Goal: Task Accomplishment & Management: Manage account settings

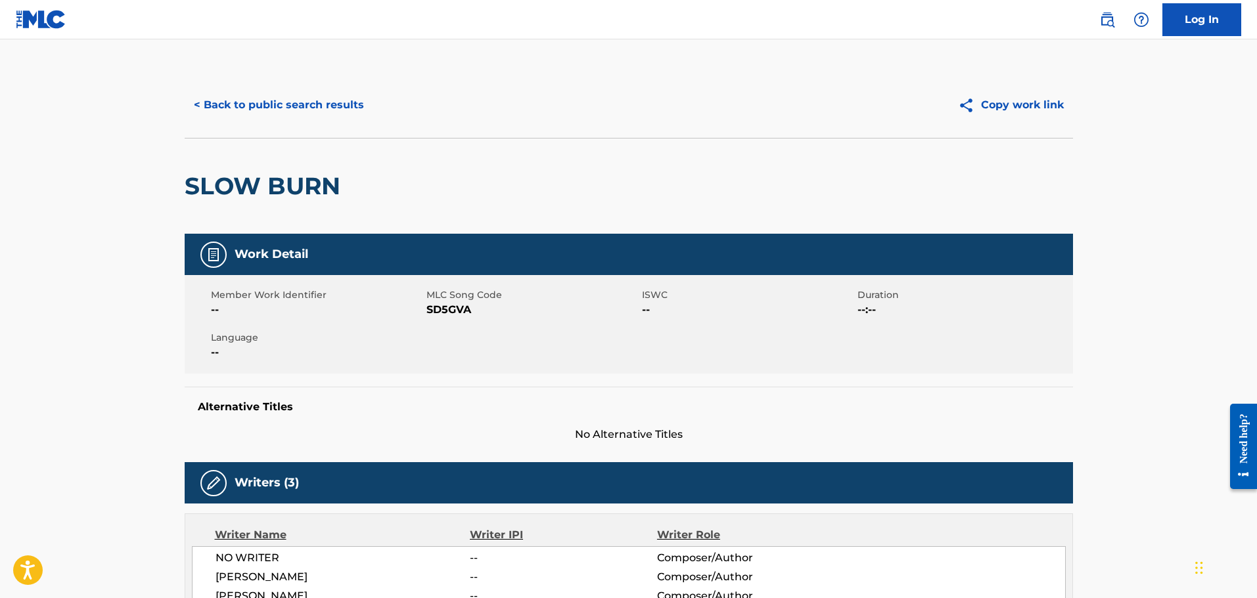
click at [316, 106] on button "< Back to public search results" at bounding box center [279, 105] width 189 height 33
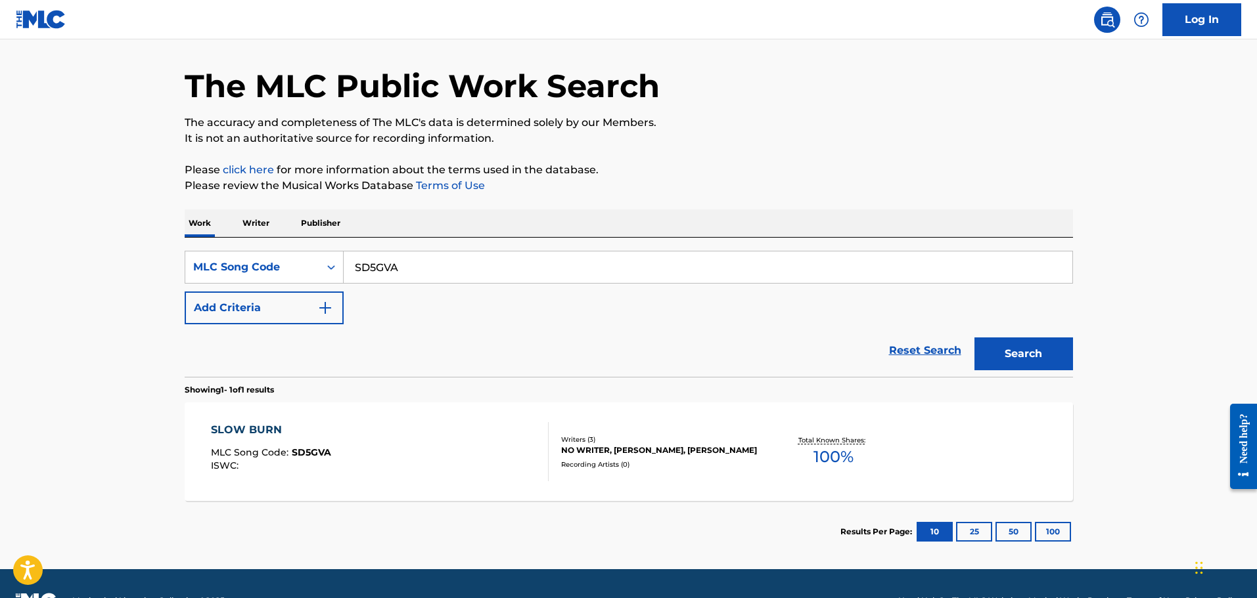
click at [422, 278] on input "SD5GVA" at bounding box center [708, 268] width 728 height 32
paste input "PA0RH5"
type input "PA0RH5"
click at [974, 338] on button "Search" at bounding box center [1023, 354] width 99 height 33
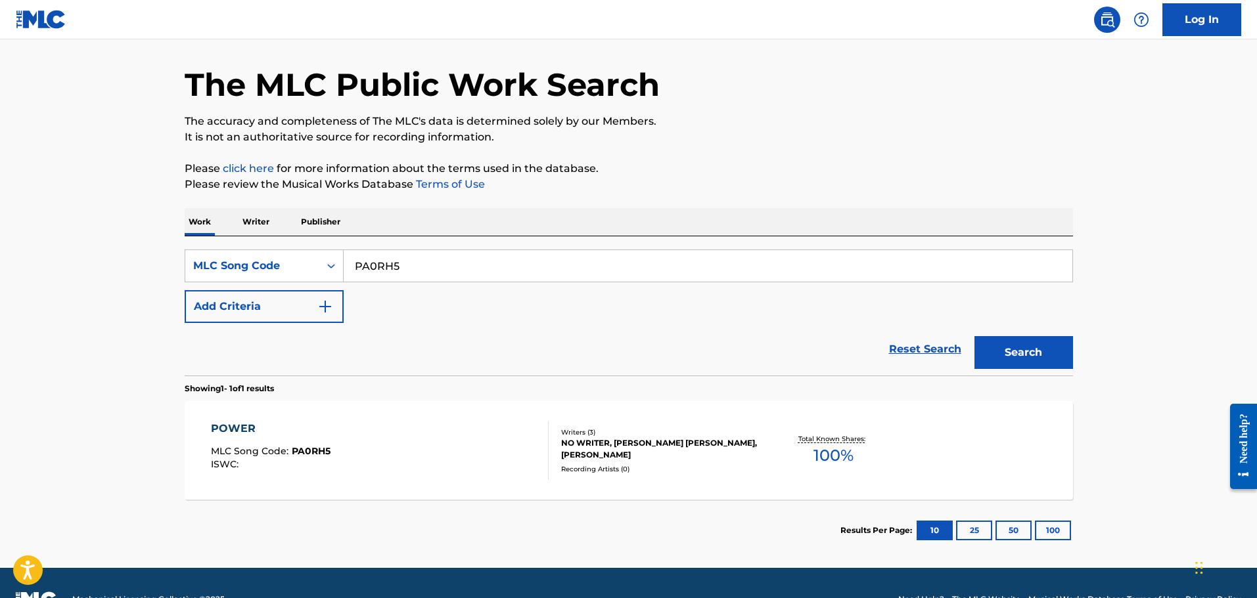
scroll to position [66, 0]
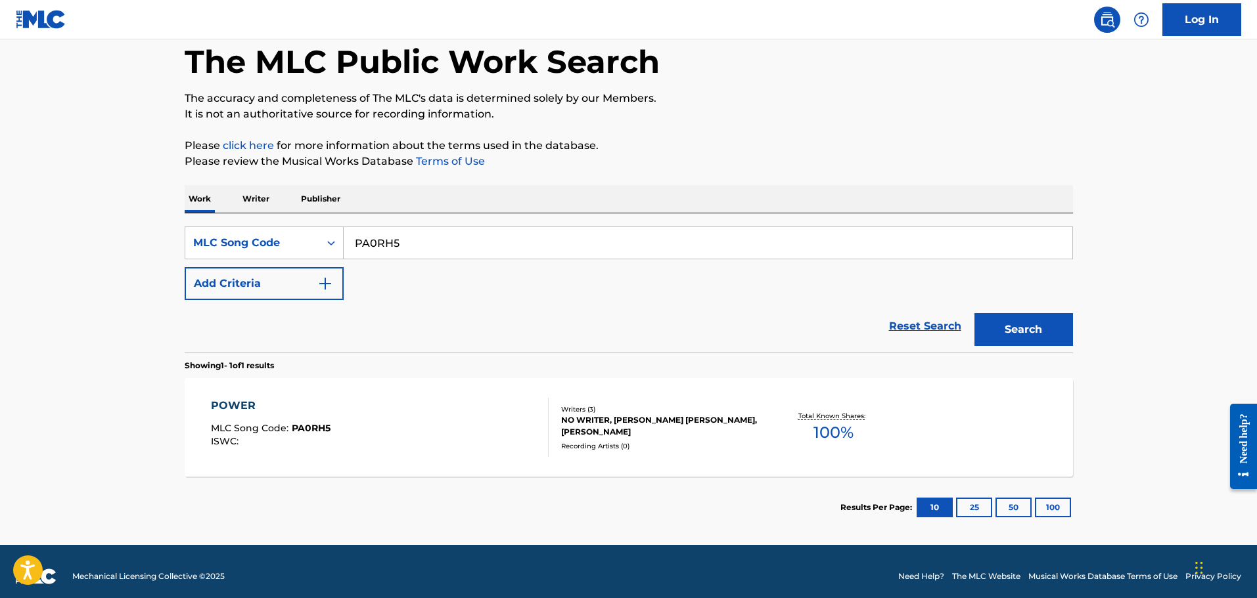
click at [353, 430] on div "POWER MLC Song Code : PA0RH5 ISWC :" at bounding box center [380, 427] width 338 height 59
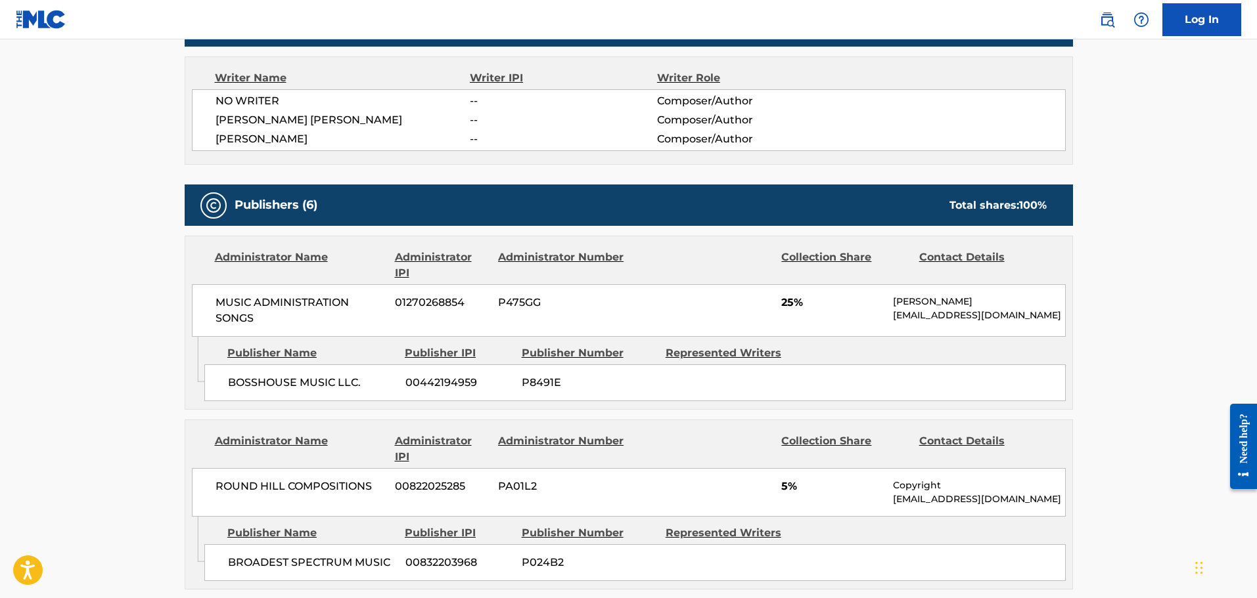
scroll to position [460, 0]
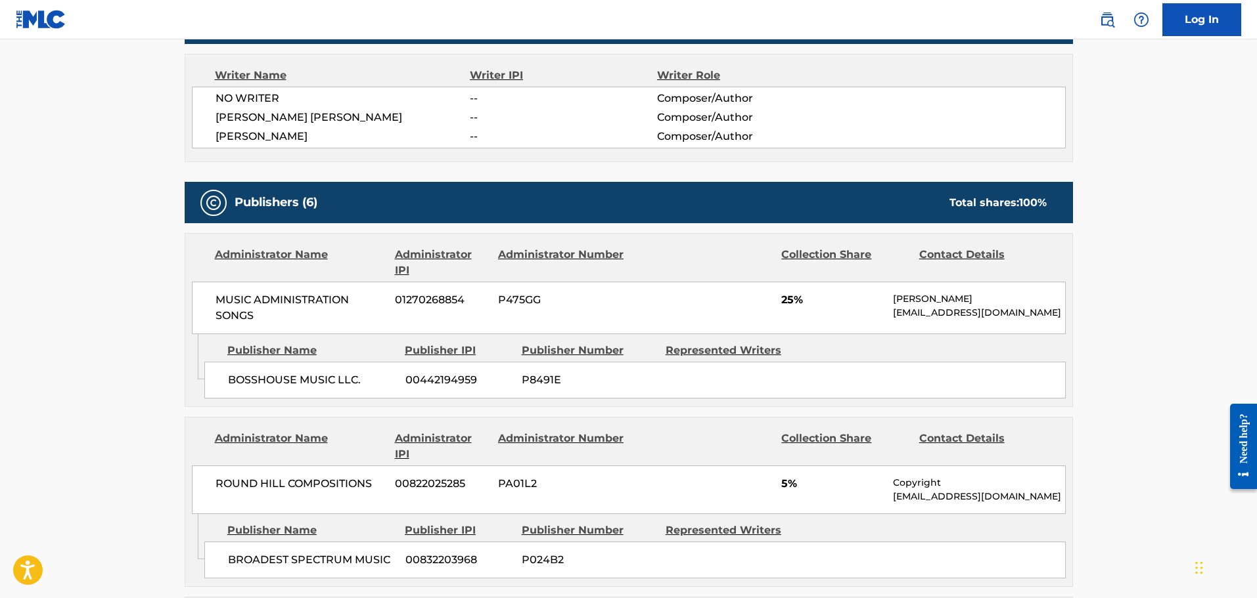
drag, startPoint x: 211, startPoint y: 97, endPoint x: 418, endPoint y: 153, distance: 214.3
click at [402, 149] on div "Writer Name Writer IPI Writer Role NO WRITER -- Composer/Author MARC DAVID SCHN…" at bounding box center [629, 108] width 888 height 108
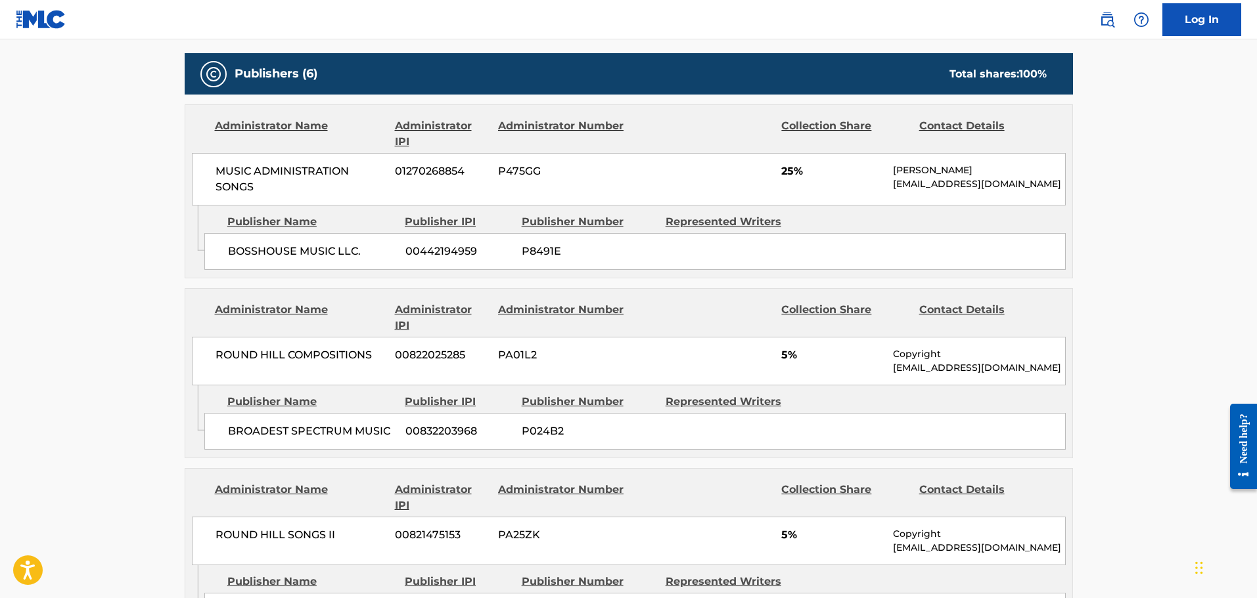
scroll to position [591, 0]
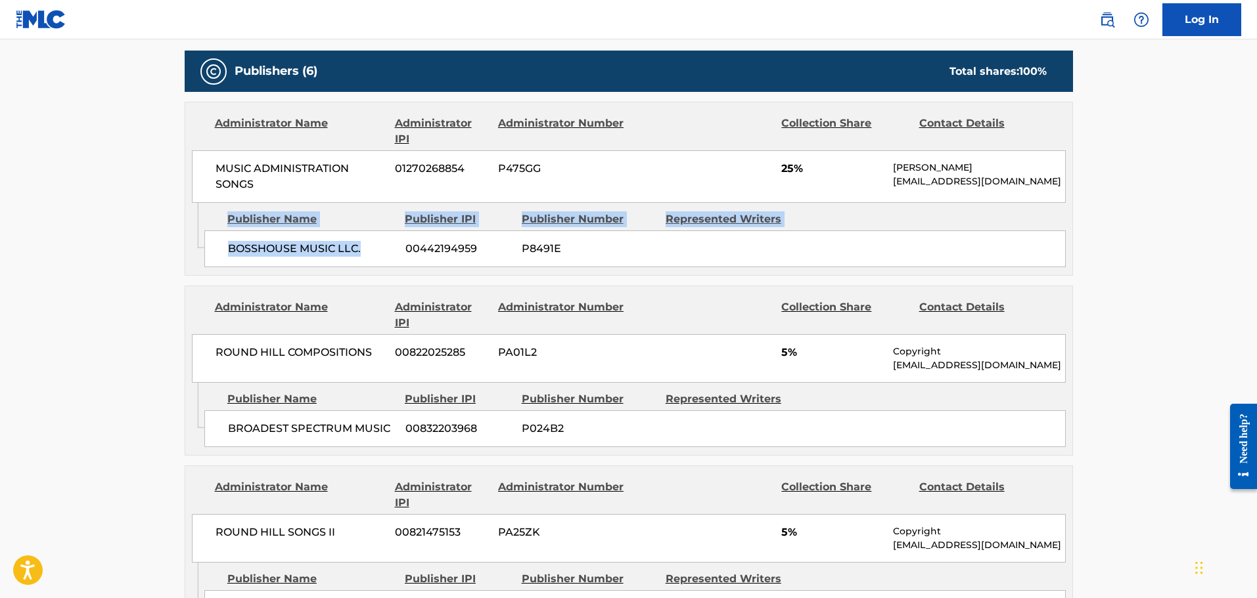
drag, startPoint x: 196, startPoint y: 247, endPoint x: 360, endPoint y: 251, distance: 163.6
click at [360, 251] on div "Admin Original Publisher Connecting Line Publisher Name Publisher IPI Publisher…" at bounding box center [628, 239] width 887 height 72
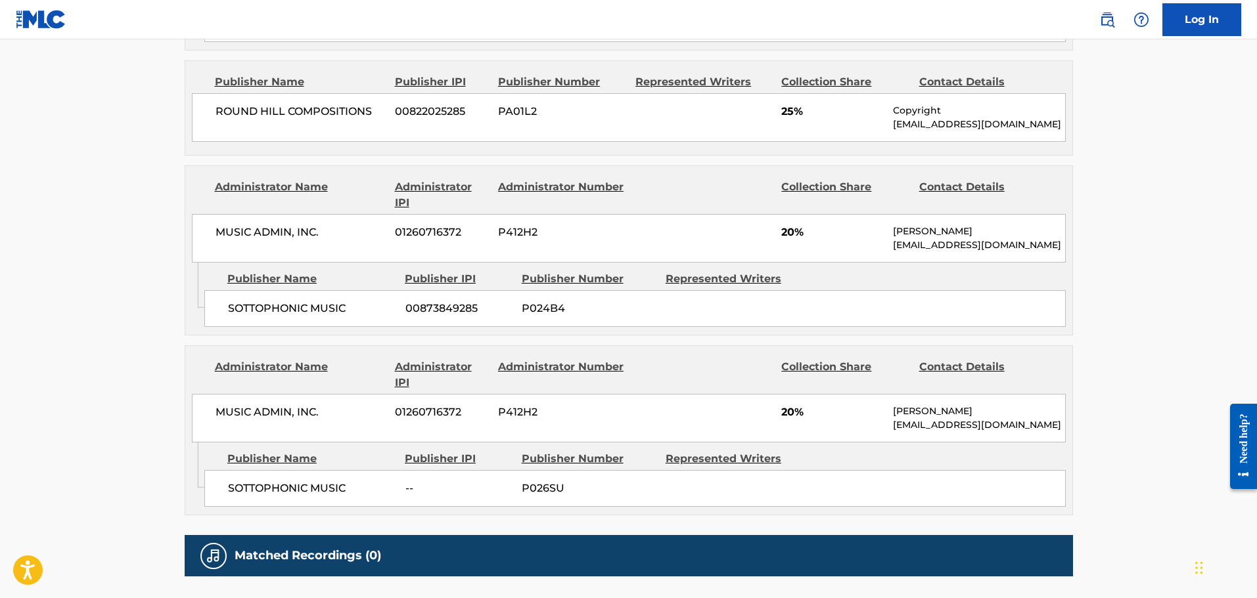
scroll to position [1182, 0]
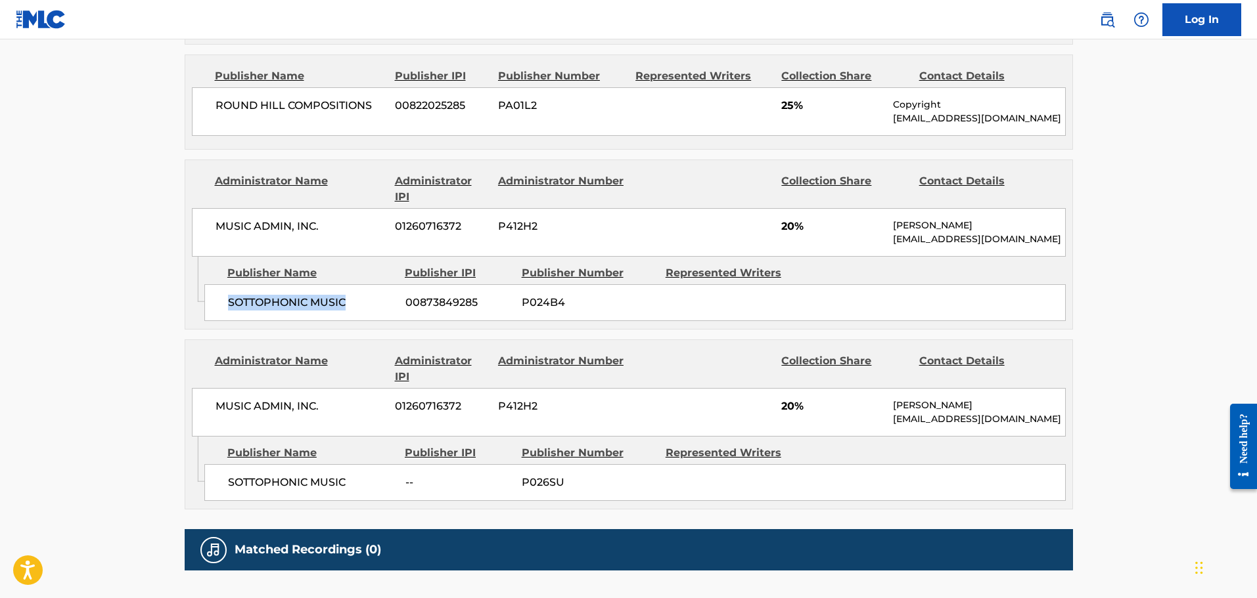
drag, startPoint x: 211, startPoint y: 300, endPoint x: 381, endPoint y: 307, distance: 170.3
click at [381, 306] on div "SOTTOPHONIC MUSIC 00873849285 P024B4" at bounding box center [634, 302] width 861 height 37
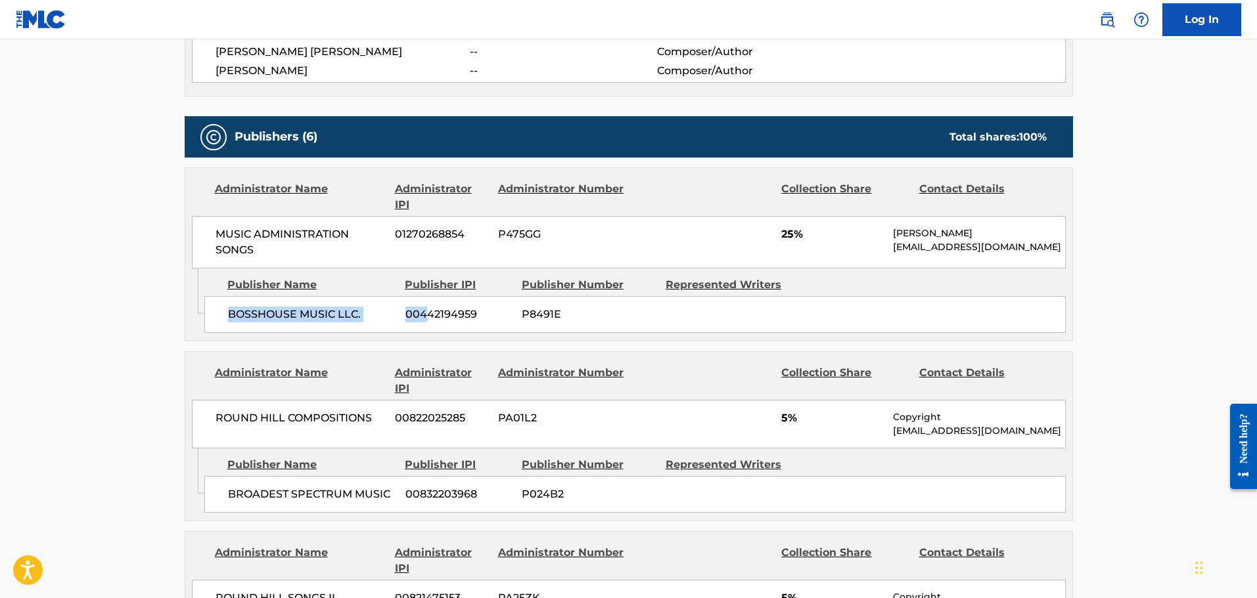
drag, startPoint x: 227, startPoint y: 317, endPoint x: 426, endPoint y: 338, distance: 200.7
click at [426, 338] on div "Admin Original Publisher Connecting Line Publisher Name Publisher IPI Publisher…" at bounding box center [628, 305] width 887 height 72
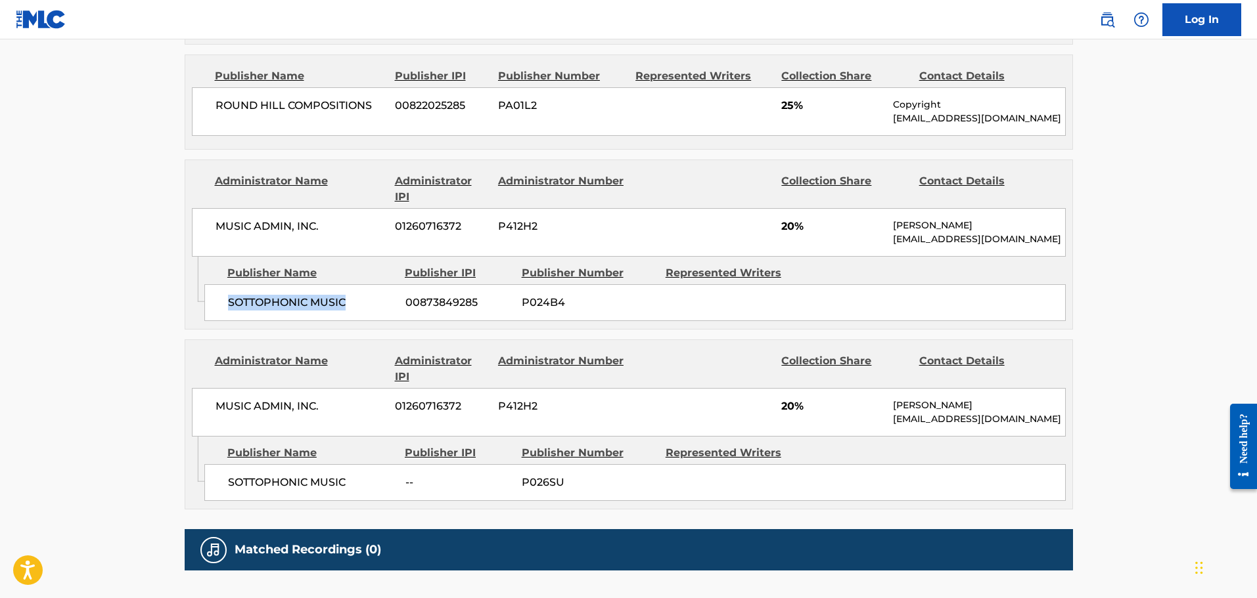
drag, startPoint x: 216, startPoint y: 301, endPoint x: 380, endPoint y: 308, distance: 164.3
click at [380, 308] on div "SOTTOPHONIC MUSIC 00873849285 P024B4" at bounding box center [634, 302] width 861 height 37
drag, startPoint x: 224, startPoint y: 489, endPoint x: 363, endPoint y: 485, distance: 138.7
click at [346, 489] on div "SOTTOPHONIC MUSIC -- P026SU" at bounding box center [634, 482] width 861 height 37
drag, startPoint x: 895, startPoint y: 222, endPoint x: 1023, endPoint y: 243, distance: 129.2
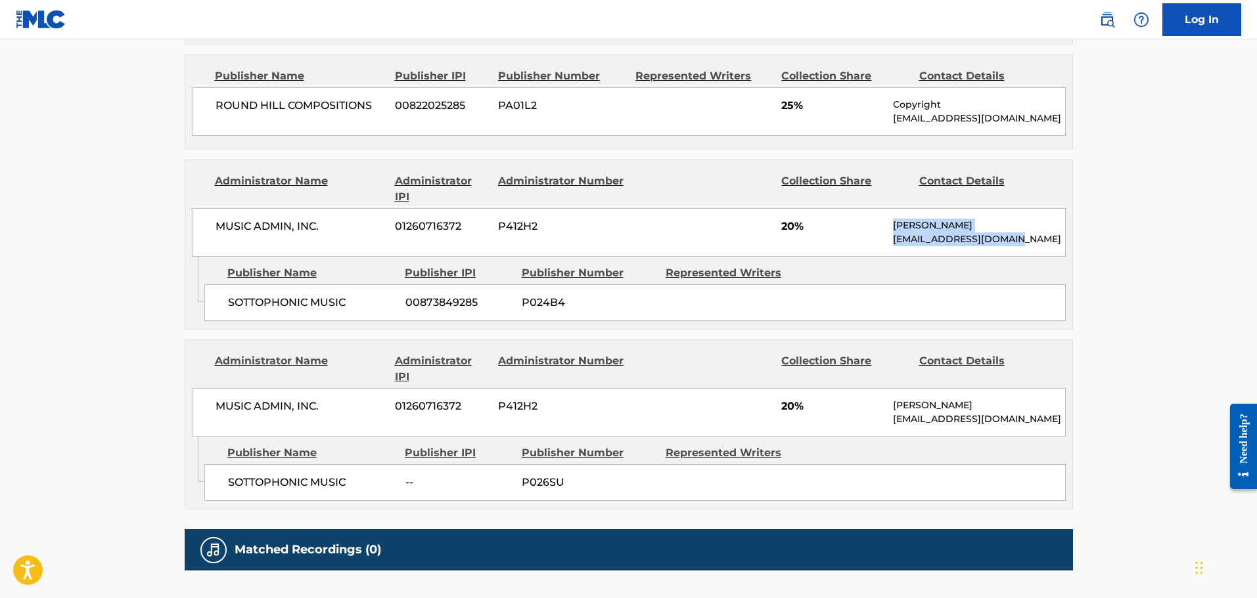
click at [1023, 243] on div "Nayomi Samson support@musicadmin.com" at bounding box center [978, 233] width 171 height 28
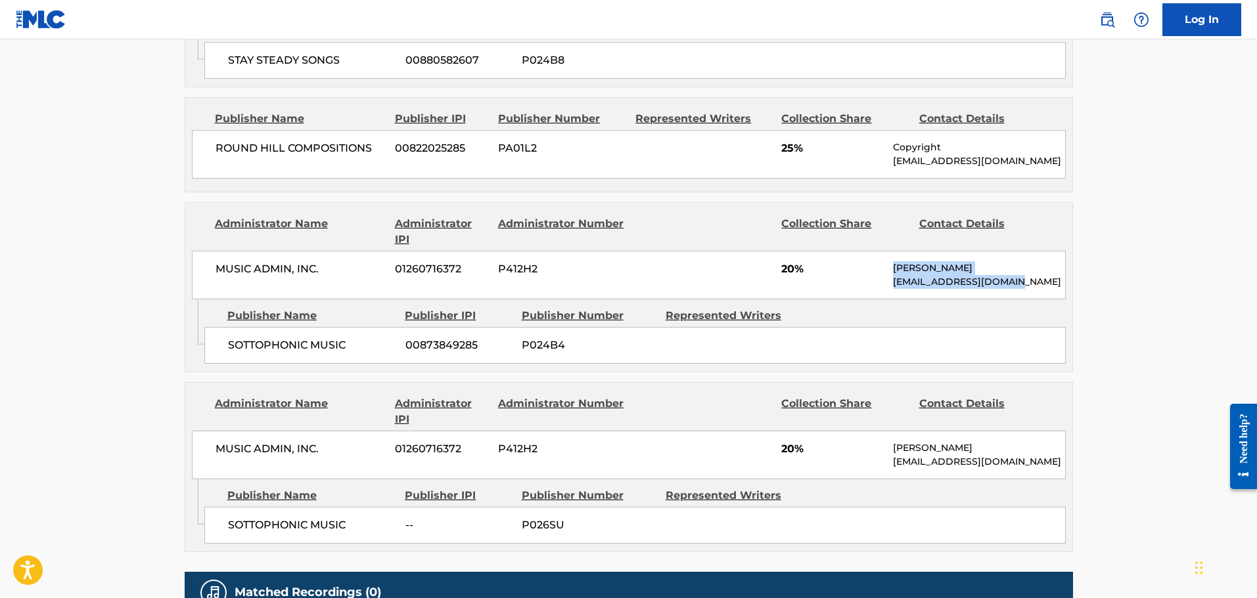
scroll to position [1117, 0]
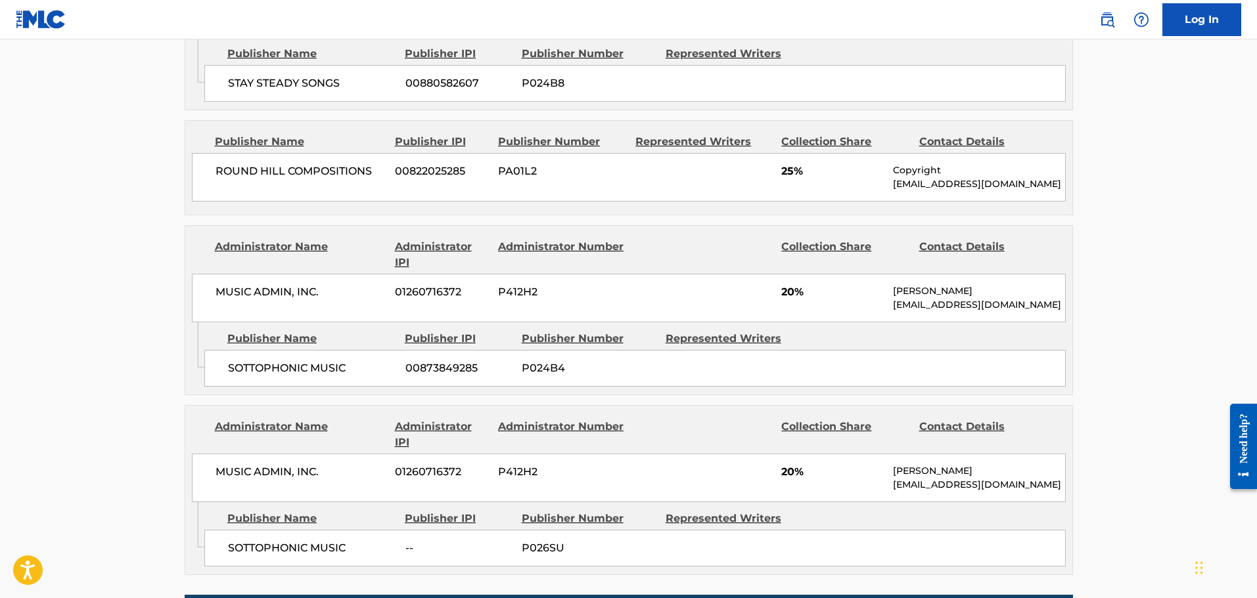
click at [816, 280] on div "MUSIC ADMIN, INC. 01260716372 P412H2 20% Nayomi Samson support@musicadmin.com" at bounding box center [629, 298] width 874 height 49
drag, startPoint x: 891, startPoint y: 286, endPoint x: 1037, endPoint y: 315, distance: 148.8
click at [1037, 315] on div "MUSIC ADMIN, INC. 01260716372 P412H2 20% Nayomi Samson support@musicadmin.com" at bounding box center [629, 298] width 874 height 49
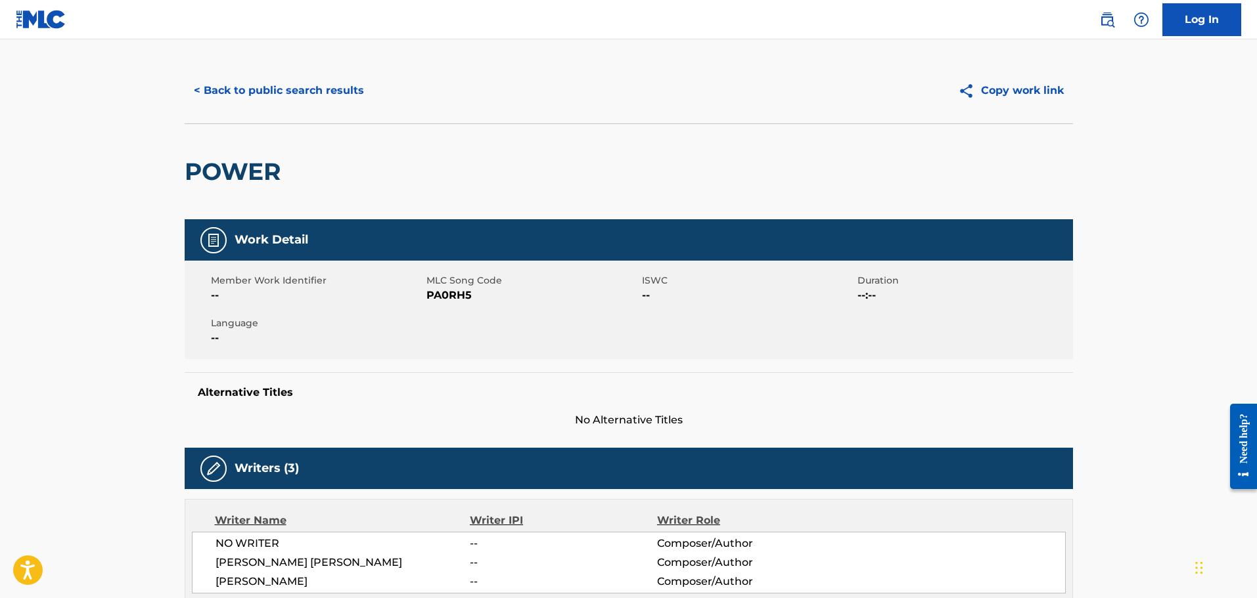
scroll to position [0, 0]
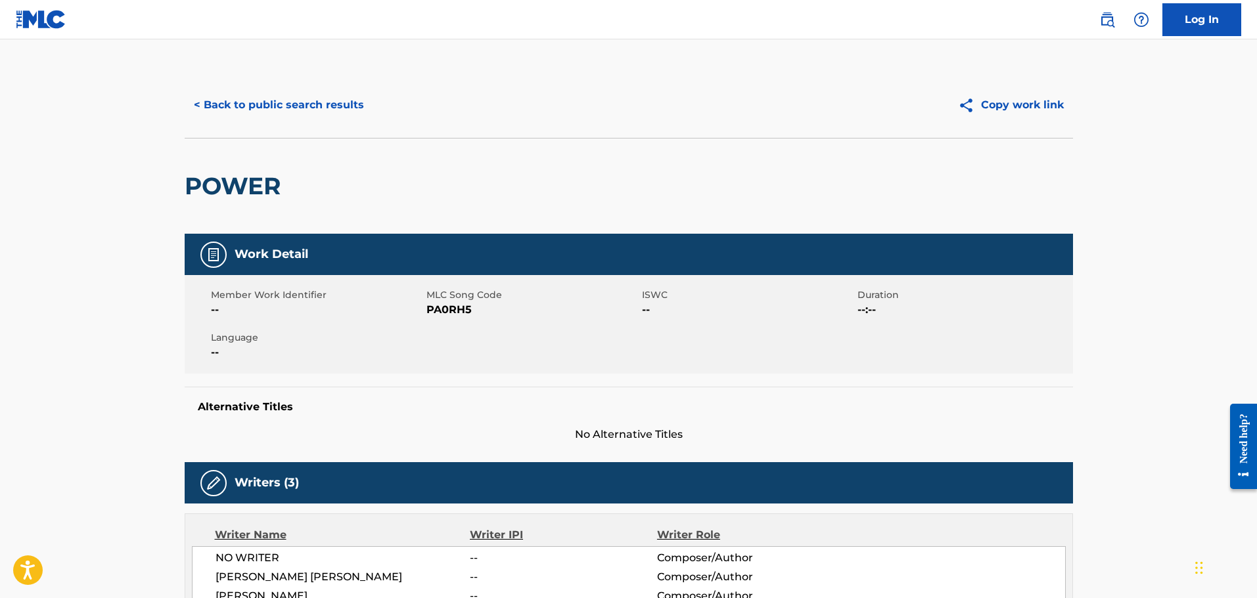
click at [286, 105] on button "< Back to public search results" at bounding box center [279, 105] width 189 height 33
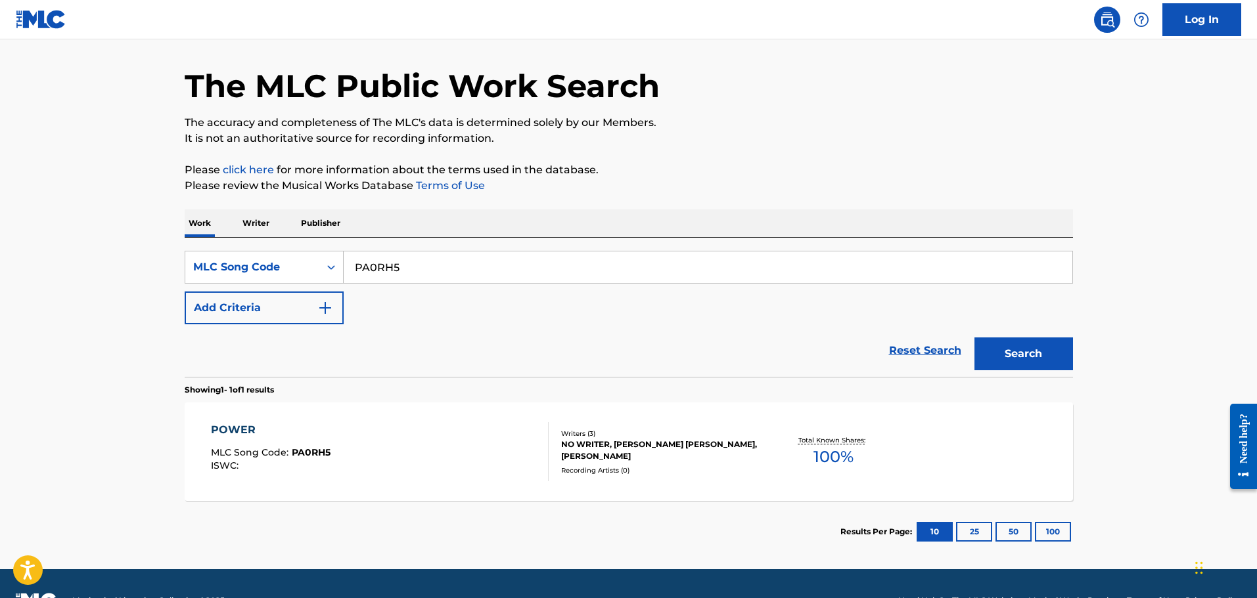
click at [33, 9] on link at bounding box center [41, 19] width 51 height 39
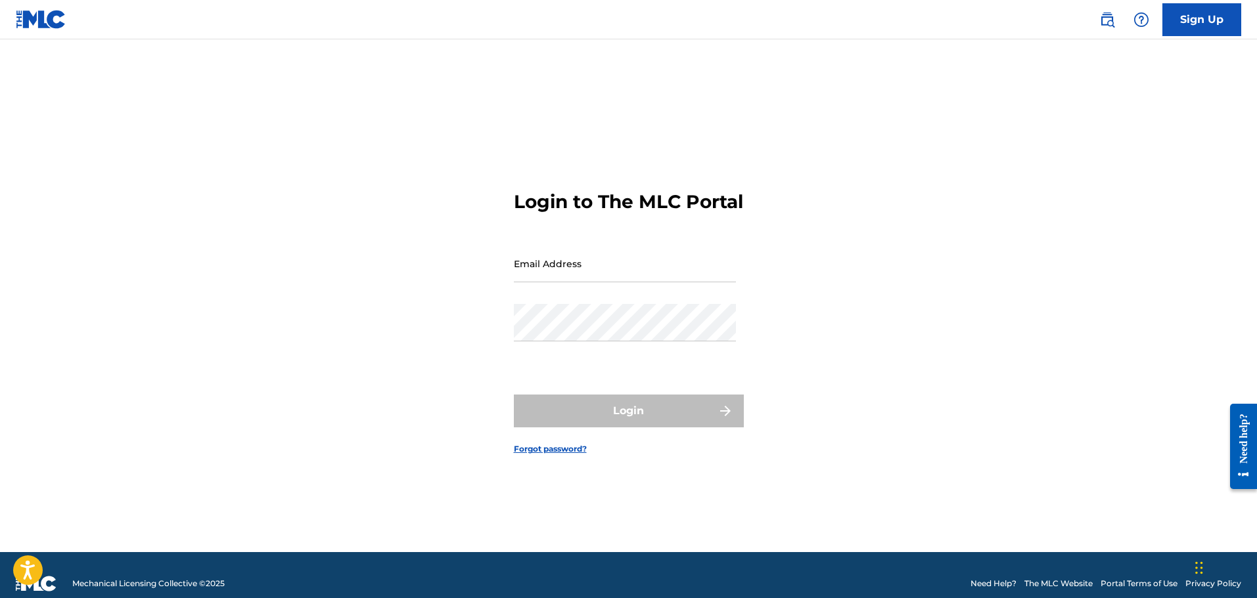
click at [637, 259] on input "Email Address" at bounding box center [625, 263] width 222 height 37
type input "[PERSON_NAME][EMAIL_ADDRESS][DOMAIN_NAME]"
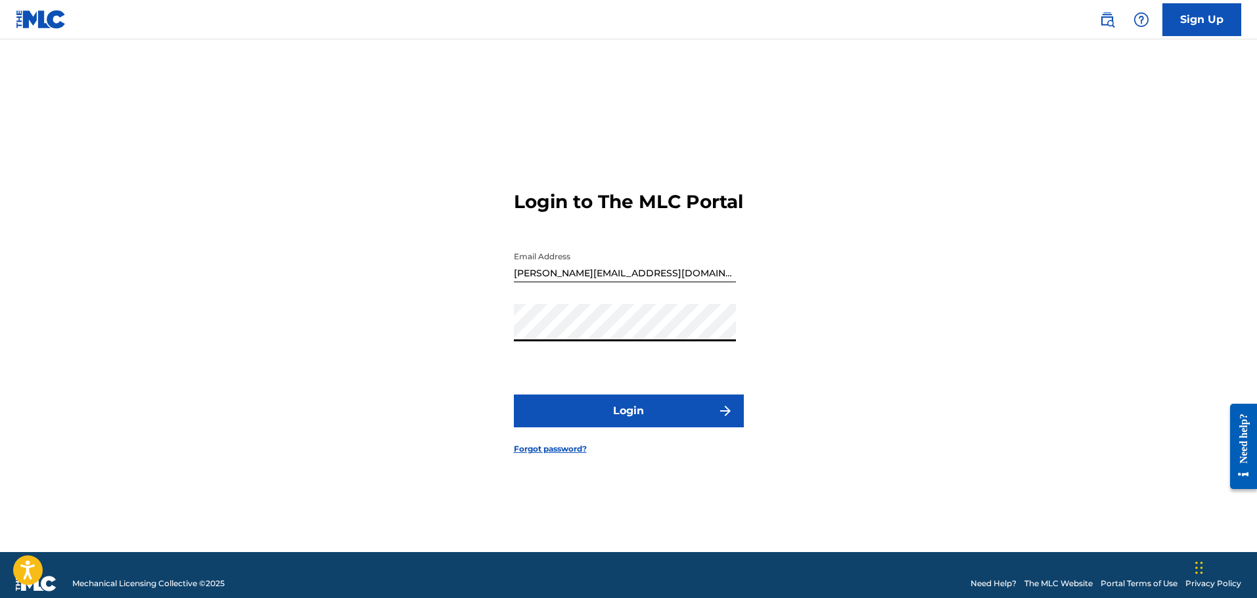
click at [553, 420] on button "Login" at bounding box center [629, 411] width 230 height 33
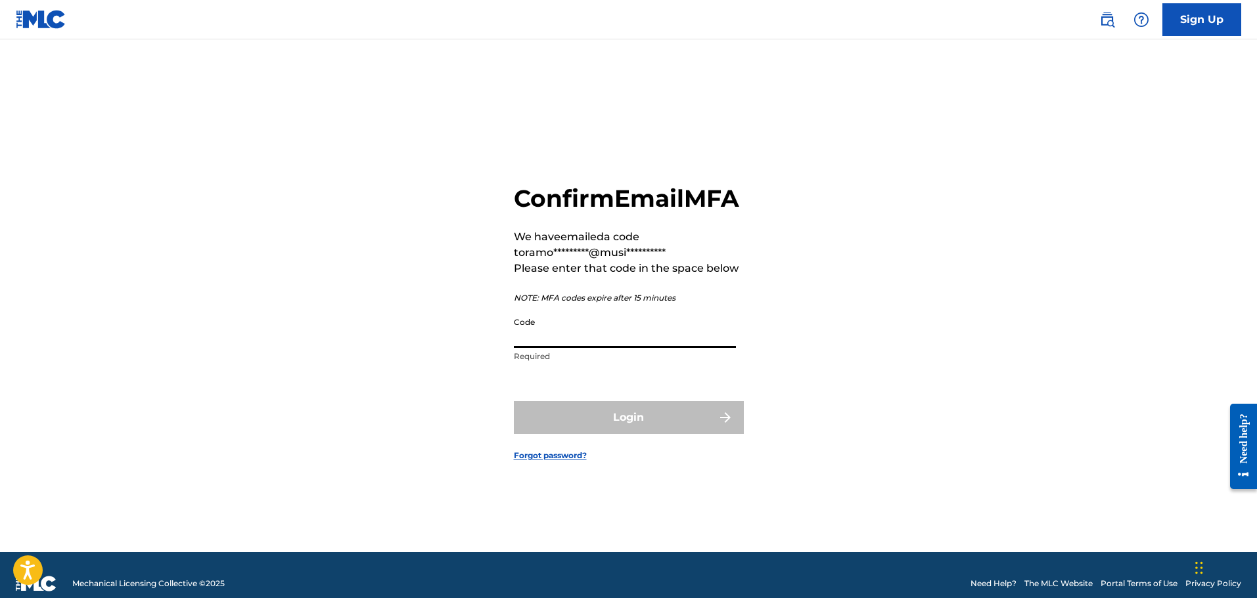
click at [590, 348] on input "Code" at bounding box center [625, 329] width 222 height 37
paste input "229346"
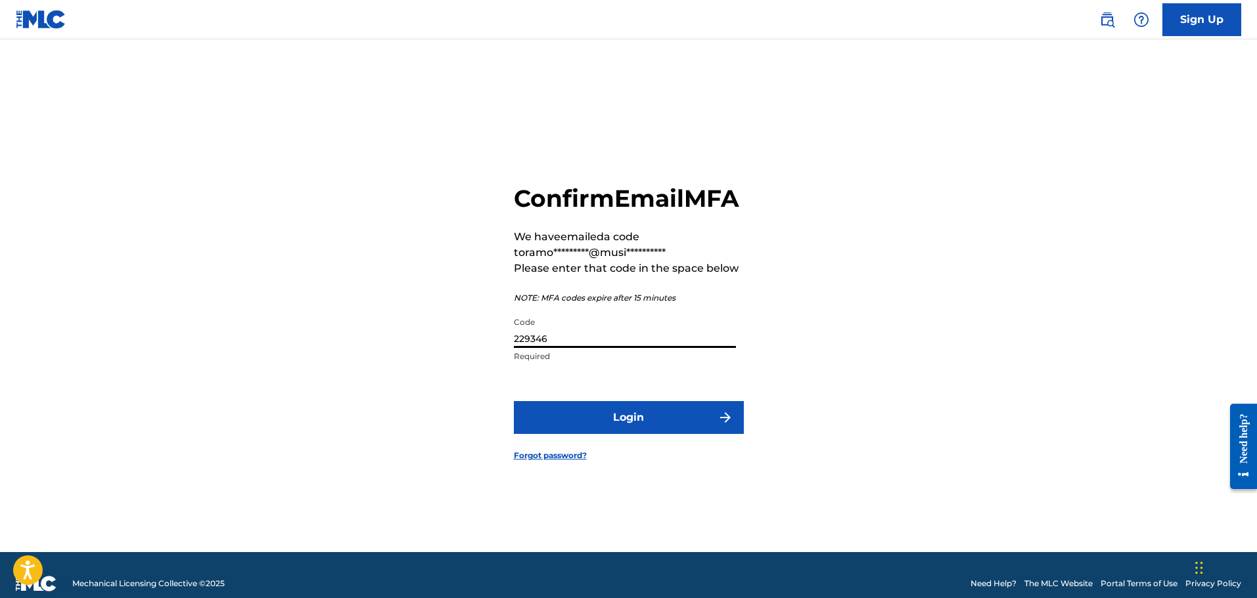
type input "229346"
click at [652, 434] on button "Login" at bounding box center [629, 417] width 230 height 33
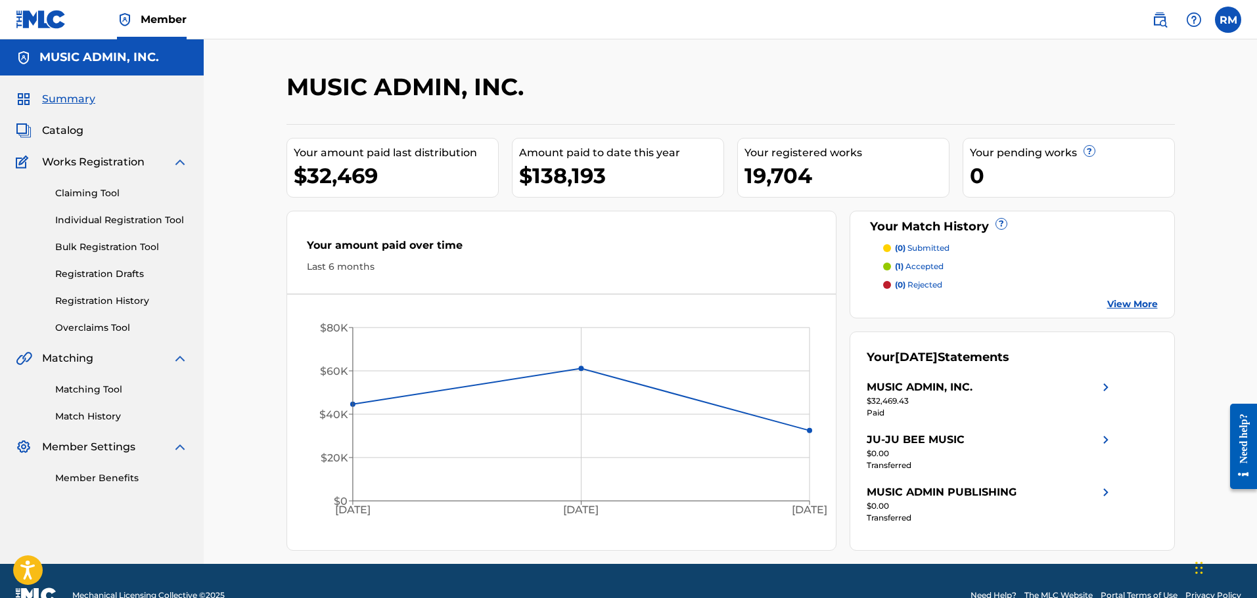
click at [60, 131] on span "Catalog" at bounding box center [62, 131] width 41 height 16
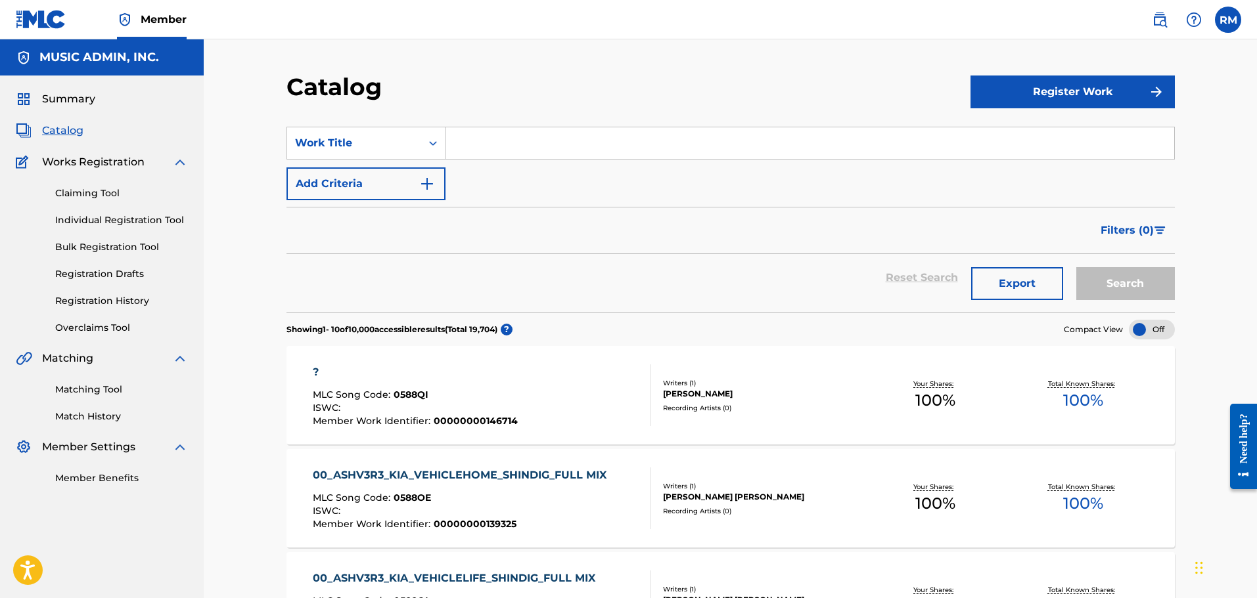
click at [458, 143] on input "Search Form" at bounding box center [809, 143] width 728 height 32
paste input "PA0RH5"
type input "PA0RH5"
click at [1076, 267] on button "Search" at bounding box center [1125, 283] width 99 height 33
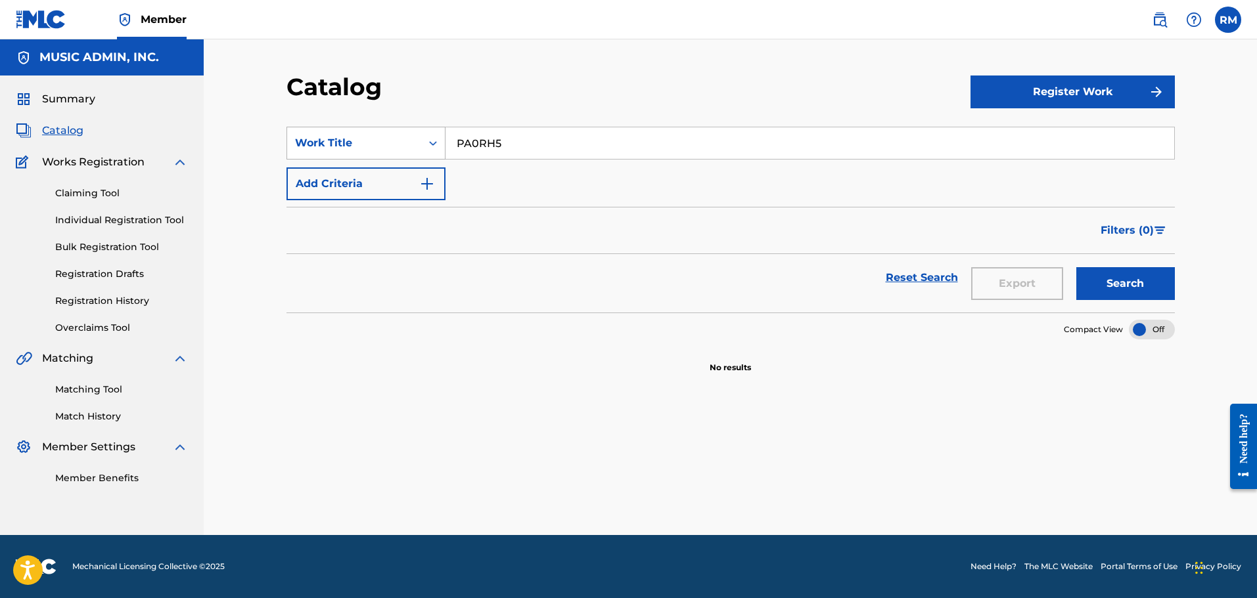
click at [437, 152] on div "Search Form" at bounding box center [433, 143] width 24 height 24
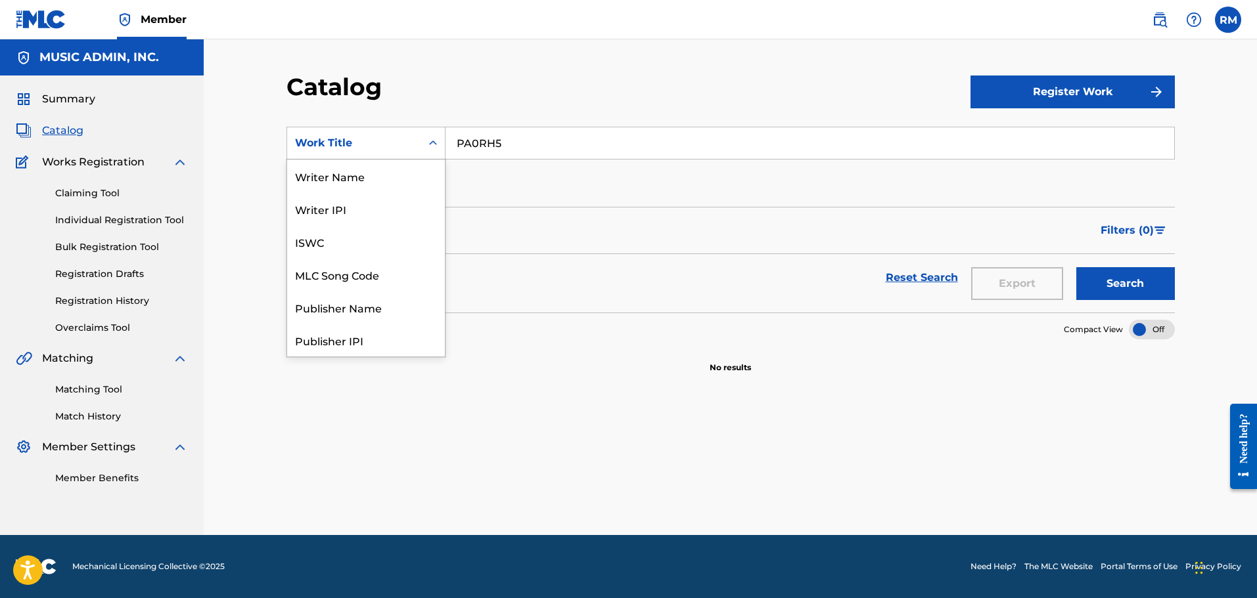
scroll to position [197, 0]
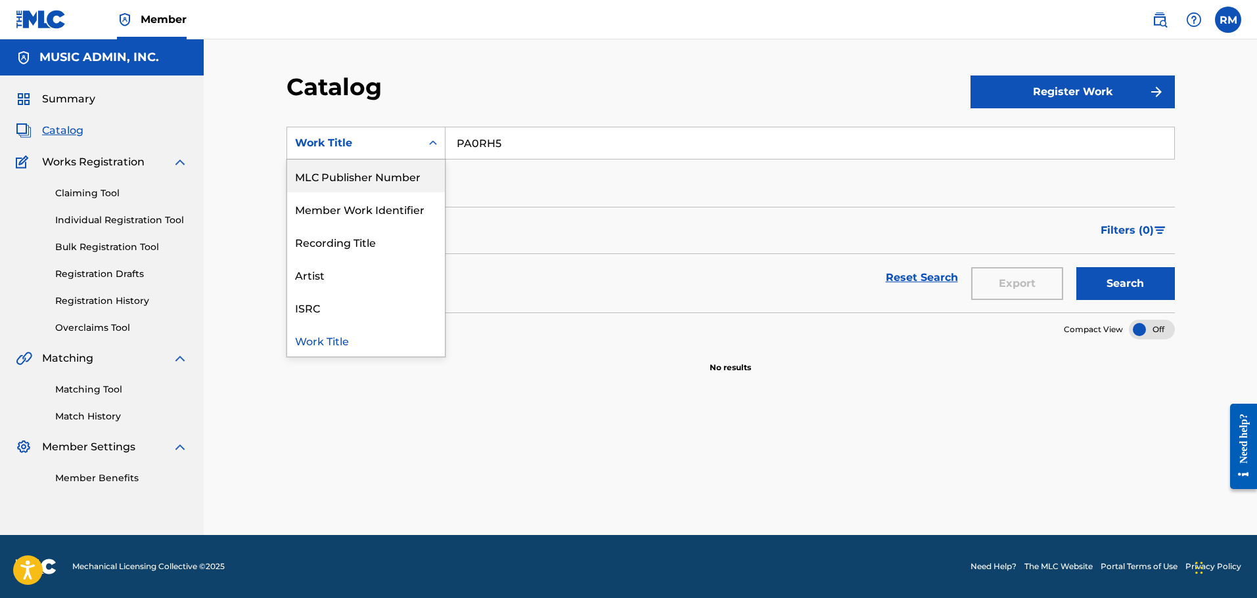
click at [361, 180] on div "MLC Publisher Number" at bounding box center [366, 176] width 158 height 33
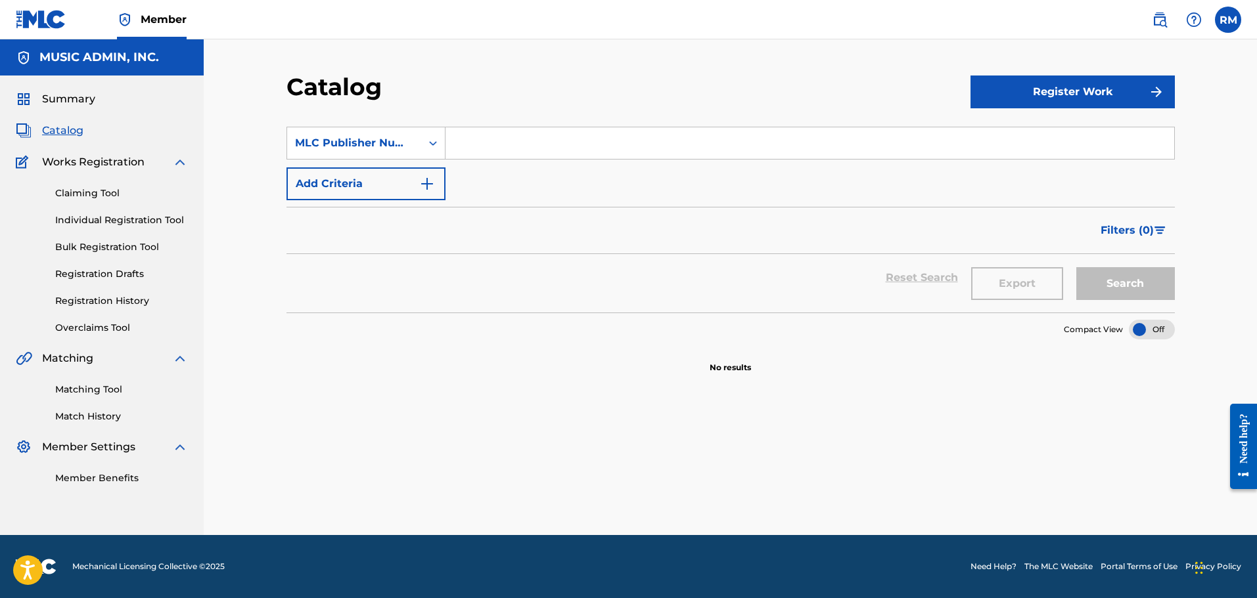
click at [518, 145] on input "Search Form" at bounding box center [809, 143] width 728 height 32
paste input "PA0RH5"
type input "PA0RH5"
click at [1076, 267] on button "Search" at bounding box center [1125, 283] width 99 height 33
click at [524, 139] on input "PA0RH5" at bounding box center [809, 143] width 728 height 32
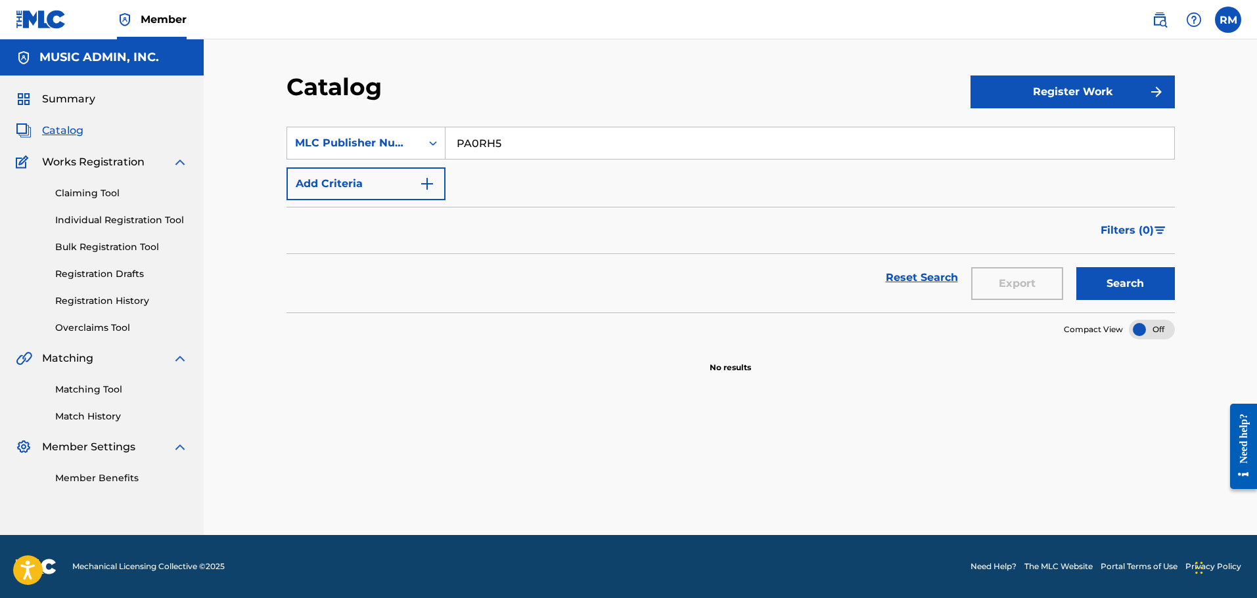
click at [1076, 267] on button "Search" at bounding box center [1125, 283] width 99 height 33
click at [361, 143] on div "MLC Publisher Number" at bounding box center [354, 143] width 118 height 16
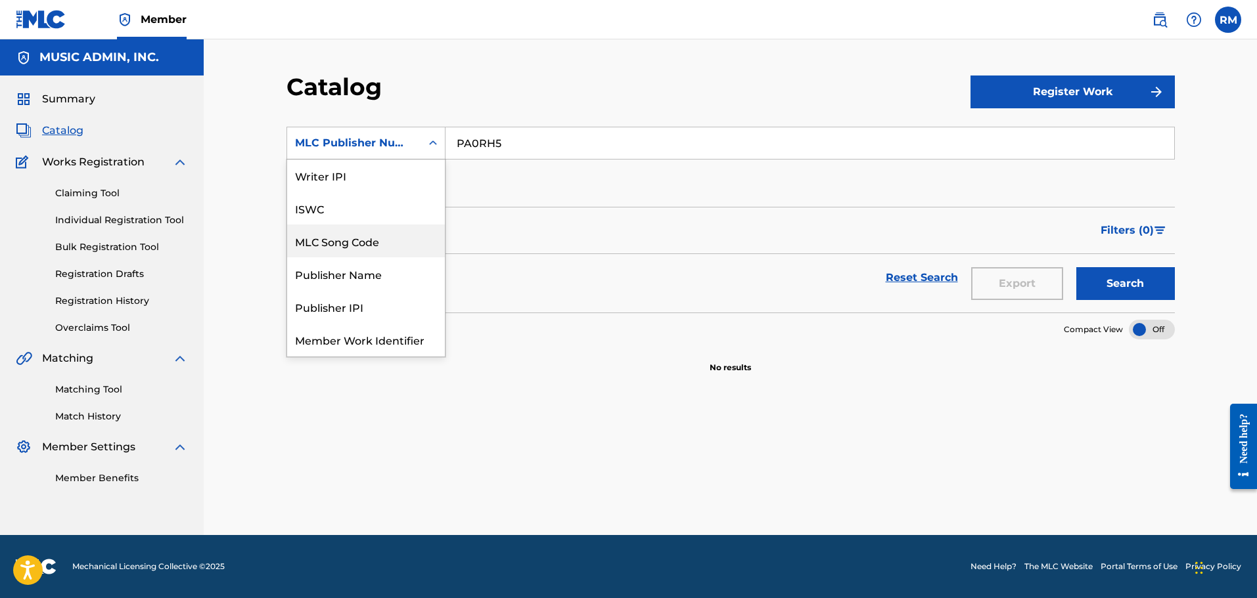
scroll to position [0, 0]
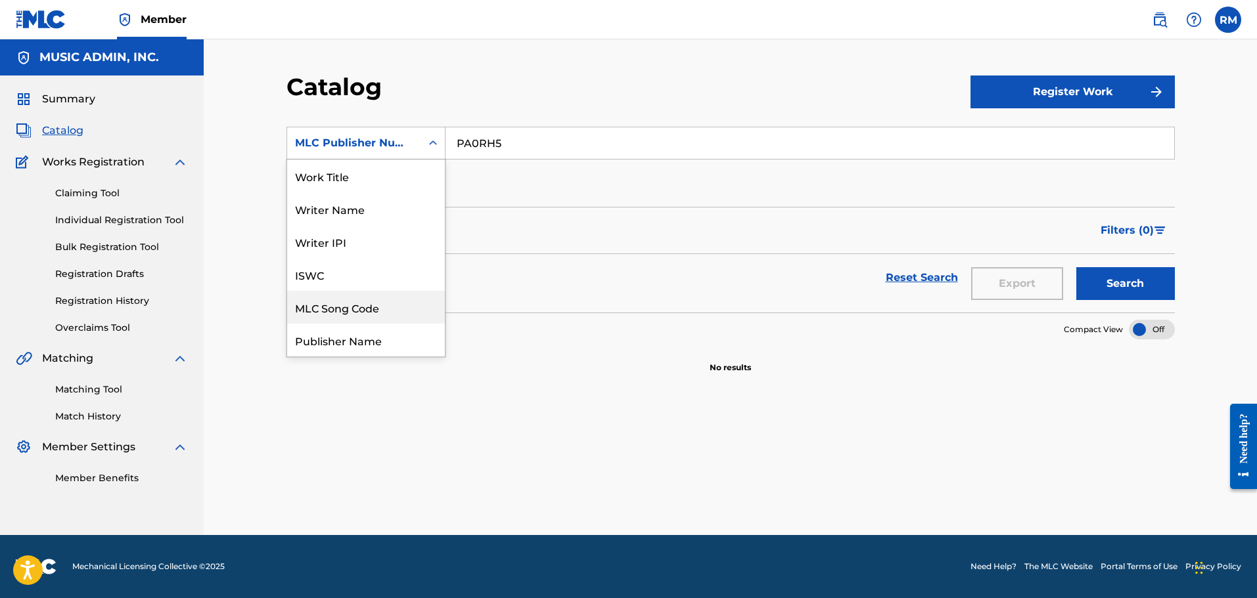
click at [344, 303] on div "MLC Song Code" at bounding box center [366, 307] width 158 height 33
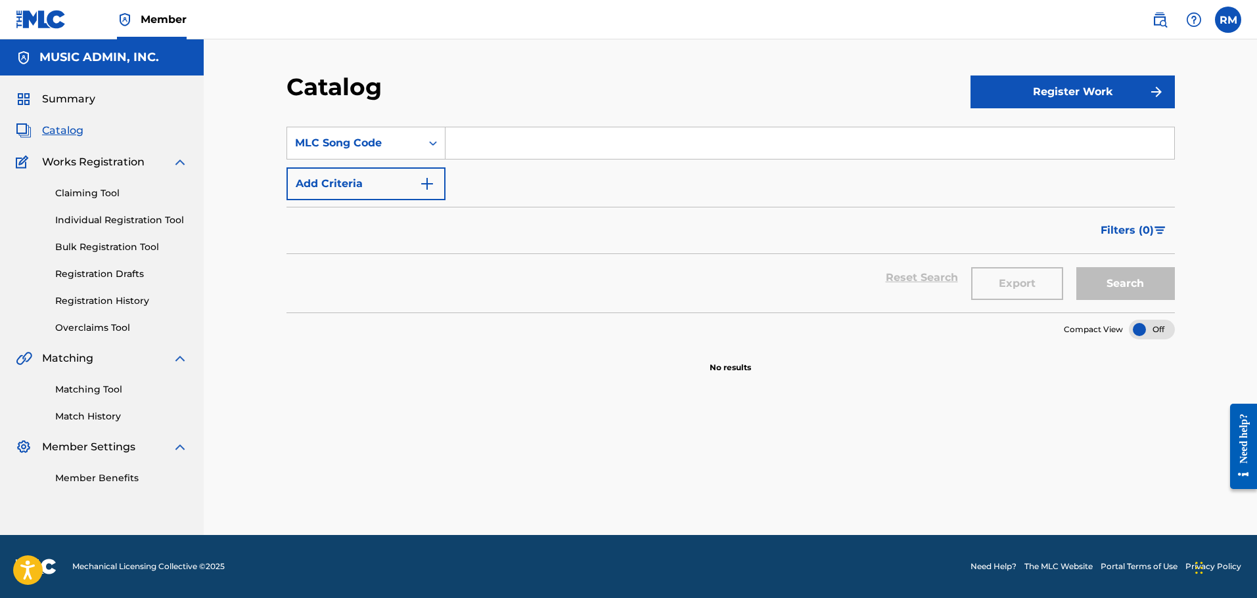
click at [521, 141] on input "Search Form" at bounding box center [809, 143] width 728 height 32
paste input "PA0RH5"
type input "PA0RH5"
click at [1076, 267] on button "Search" at bounding box center [1125, 283] width 99 height 33
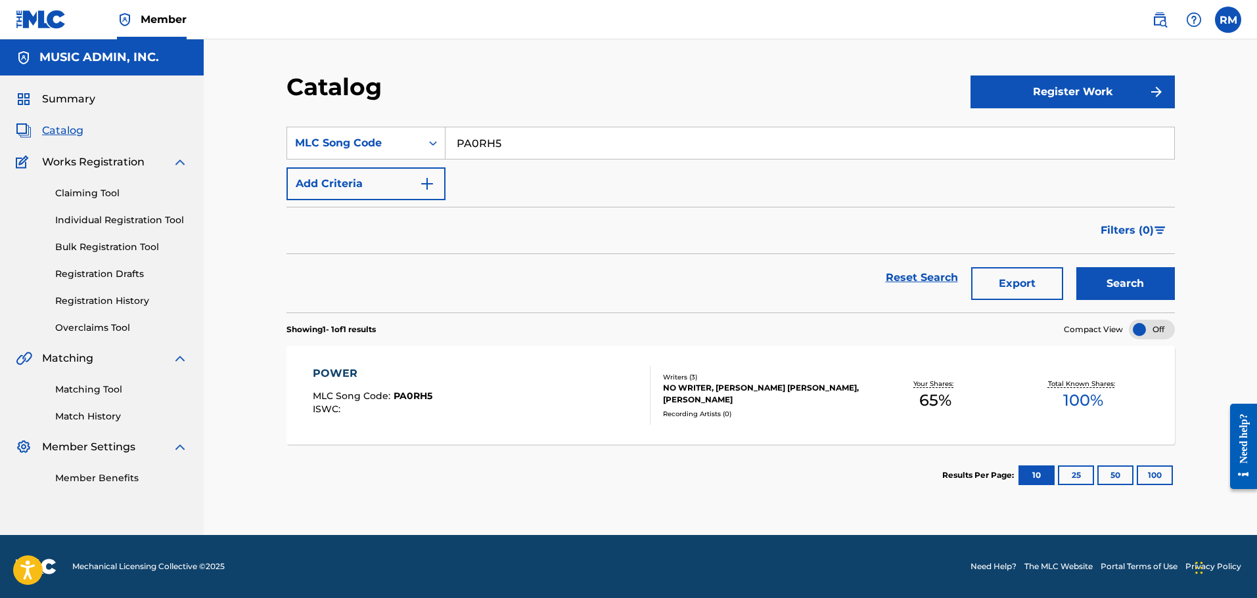
click at [510, 358] on div "POWER MLC Song Code : PA0RH5 ISWC : Writers ( 3 ) NO WRITER, MARC DAVID SCHNEID…" at bounding box center [730, 395] width 888 height 99
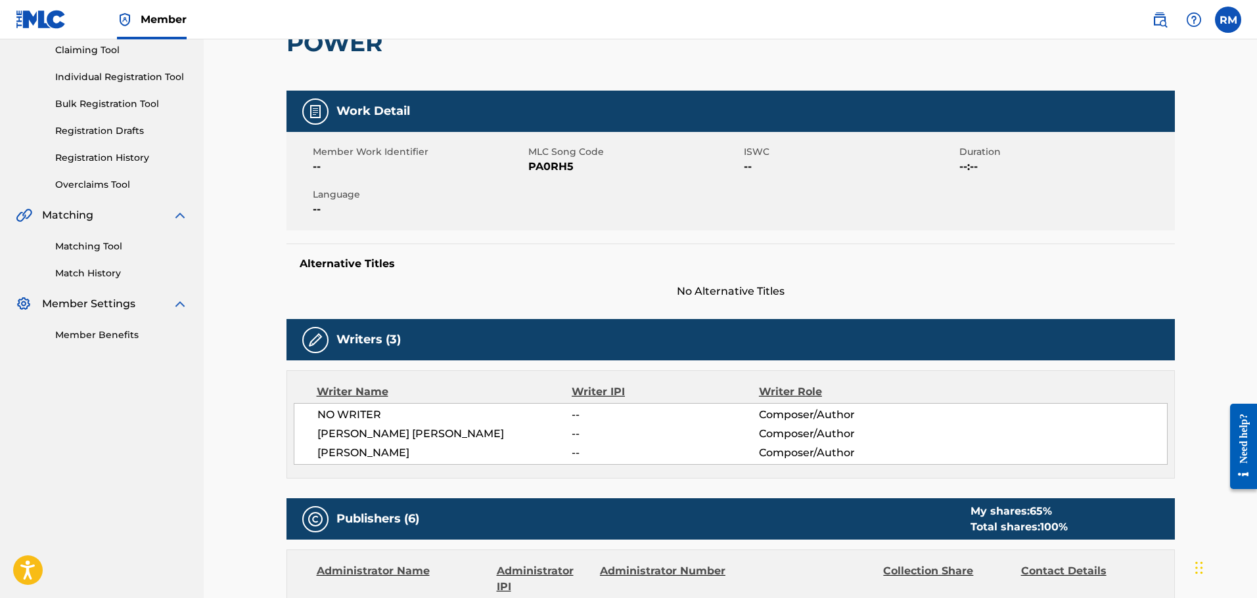
scroll to position [66, 0]
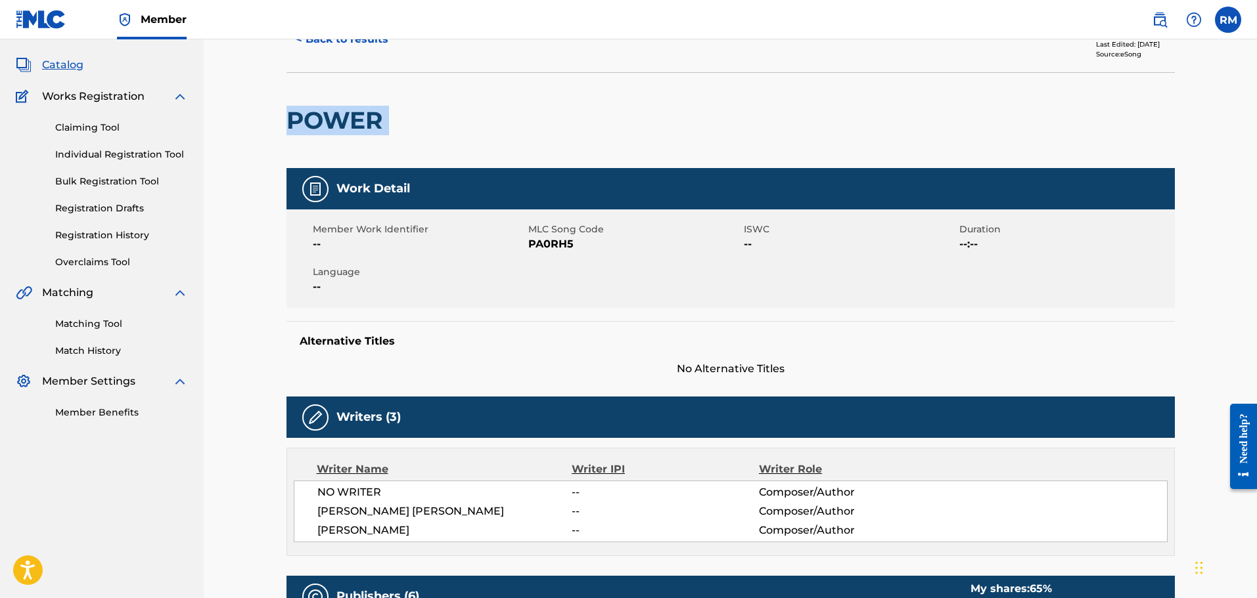
drag, startPoint x: 292, startPoint y: 123, endPoint x: 435, endPoint y: 111, distance: 143.1
click at [434, 120] on div "POWER" at bounding box center [730, 120] width 888 height 96
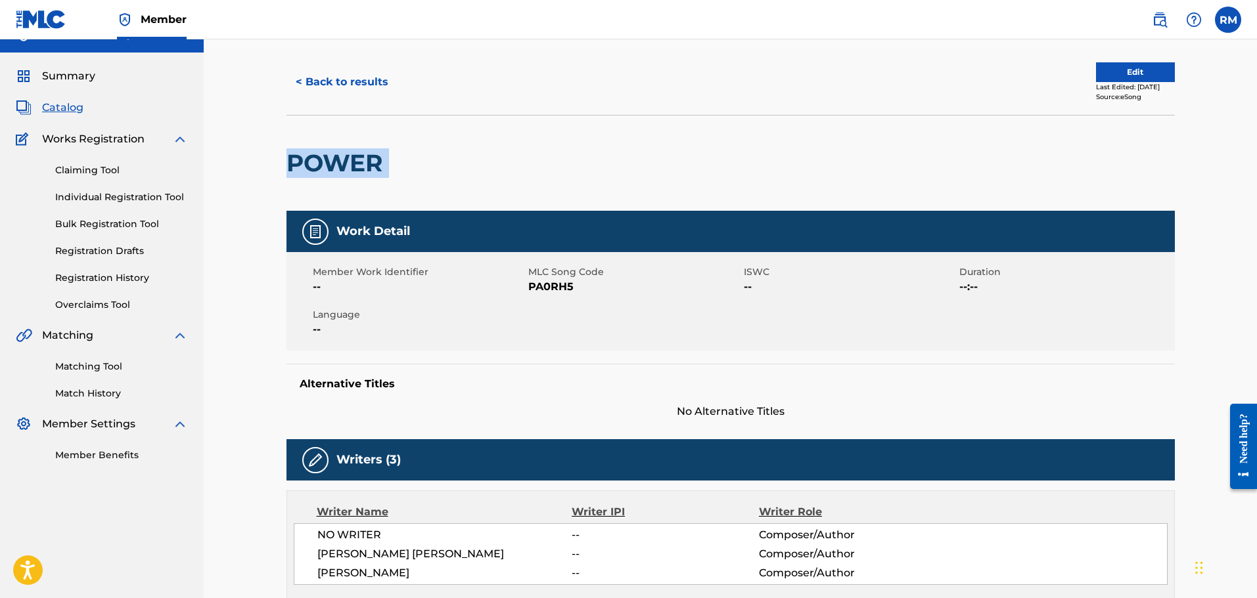
scroll to position [0, 0]
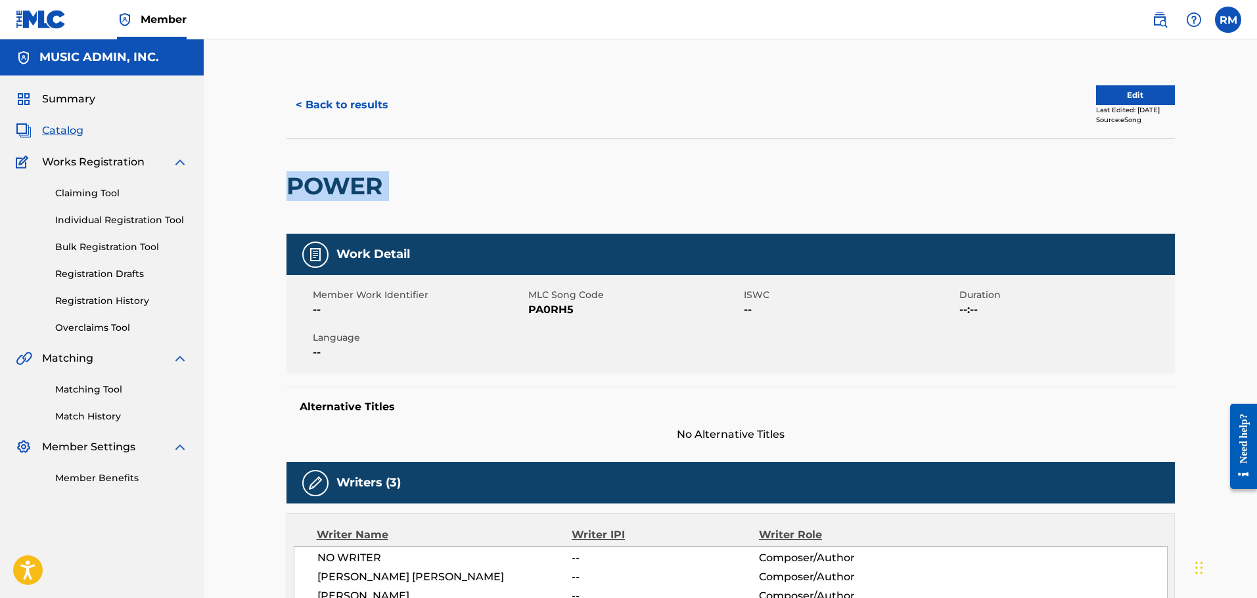
click at [336, 99] on button "< Back to results" at bounding box center [341, 105] width 111 height 33
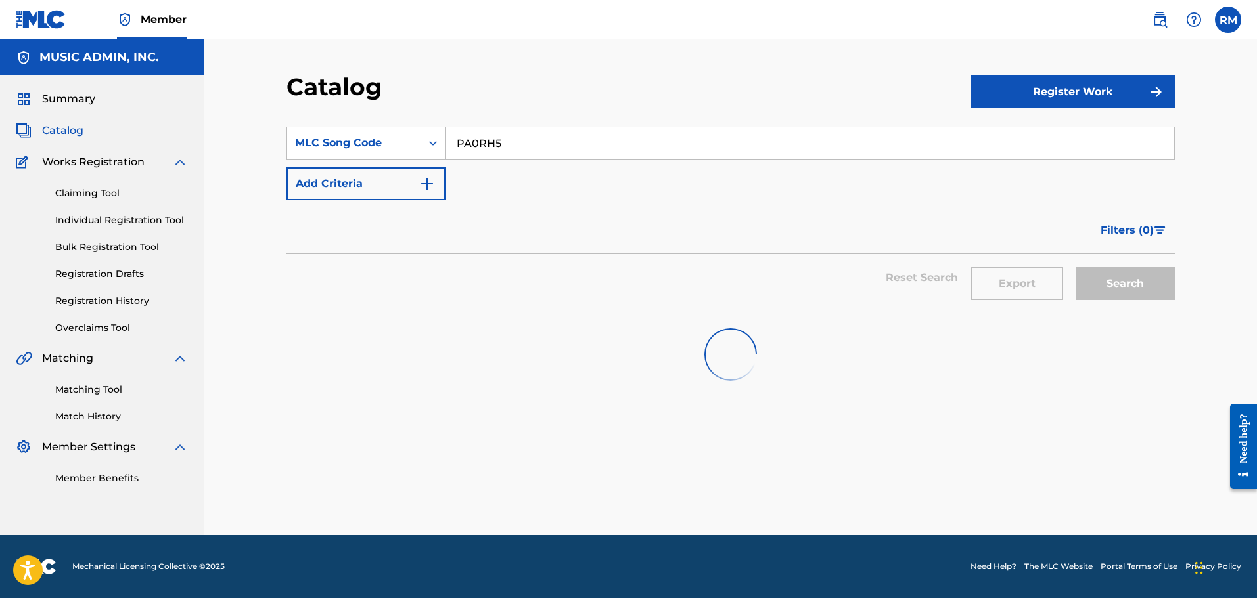
click at [491, 145] on input "PA0RH5" at bounding box center [809, 143] width 728 height 32
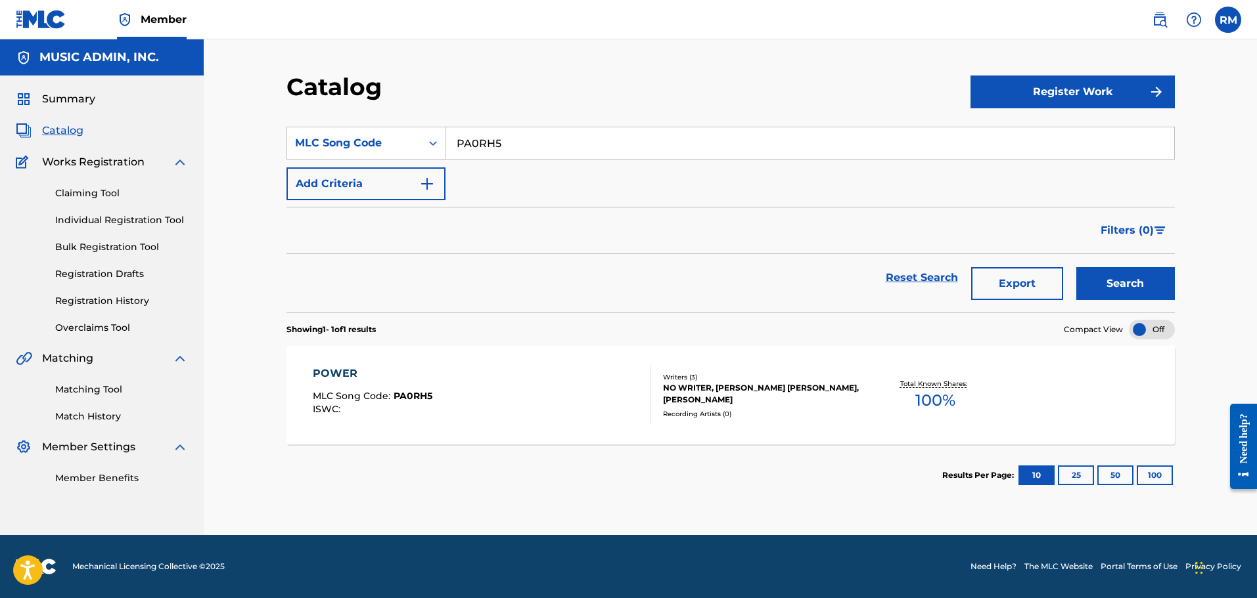
paste input "SVEGK3"
type input "SVEGK3"
click at [1076, 267] on button "Search" at bounding box center [1125, 283] width 99 height 33
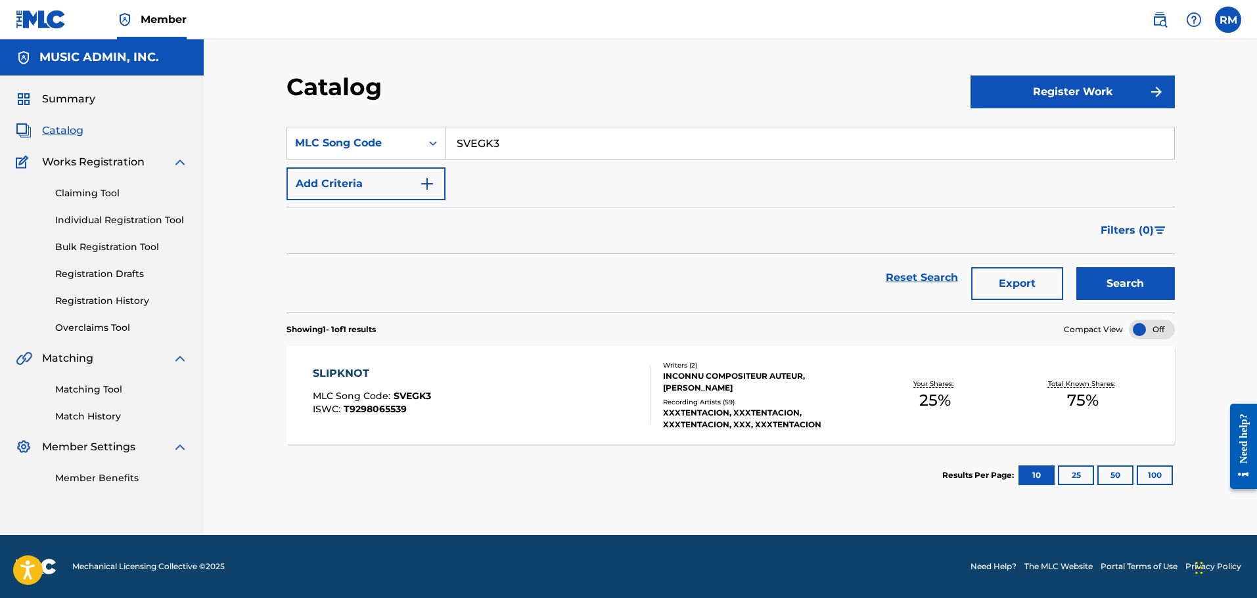
click at [424, 374] on div "SLIPKNOT" at bounding box center [372, 374] width 118 height 16
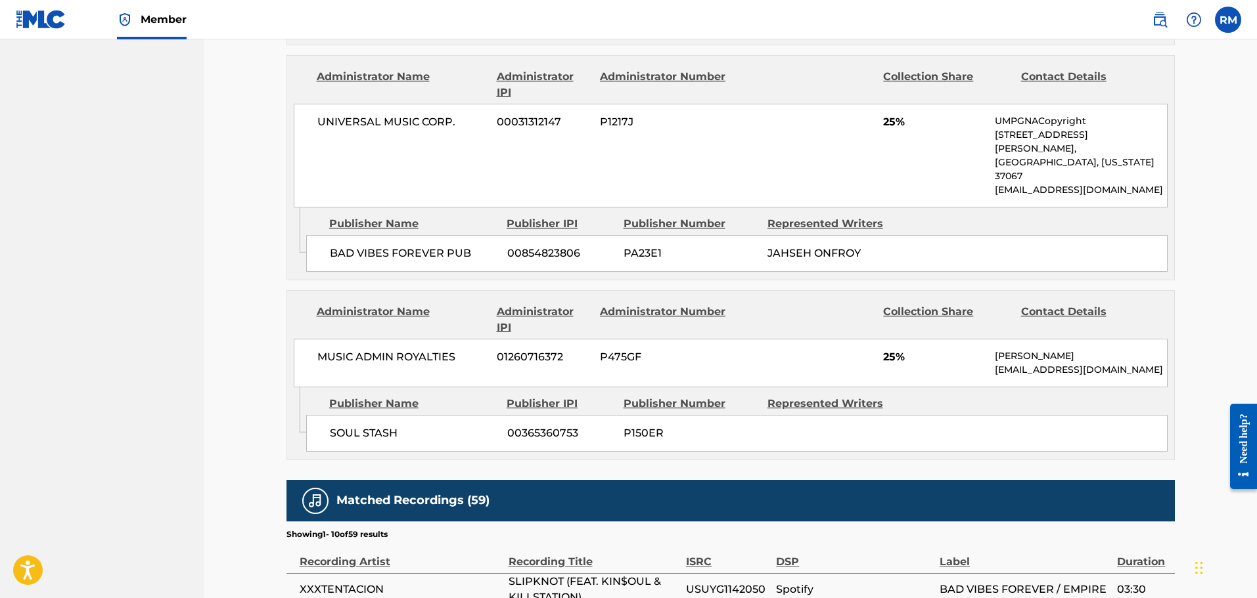
scroll to position [920, 0]
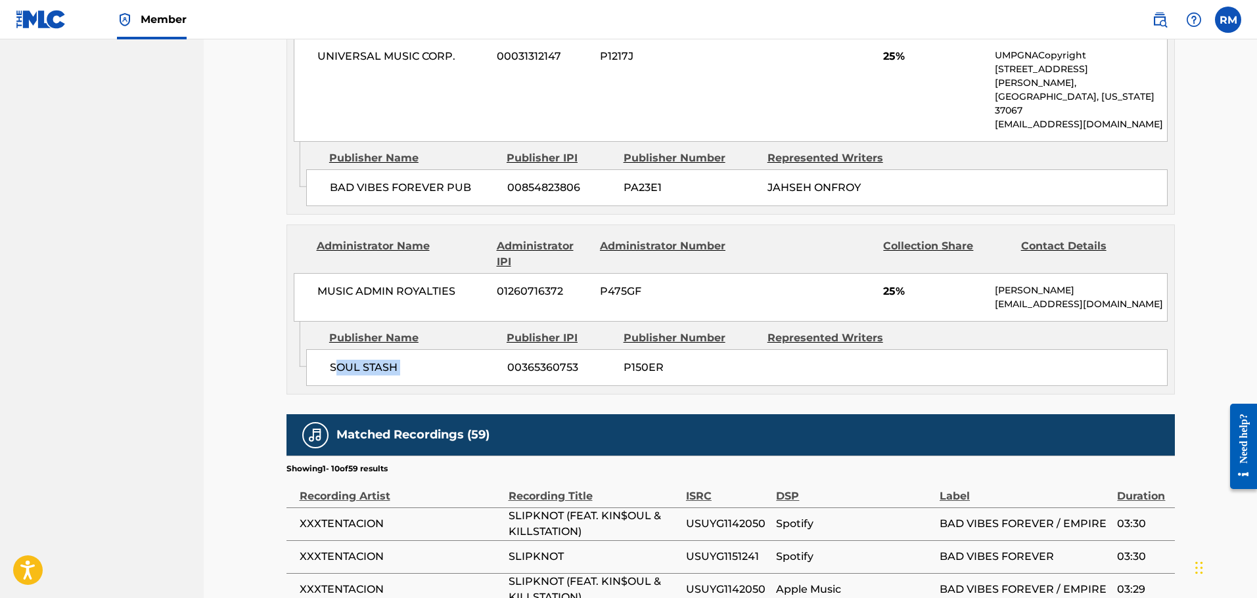
drag, startPoint x: 337, startPoint y: 324, endPoint x: 508, endPoint y: 324, distance: 170.8
click at [508, 349] on div "SOUL STASH 00365360753 P150ER" at bounding box center [736, 367] width 861 height 37
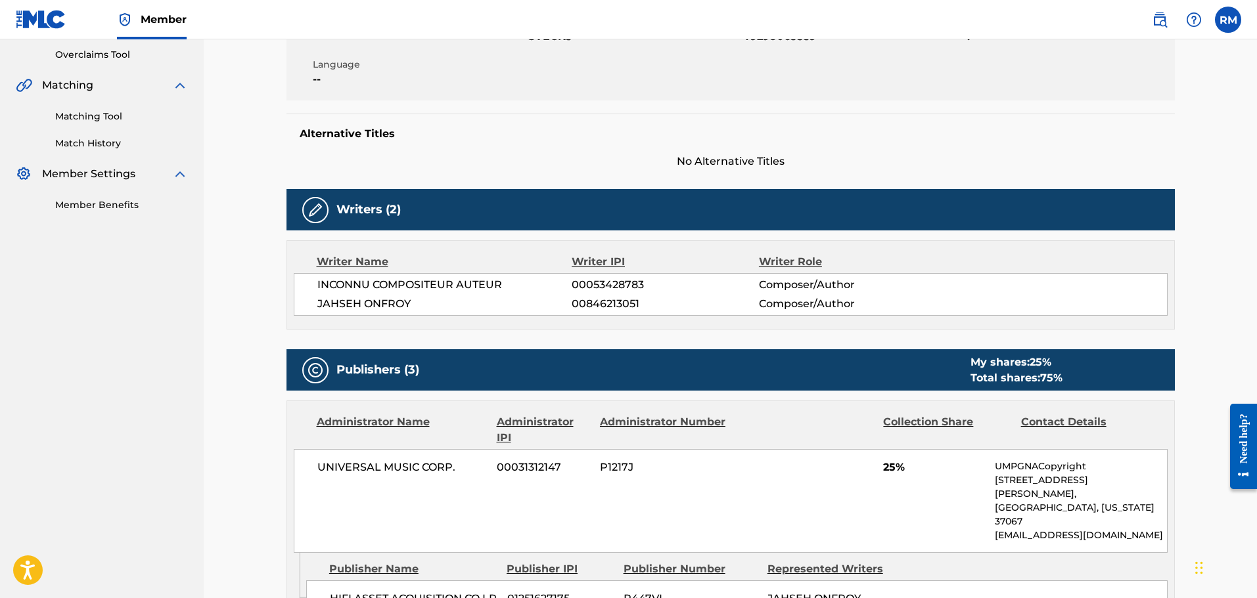
scroll to position [394, 0]
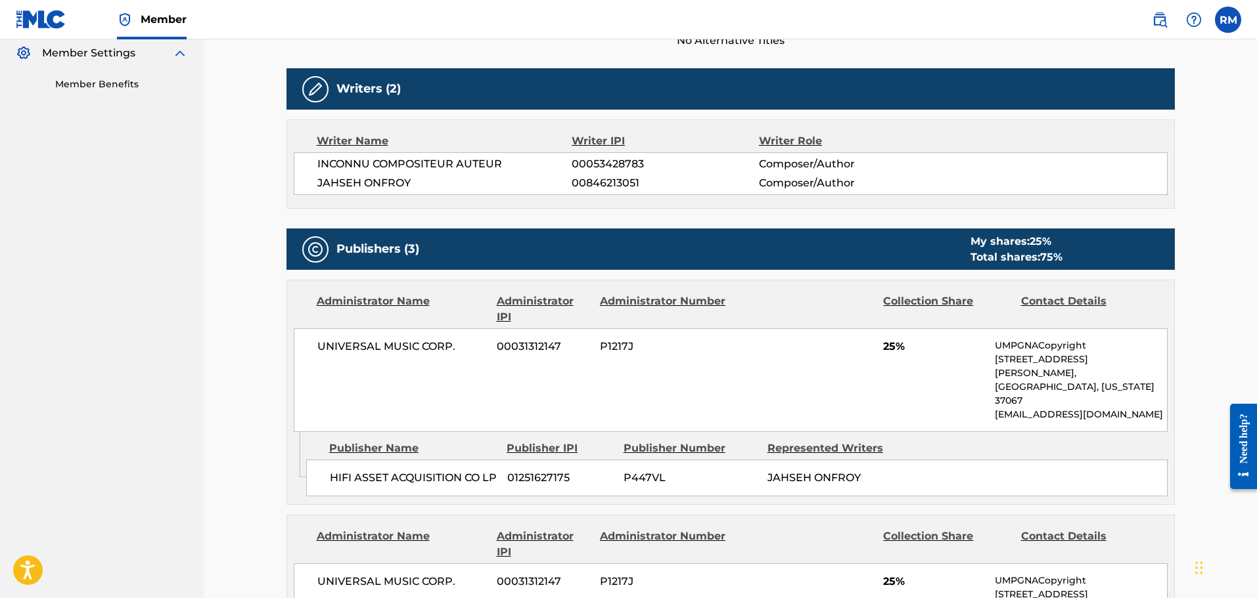
click at [343, 159] on span "INCONNU COMPOSITEUR AUTEUR" at bounding box center [444, 164] width 255 height 16
click at [472, 160] on span "INCONNU COMPOSITEUR AUTEUR" at bounding box center [444, 164] width 255 height 16
copy span "INCONNU COMPOSITEUR AUTEUR"
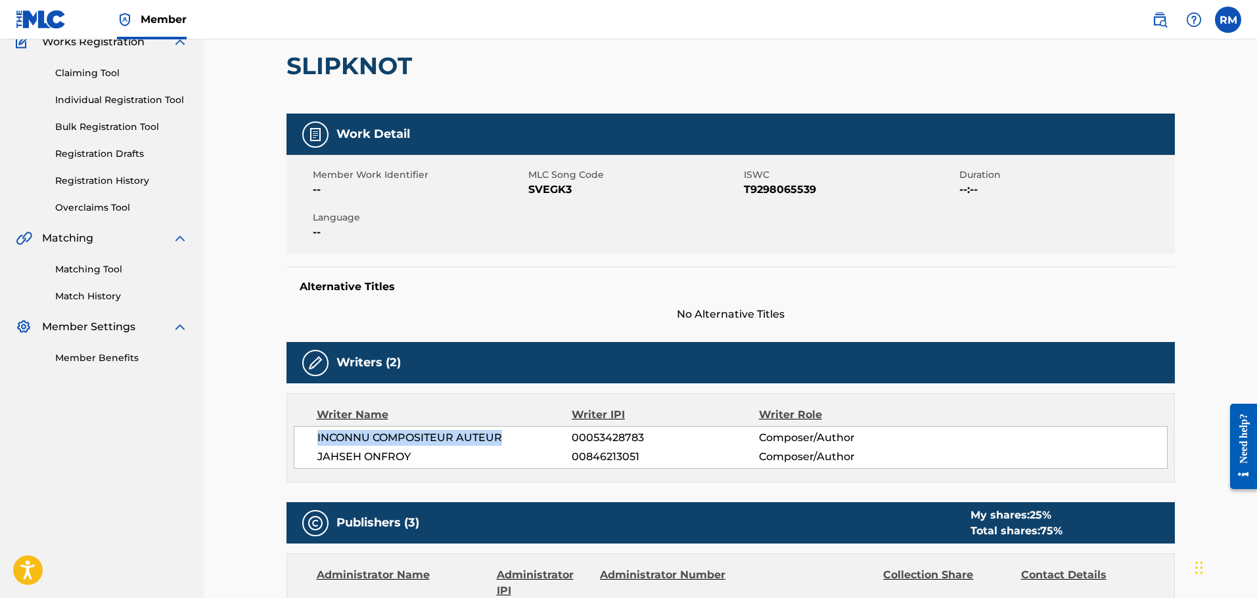
scroll to position [0, 0]
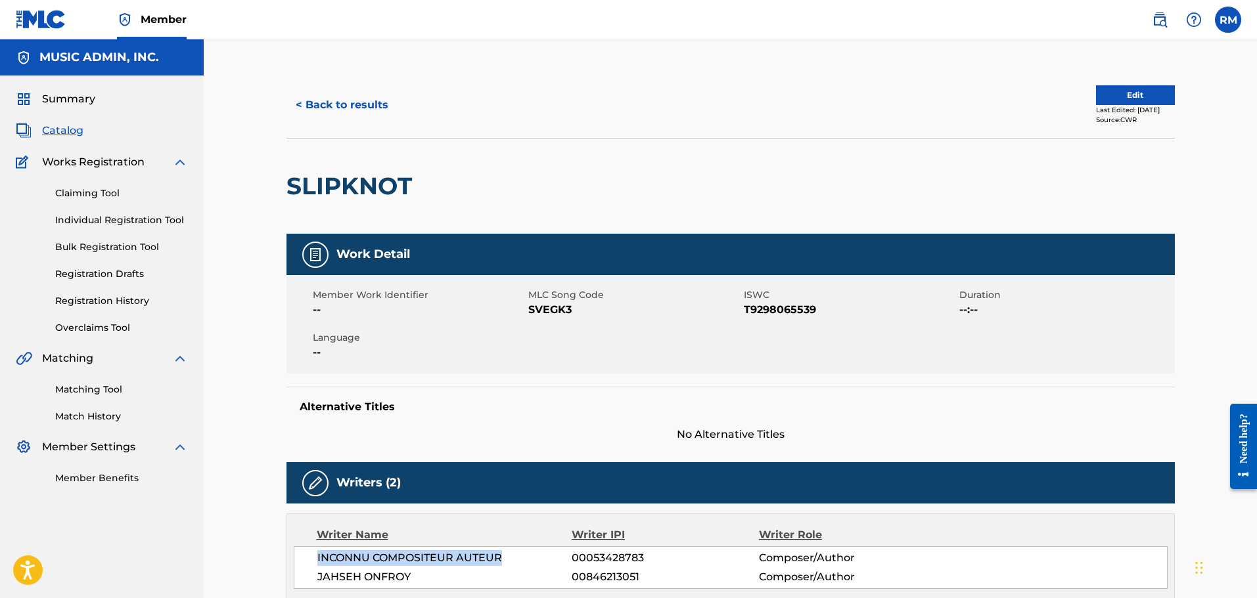
click at [377, 104] on button "< Back to results" at bounding box center [341, 105] width 111 height 33
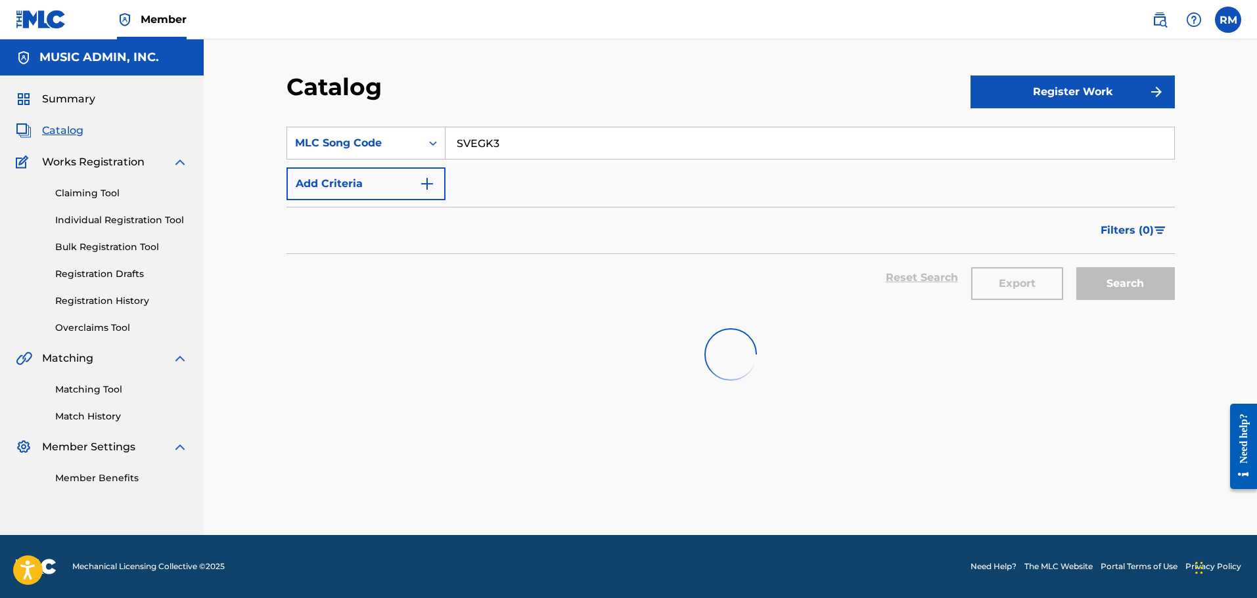
click at [554, 145] on input "SVEGK3" at bounding box center [809, 143] width 728 height 32
paste input "BB9PQ6"
type input "BB9PQ6"
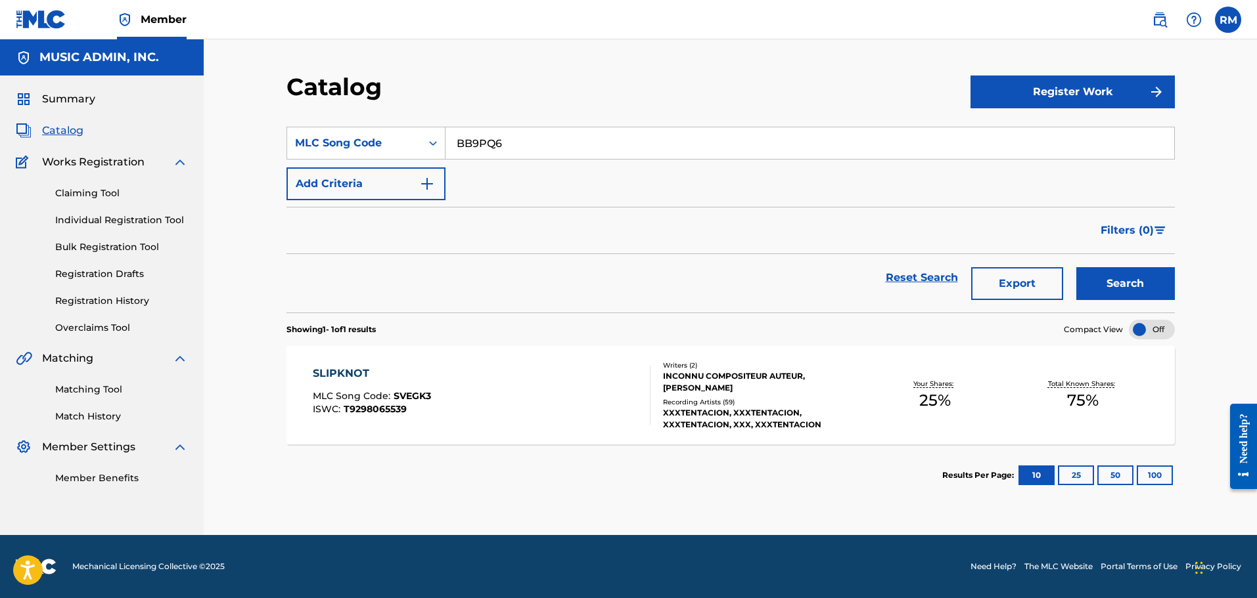
click at [376, 376] on div "SLIPKNOT" at bounding box center [372, 374] width 118 height 16
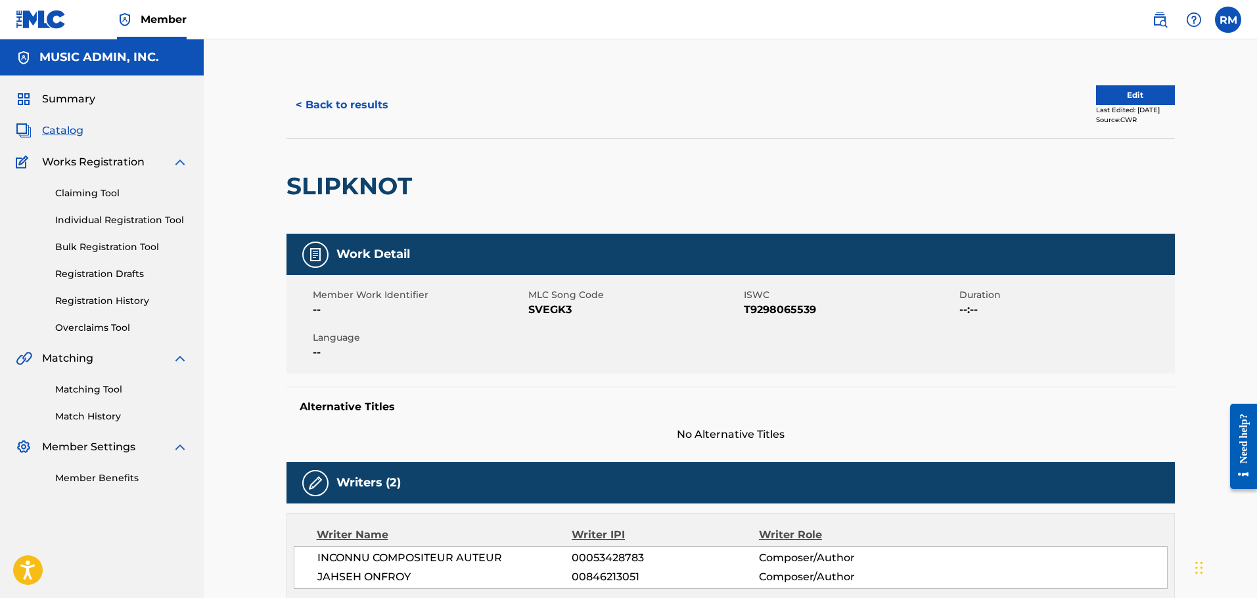
click at [370, 116] on button "< Back to results" at bounding box center [341, 105] width 111 height 33
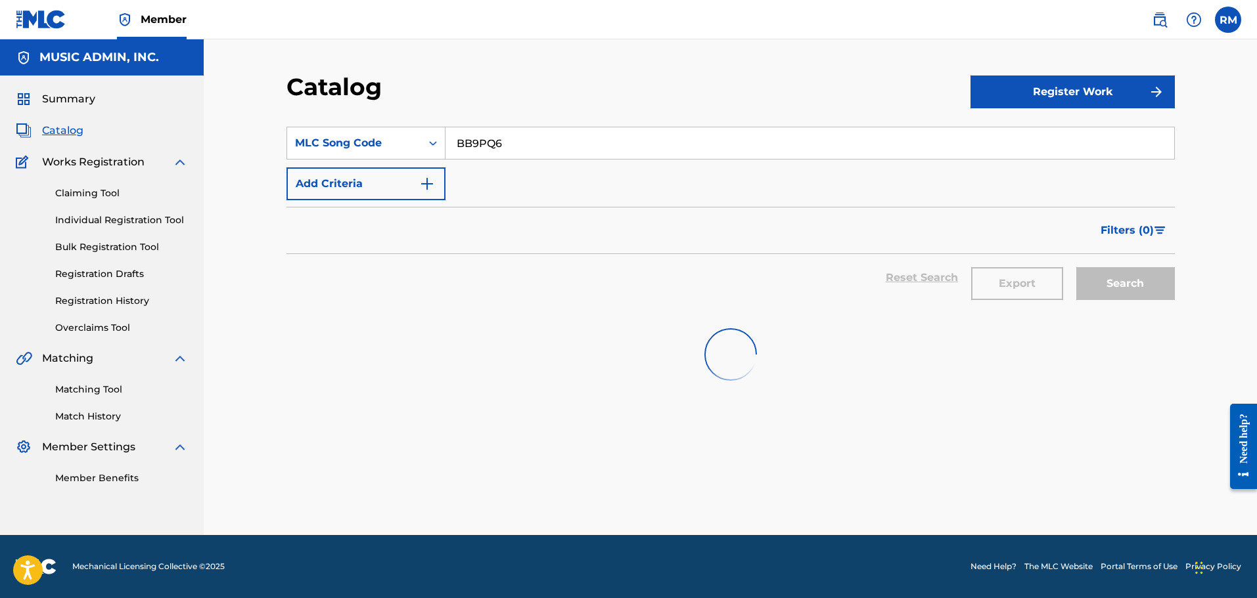
click at [501, 157] on input "BB9PQ6" at bounding box center [809, 143] width 728 height 32
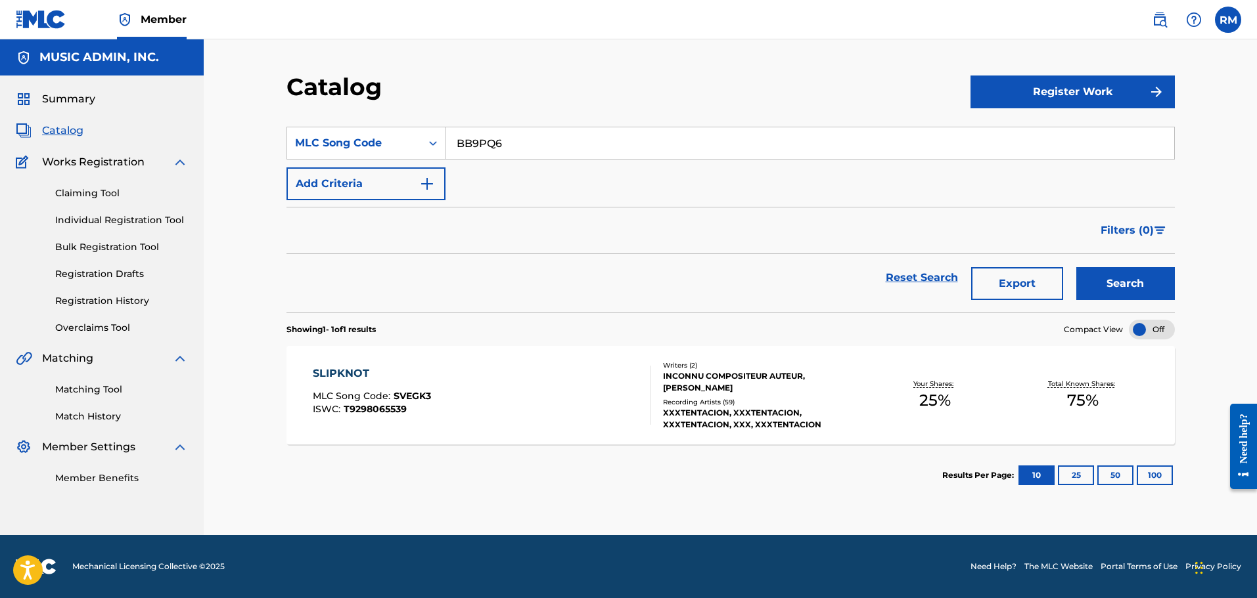
click at [1076, 267] on button "Search" at bounding box center [1125, 283] width 99 height 33
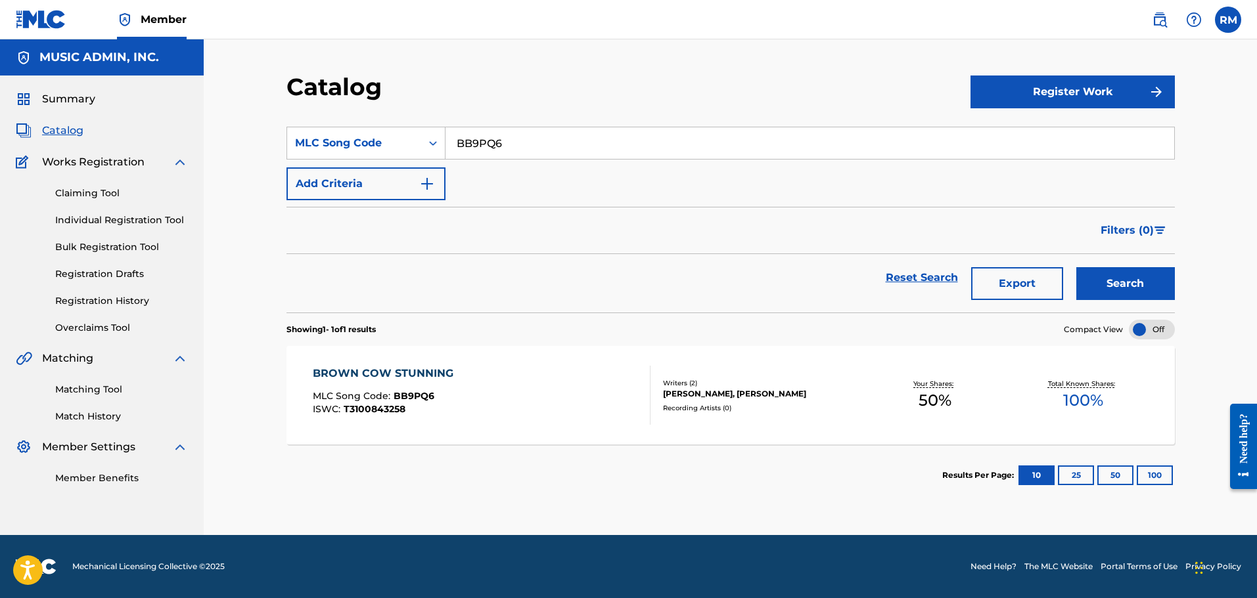
click at [502, 376] on div "BROWN COW STUNNING MLC Song Code : BB9PQ6 ISWC : T3100843258" at bounding box center [482, 395] width 338 height 59
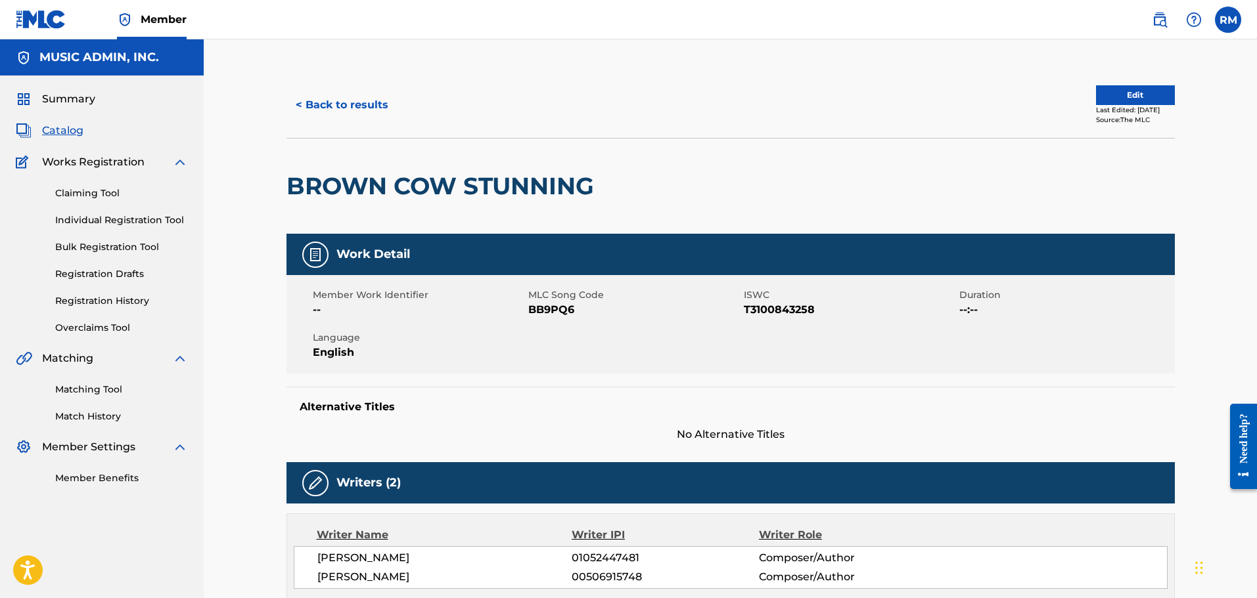
click at [328, 136] on div "< Back to results Edit Last Edited: June 06, 2025 Source: The MLC" at bounding box center [730, 105] width 888 height 66
click at [332, 120] on button "< Back to results" at bounding box center [341, 105] width 111 height 33
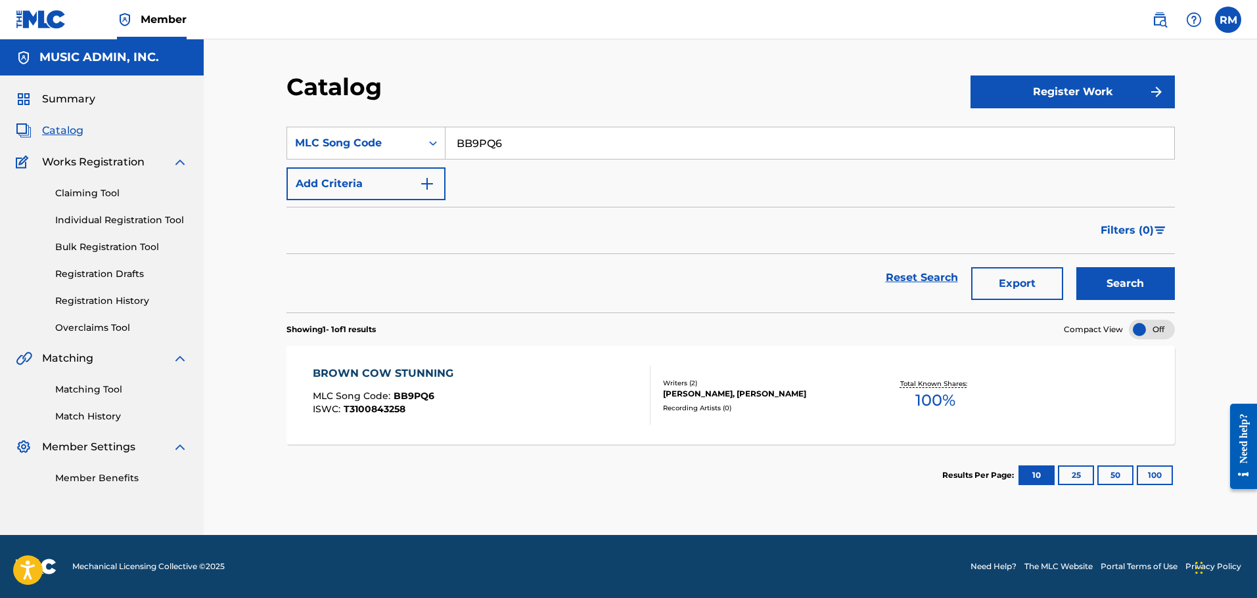
click at [485, 139] on input "BB9PQ6" at bounding box center [809, 143] width 728 height 32
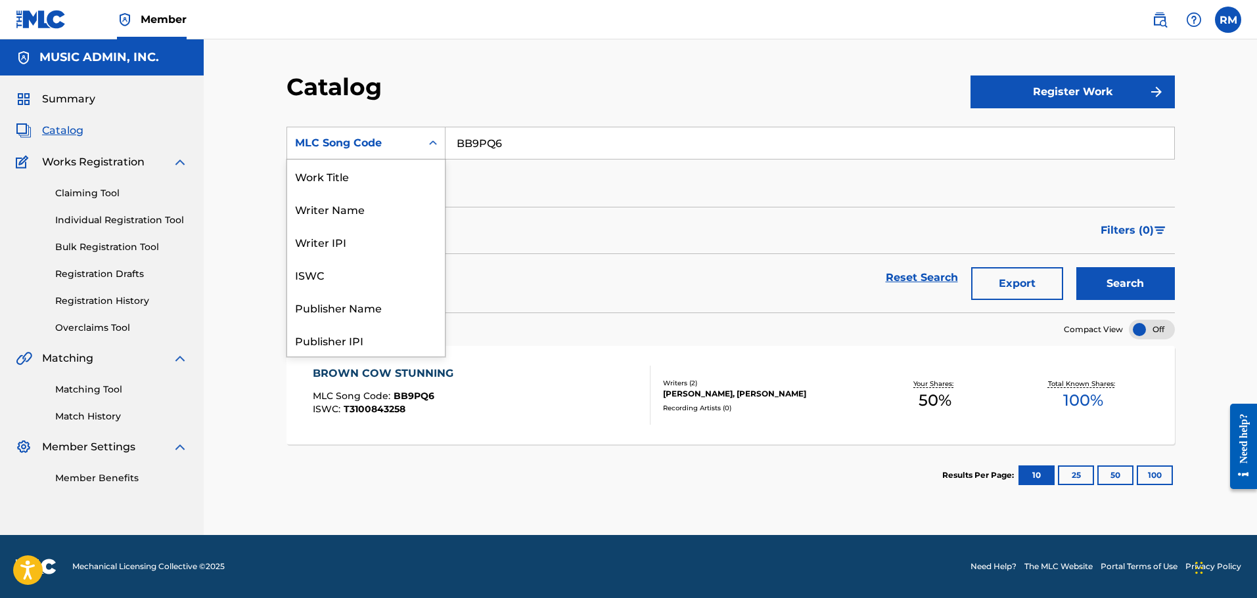
click at [397, 142] on div "MLC Song Code" at bounding box center [354, 143] width 118 height 16
click at [355, 183] on div "Work Title" at bounding box center [366, 176] width 158 height 33
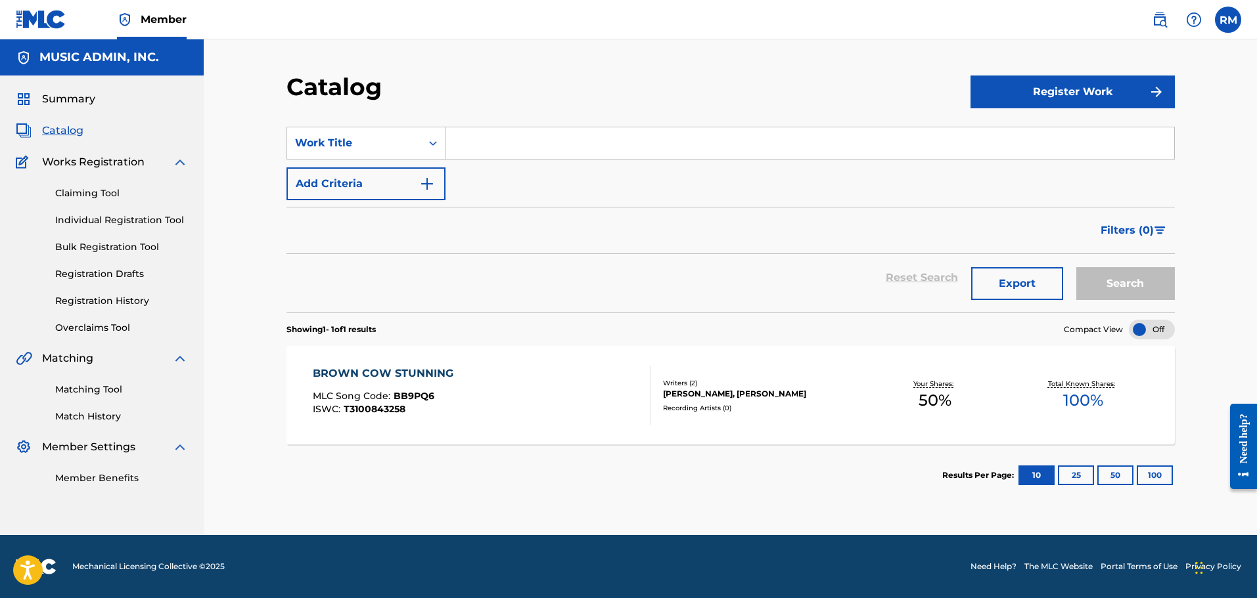
click at [539, 146] on input "Search Form" at bounding box center [809, 143] width 728 height 32
paste input "Brown Cow Stunning"
type input "Brown Cow Stunning"
click at [1076, 267] on button "Search" at bounding box center [1125, 283] width 99 height 33
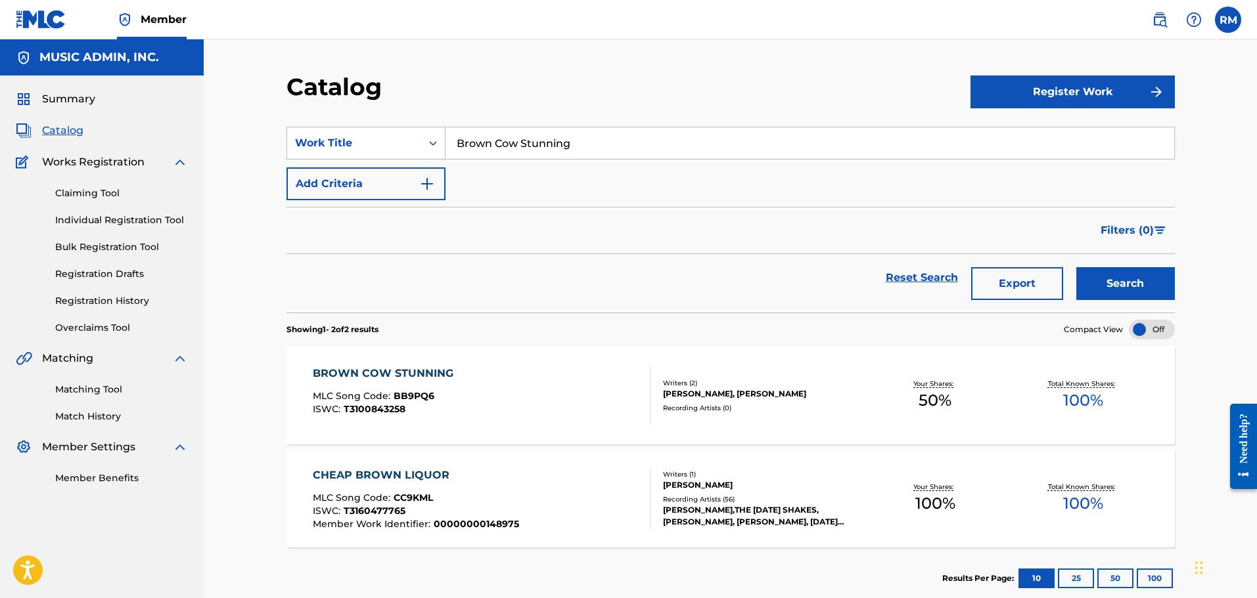
click at [395, 363] on div "BROWN COW STUNNING MLC Song Code : BB9PQ6 ISWC : T3100843258 Writers ( 2 ) KEVI…" at bounding box center [730, 395] width 888 height 99
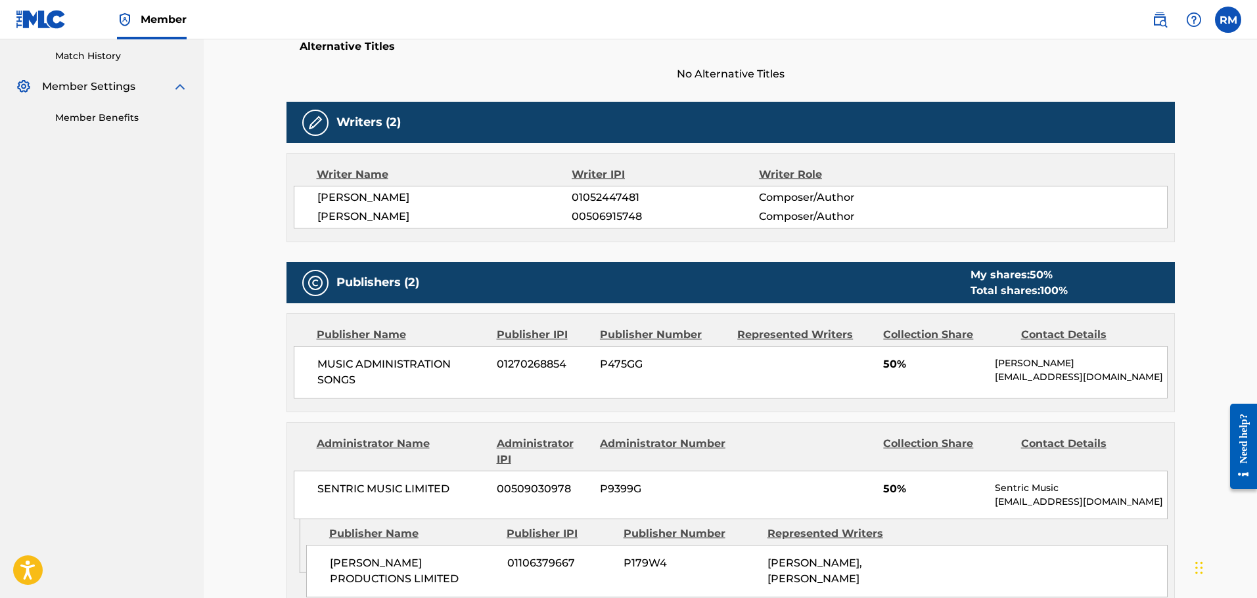
scroll to position [208, 0]
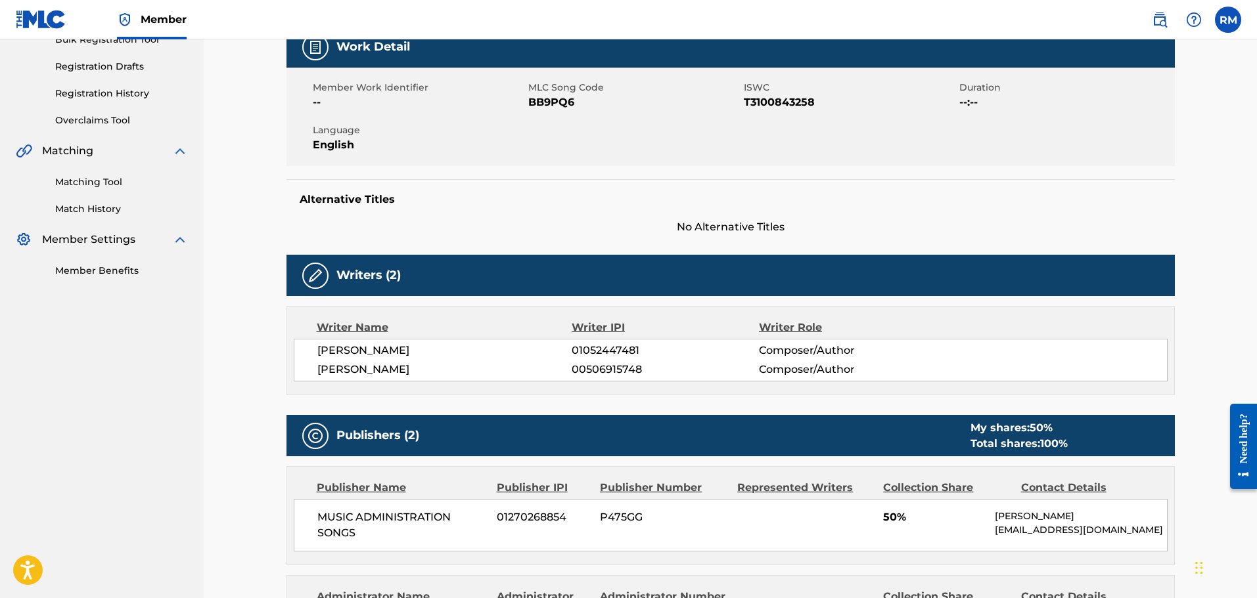
click at [787, 100] on span "T3100843258" at bounding box center [850, 103] width 212 height 16
copy span "T3100843258"
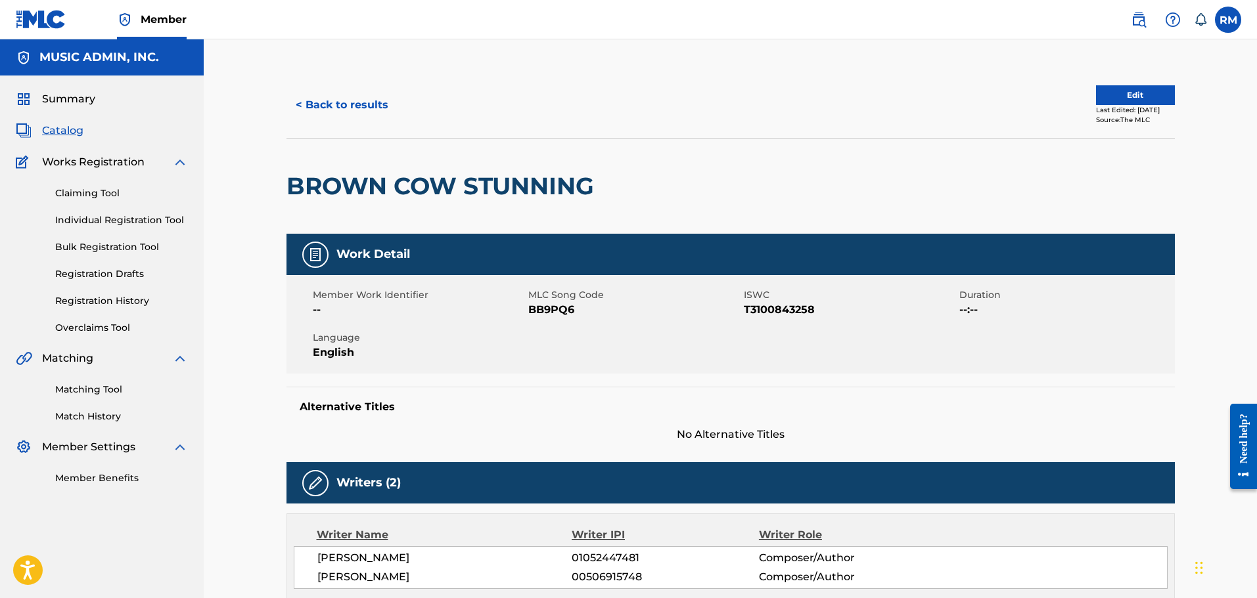
click at [355, 97] on button "< Back to results" at bounding box center [341, 105] width 111 height 33
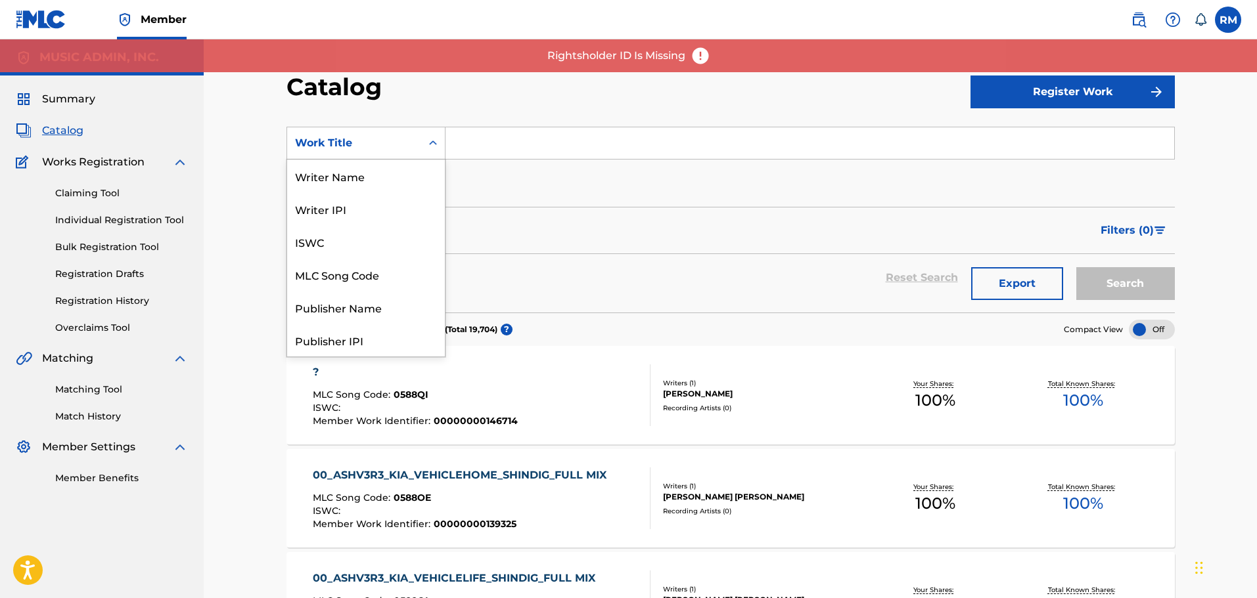
drag, startPoint x: 412, startPoint y: 133, endPoint x: 405, endPoint y: 159, distance: 27.1
click at [411, 133] on div "Work Title" at bounding box center [354, 143] width 134 height 25
click at [364, 272] on div "MLC Song Code" at bounding box center [366, 274] width 158 height 33
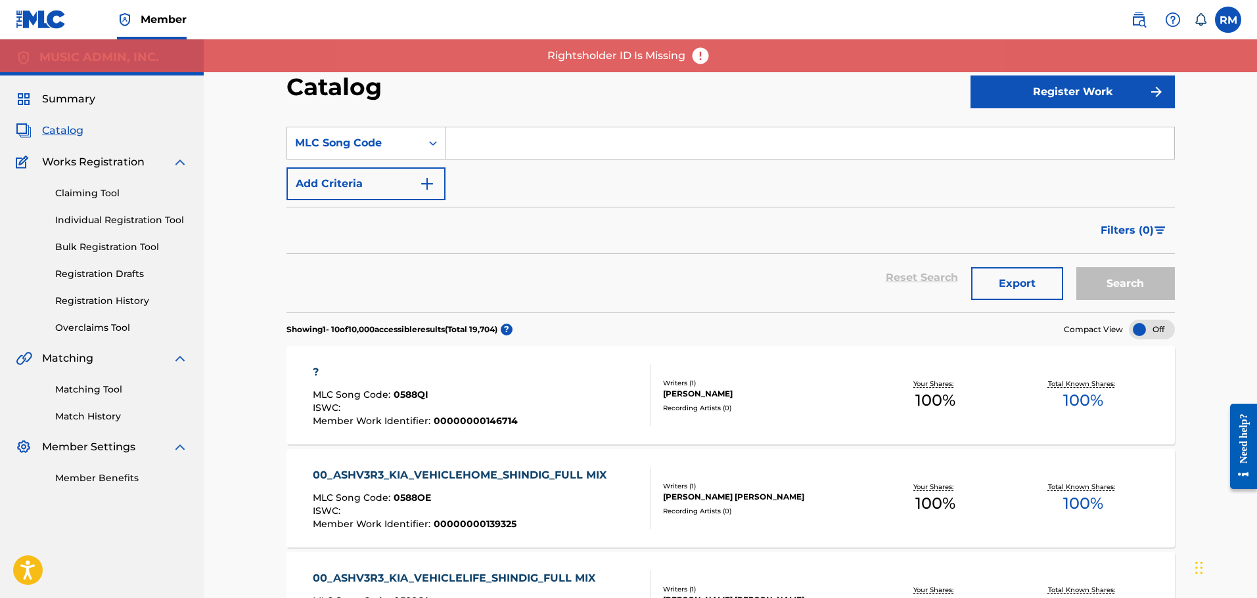
click at [530, 128] on input "Search Form" at bounding box center [809, 143] width 728 height 32
paste input "CA3G97"
type input "CA3G97"
click at [1076, 267] on button "Search" at bounding box center [1125, 283] width 99 height 33
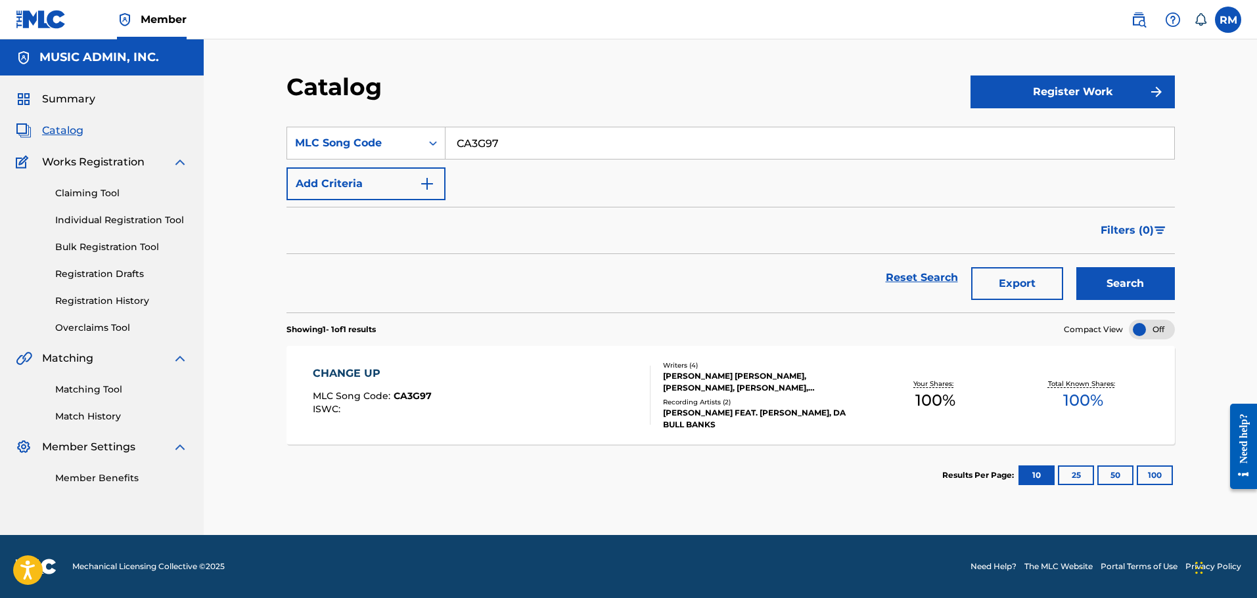
click at [407, 371] on div "CHANGE UP" at bounding box center [372, 374] width 119 height 16
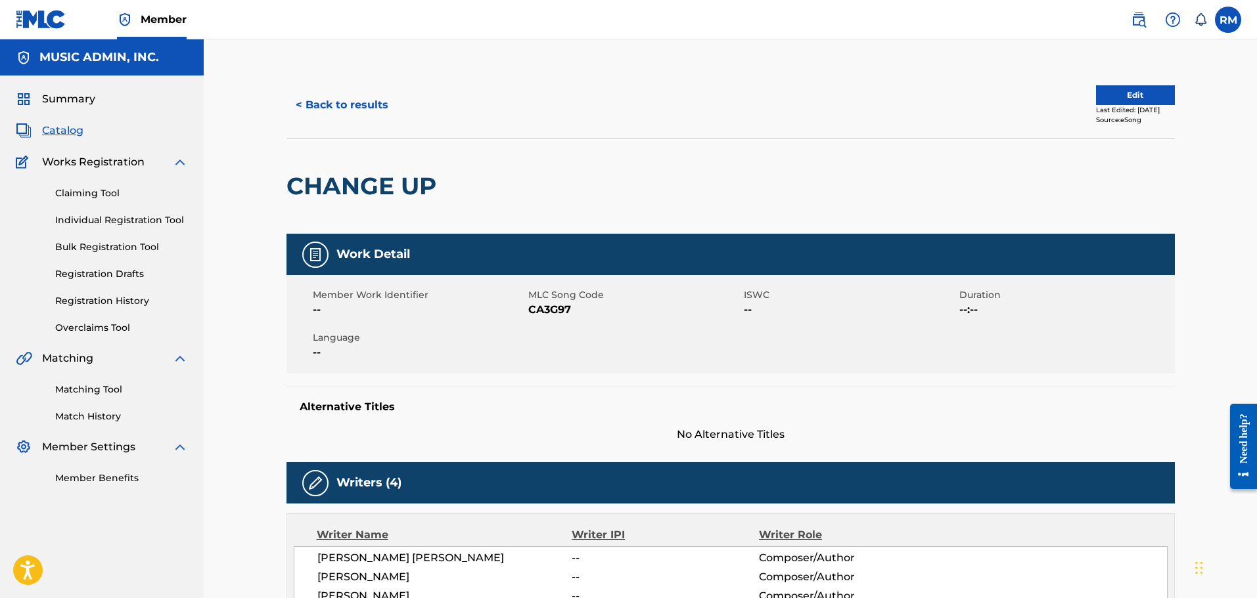
click at [77, 135] on span "Catalog" at bounding box center [62, 131] width 41 height 16
click at [1121, 95] on button "Edit" at bounding box center [1135, 95] width 79 height 20
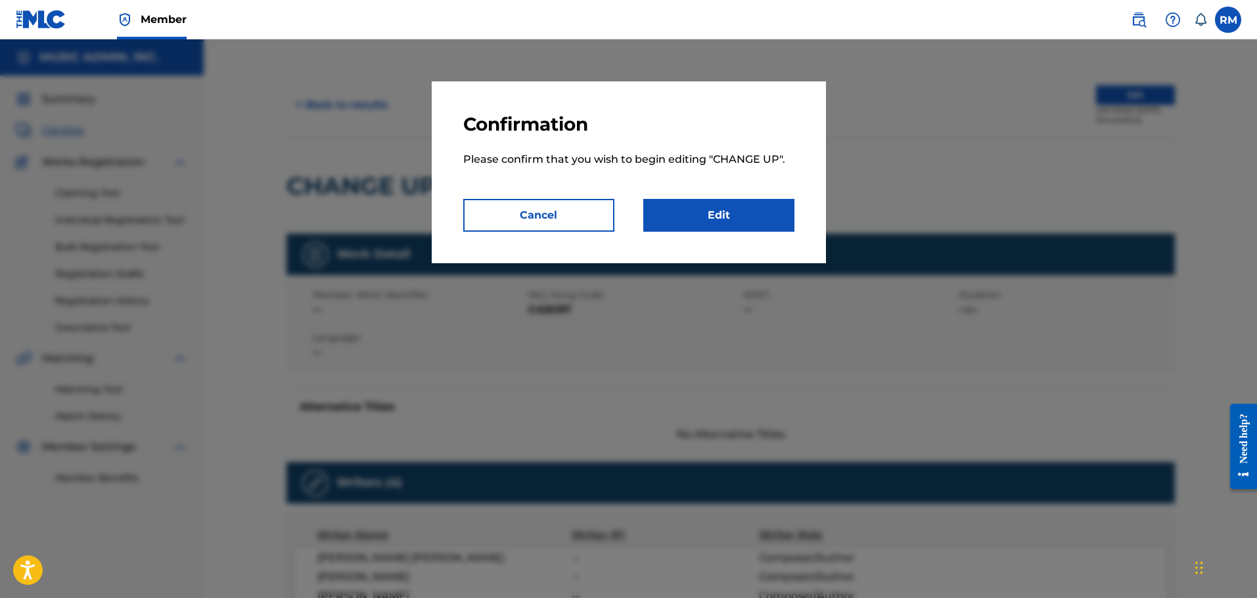
click at [678, 213] on link "Edit" at bounding box center [718, 215] width 151 height 33
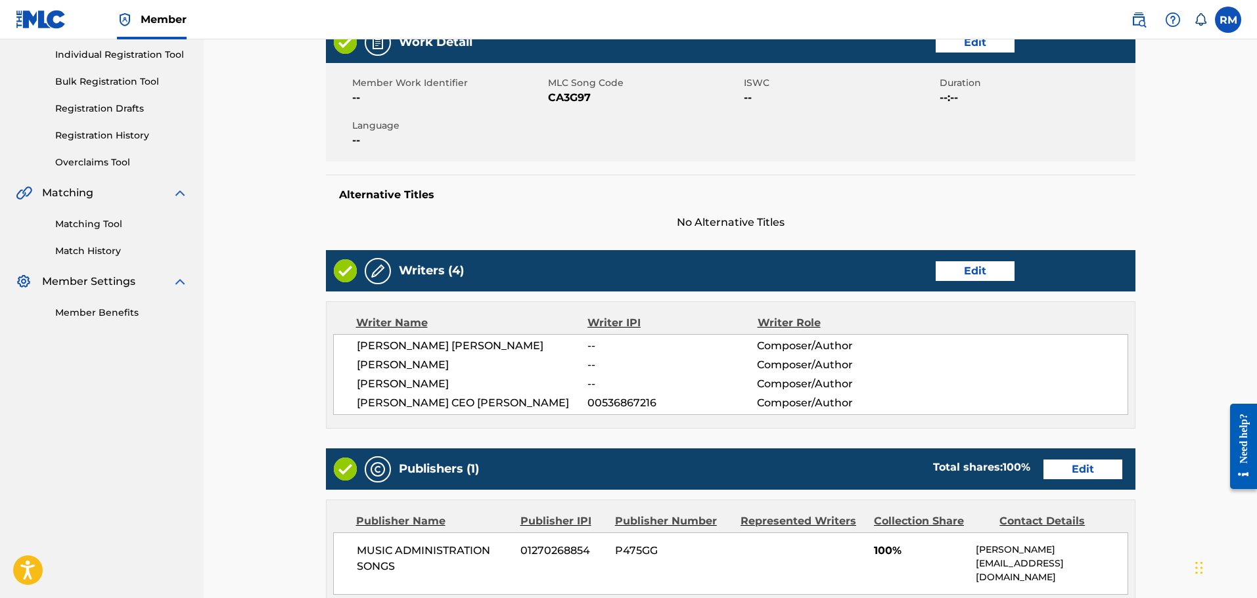
scroll to position [197, 0]
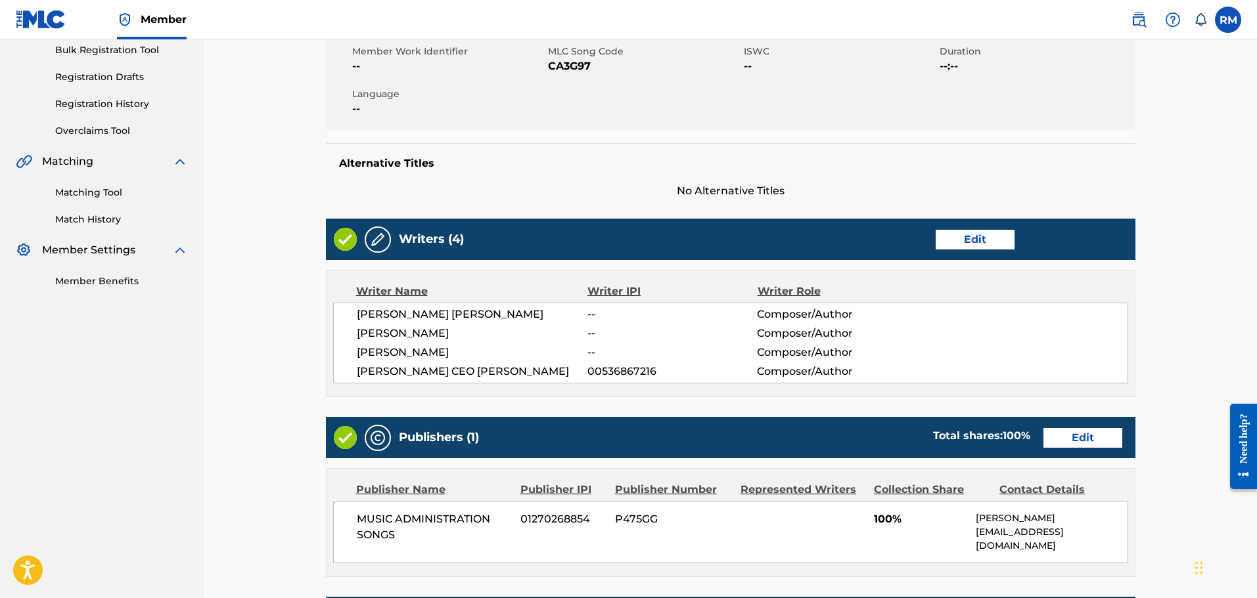
click at [975, 249] on link "Edit" at bounding box center [974, 240] width 79 height 20
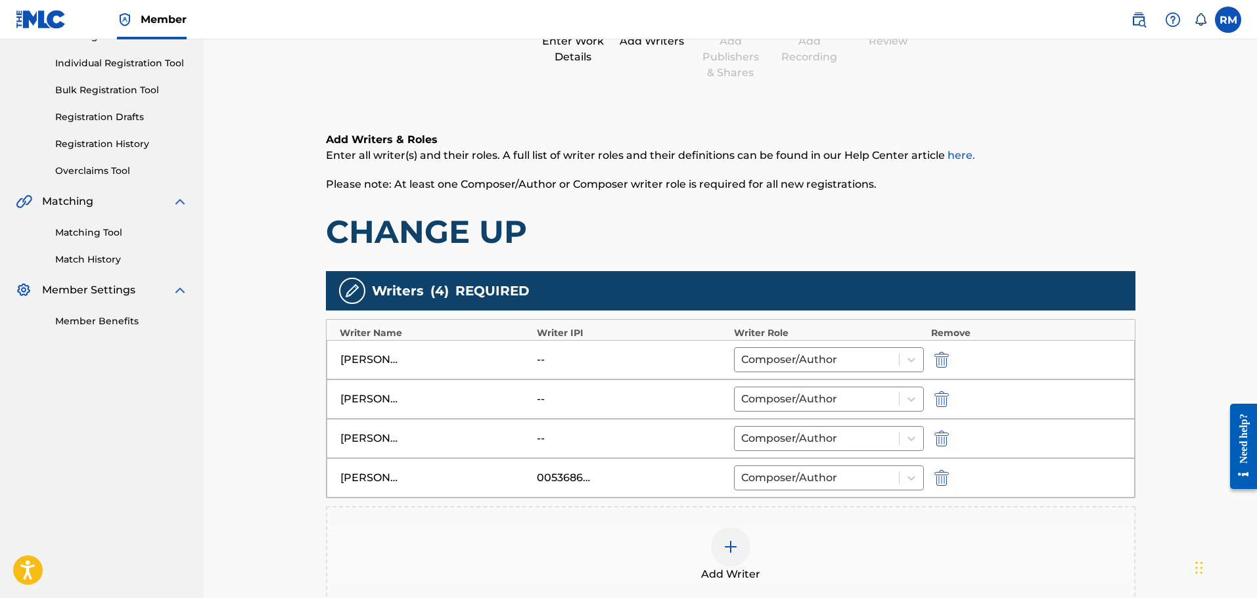
scroll to position [263, 0]
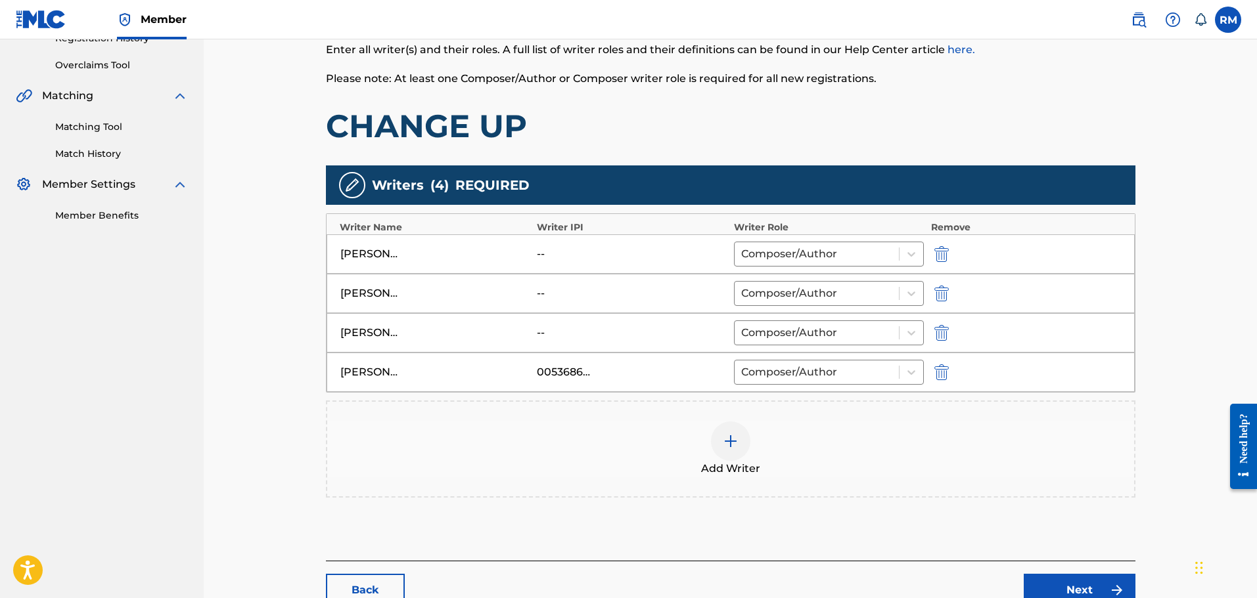
click at [946, 298] on img "submit" at bounding box center [941, 294] width 14 height 16
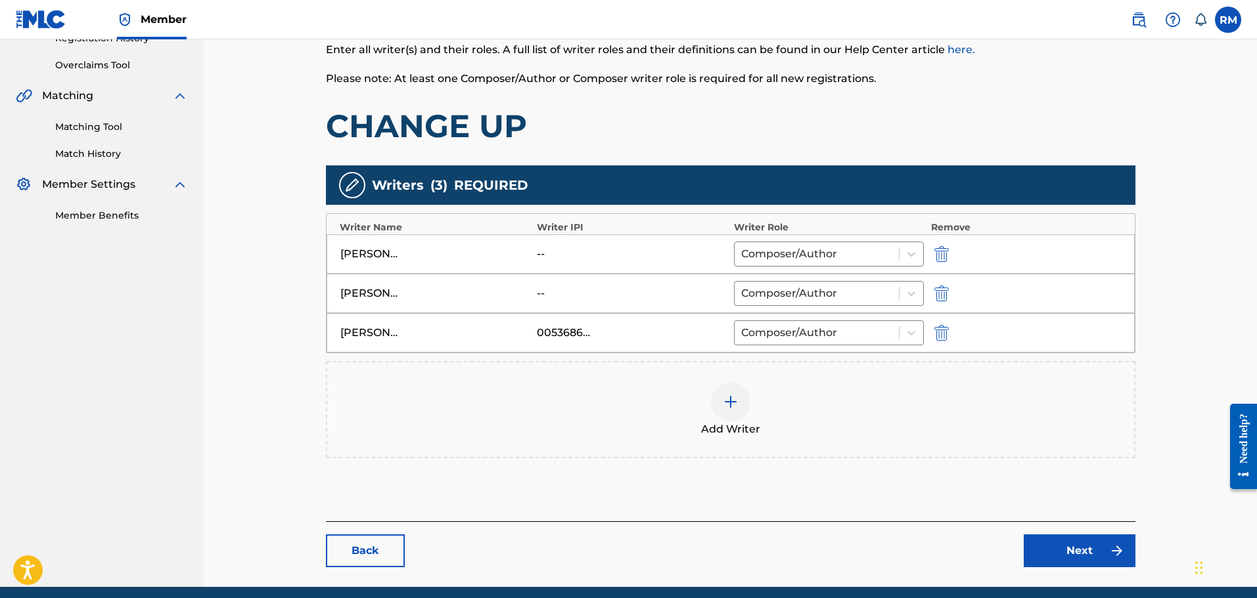
click at [943, 296] on img "submit" at bounding box center [941, 294] width 14 height 16
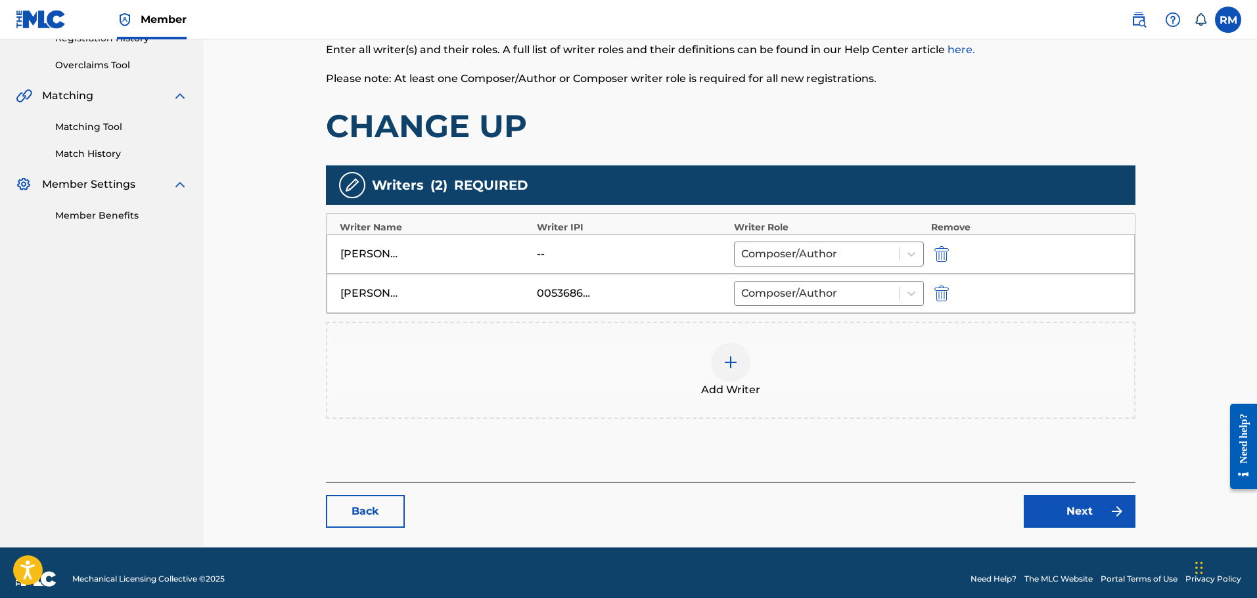
click at [940, 289] on img "submit" at bounding box center [941, 294] width 14 height 16
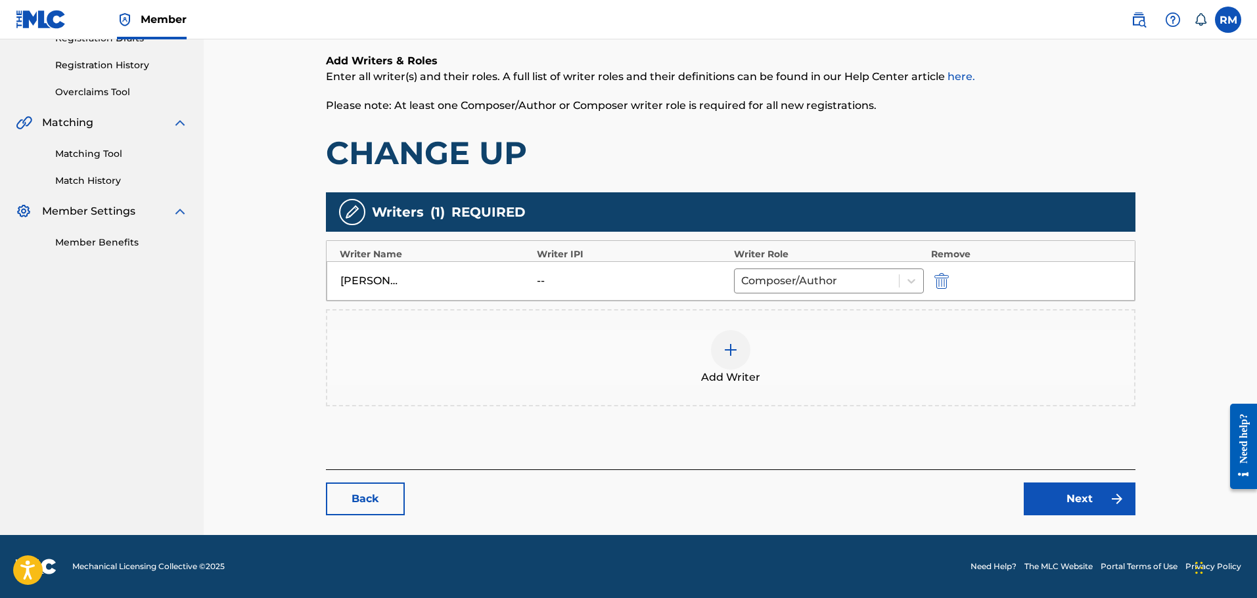
click at [1047, 492] on link "Next" at bounding box center [1079, 499] width 112 height 33
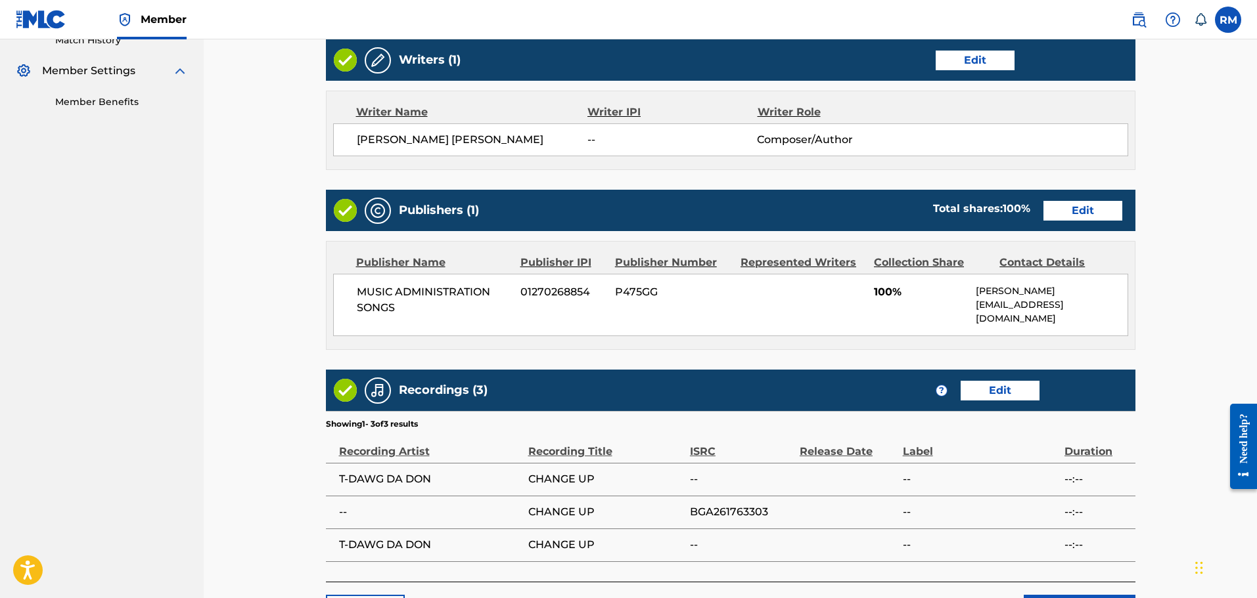
scroll to position [479, 0]
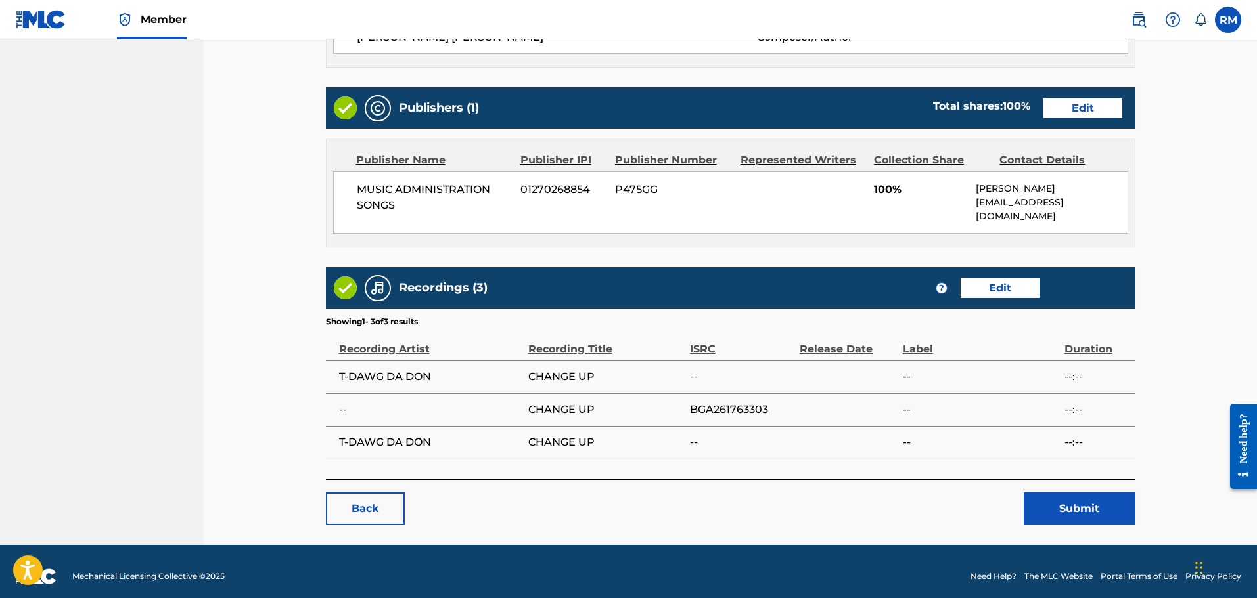
click at [721, 402] on span "BGA261763303" at bounding box center [741, 410] width 103 height 16
copy span "BGA261763303"
click at [1050, 493] on button "Submit" at bounding box center [1079, 509] width 112 height 33
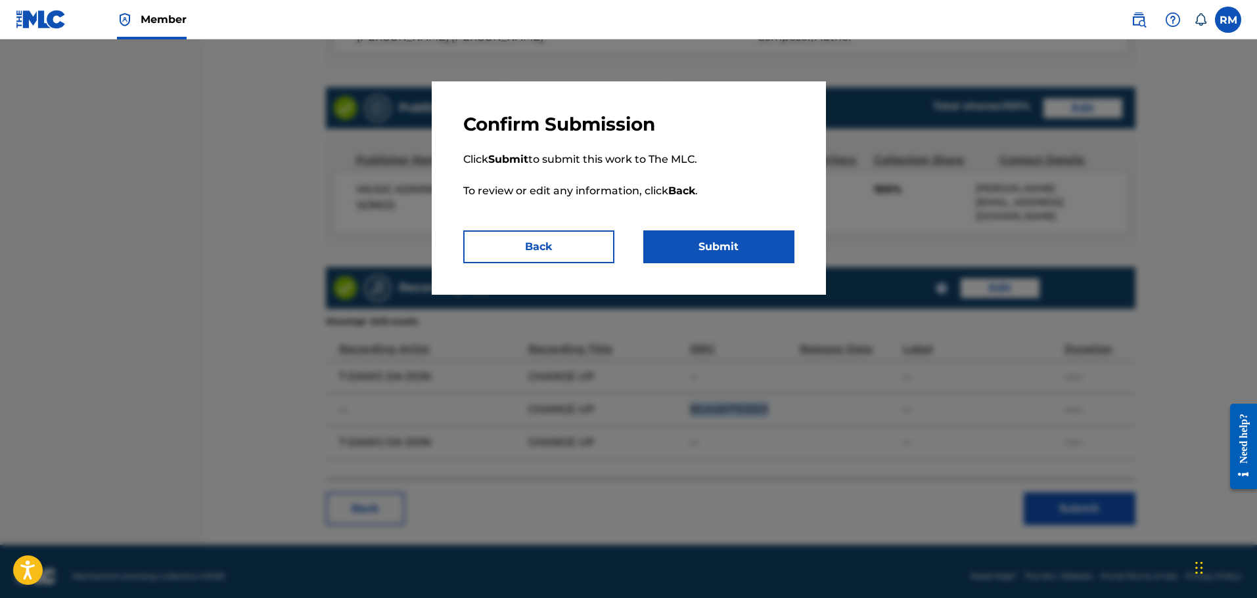
click at [707, 253] on button "Submit" at bounding box center [718, 247] width 151 height 33
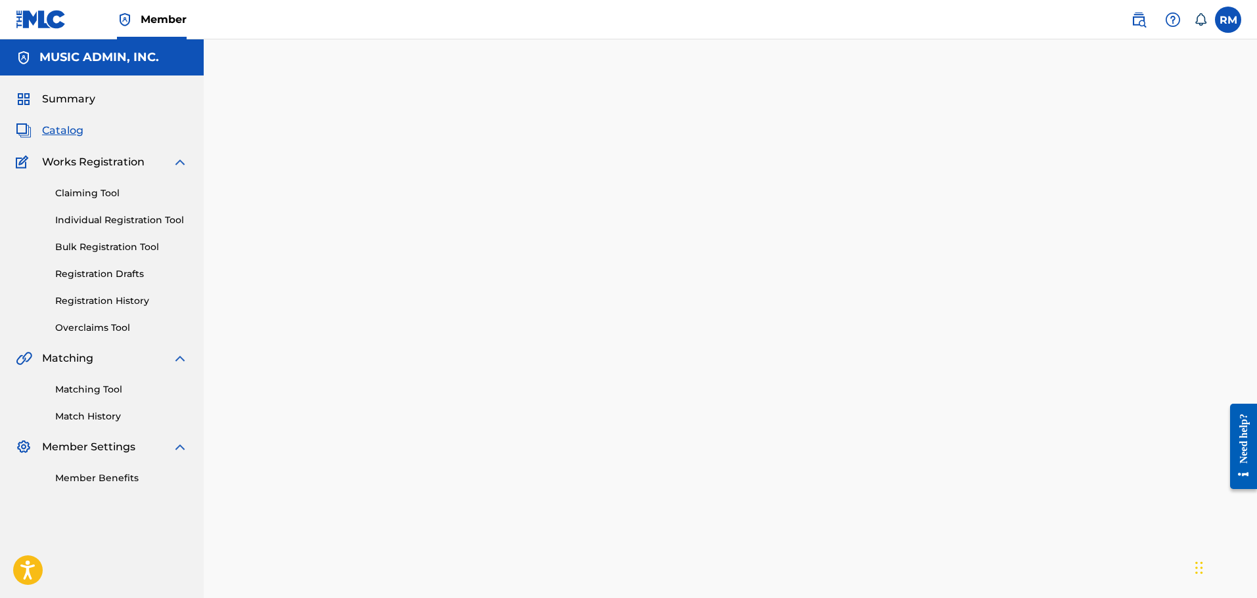
click at [54, 125] on span "Catalog" at bounding box center [62, 131] width 41 height 16
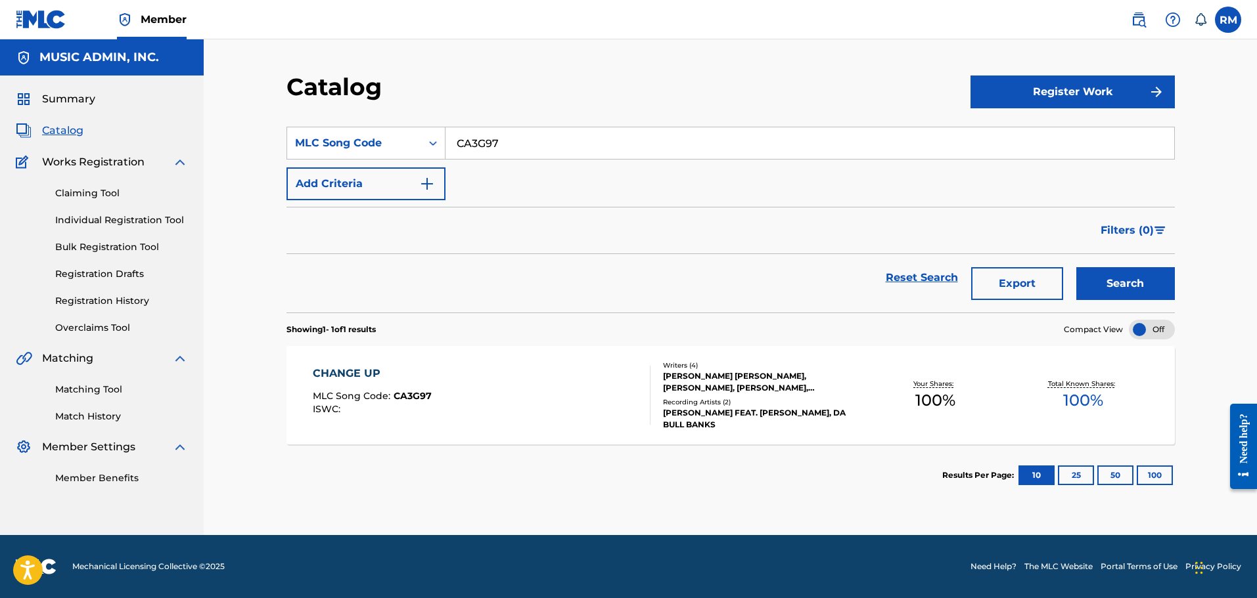
click at [533, 150] on input "CA3G97" at bounding box center [809, 143] width 728 height 32
paste input "BA5JI1"
type input "BA5JI1"
click at [1076, 267] on button "Search" at bounding box center [1125, 283] width 99 height 33
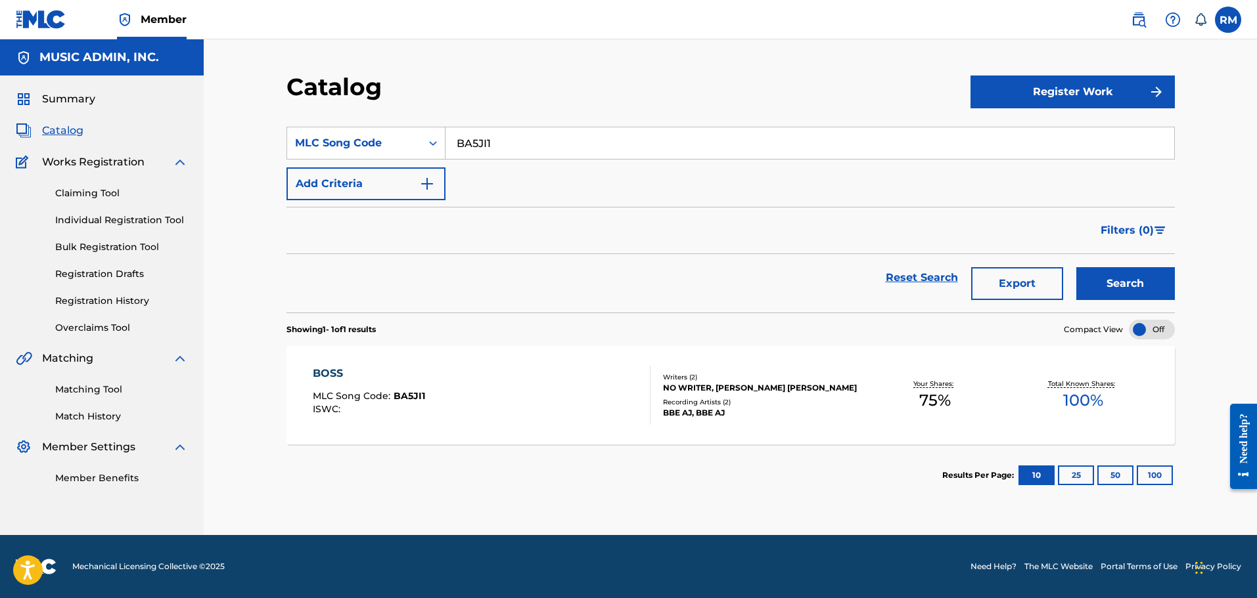
click at [330, 370] on div "BOSS" at bounding box center [369, 374] width 112 height 16
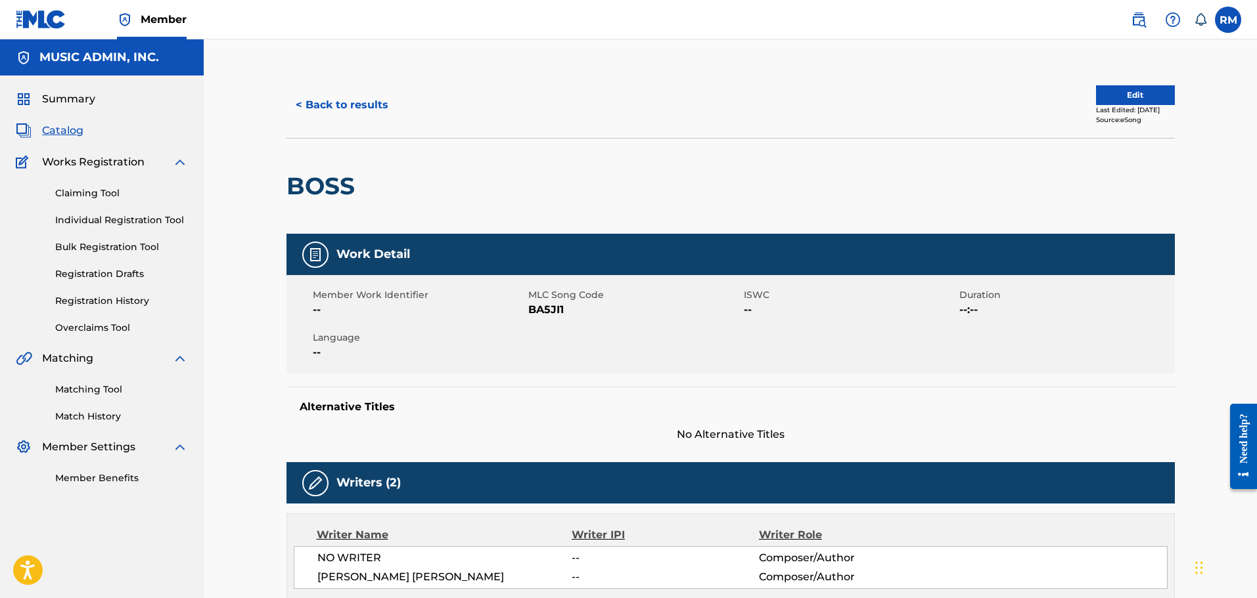
click at [359, 126] on div "< Back to results Edit Last Edited: August 13, 2025 Source: eSong" at bounding box center [730, 105] width 888 height 66
click at [362, 115] on button "< Back to results" at bounding box center [341, 105] width 111 height 33
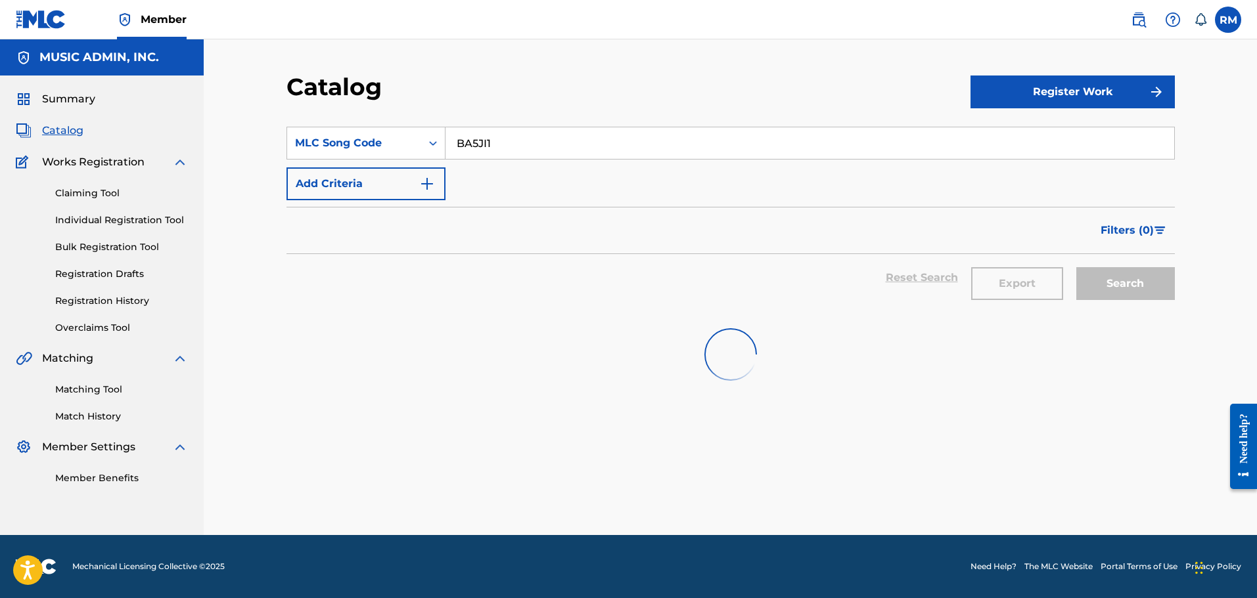
click at [505, 147] on input "BA5JI1" at bounding box center [809, 143] width 728 height 32
paste input "OC1QJM"
type input "OC1QJM"
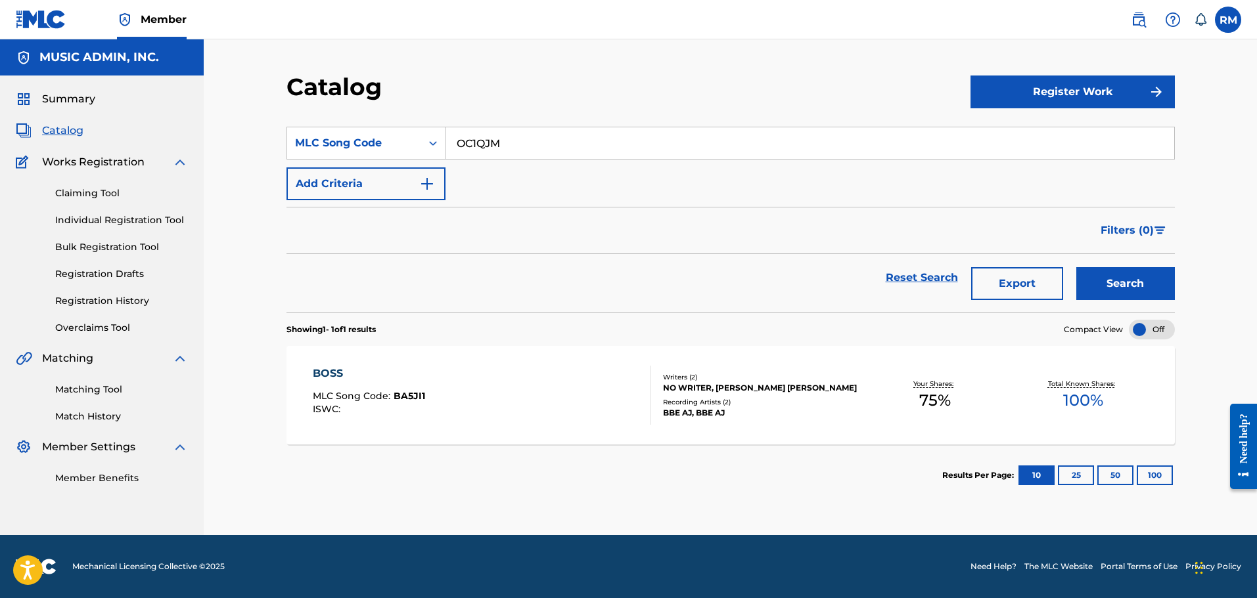
click at [334, 374] on div "BOSS" at bounding box center [369, 374] width 112 height 16
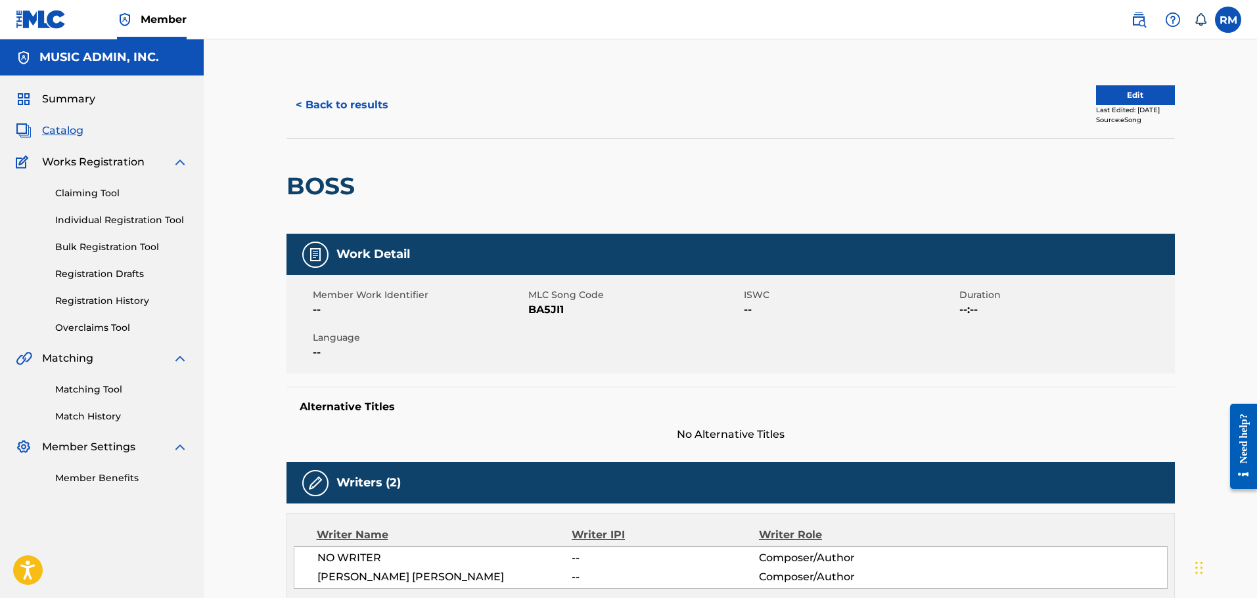
click at [316, 102] on button "< Back to results" at bounding box center [341, 105] width 111 height 33
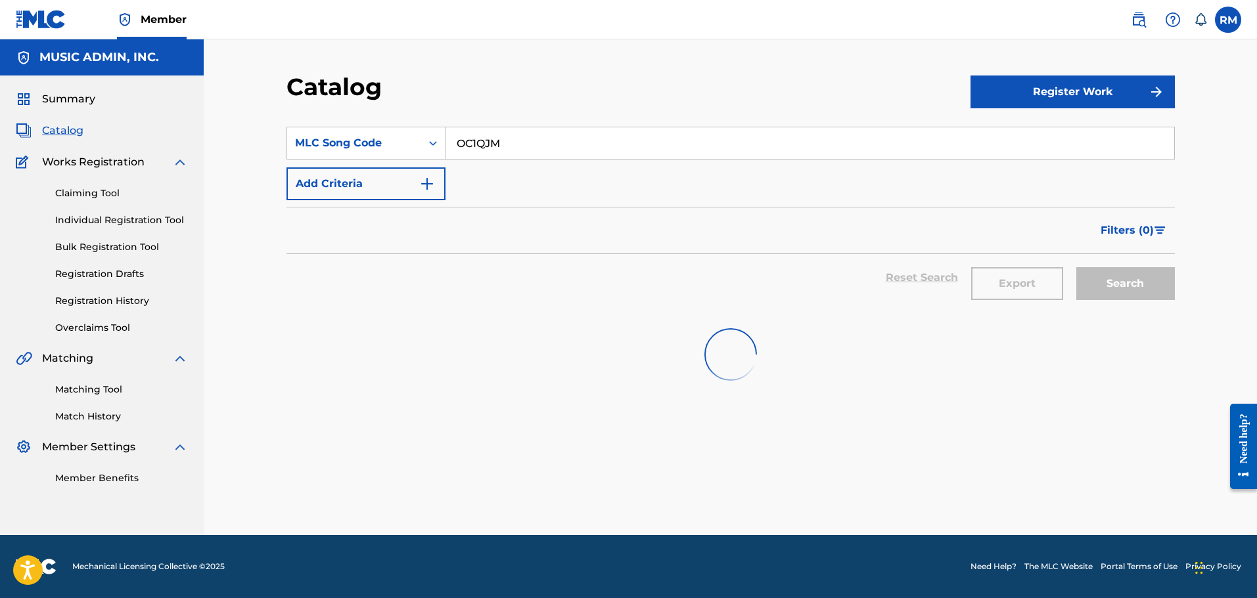
click at [476, 140] on input "OC1QJM" at bounding box center [809, 143] width 728 height 32
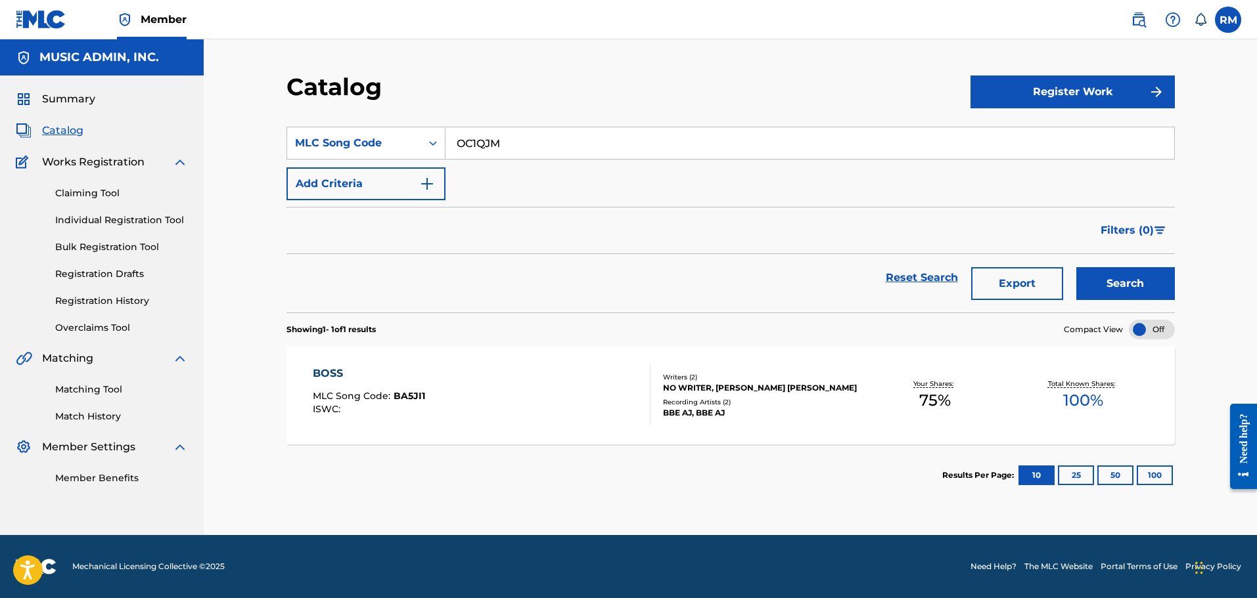
click at [1076, 267] on button "Search" at bounding box center [1125, 283] width 99 height 33
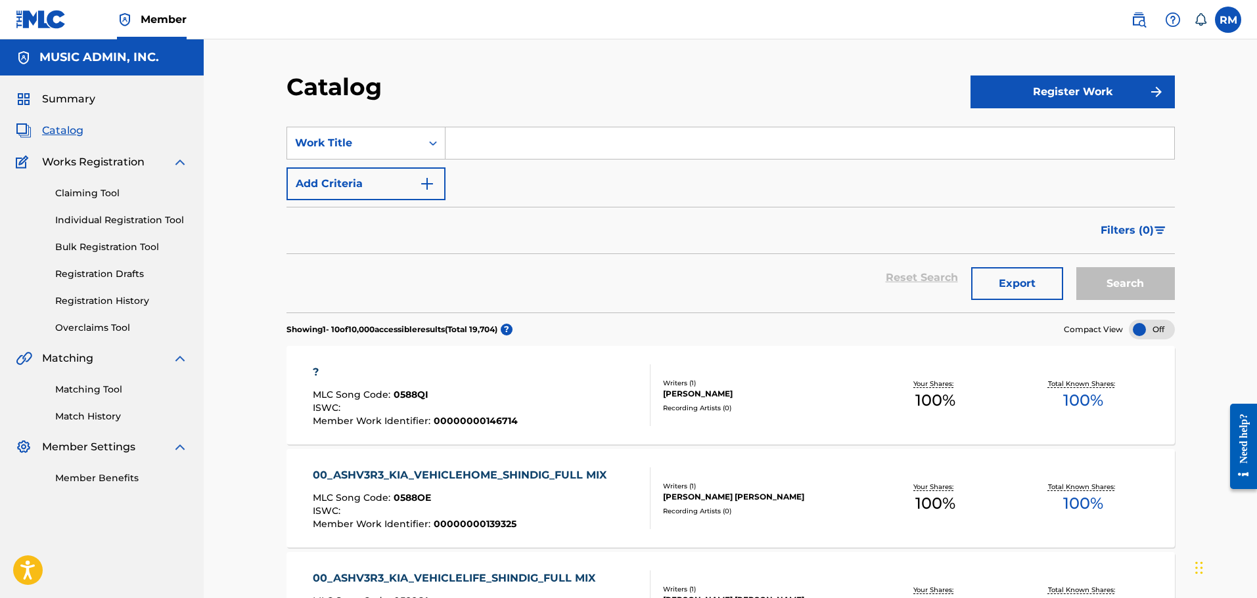
click at [517, 143] on input "Search Form" at bounding box center [809, 143] width 728 height 32
type input "Change up"
click at [355, 172] on button "Add Criteria" at bounding box center [365, 183] width 159 height 33
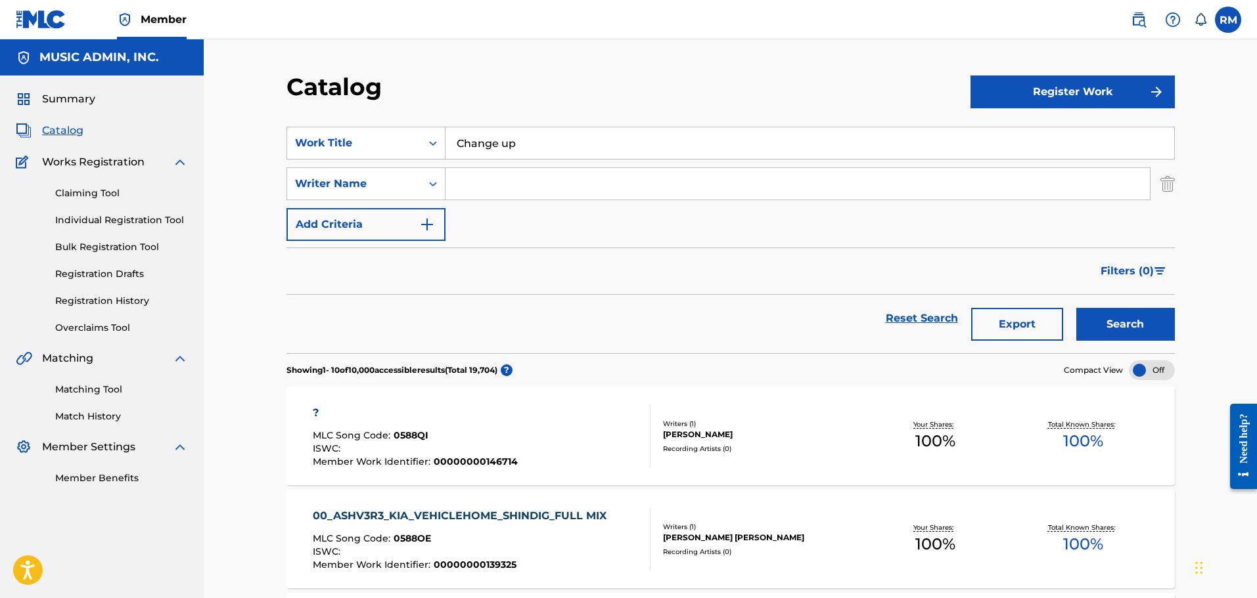
click at [490, 174] on input "Search Form" at bounding box center [797, 184] width 704 height 32
type input "butler"
click at [1076, 308] on button "Search" at bounding box center [1125, 324] width 99 height 33
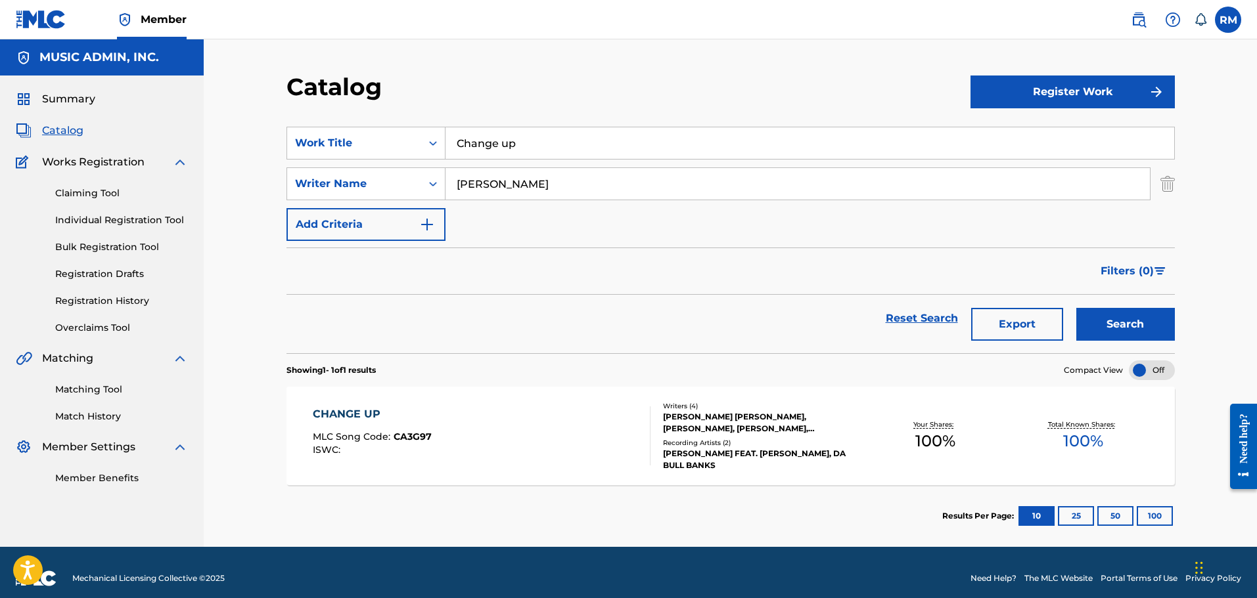
click at [418, 423] on div "CHANGE UP MLC Song Code : CA3G97 ISWC :" at bounding box center [372, 436] width 119 height 59
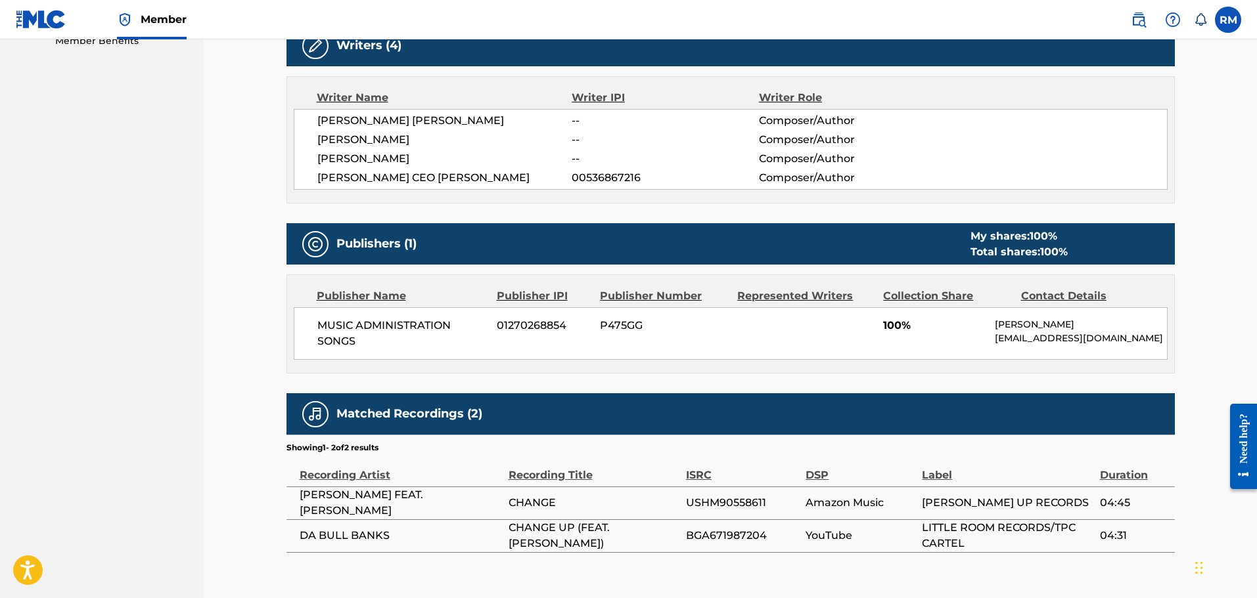
scroll to position [508, 0]
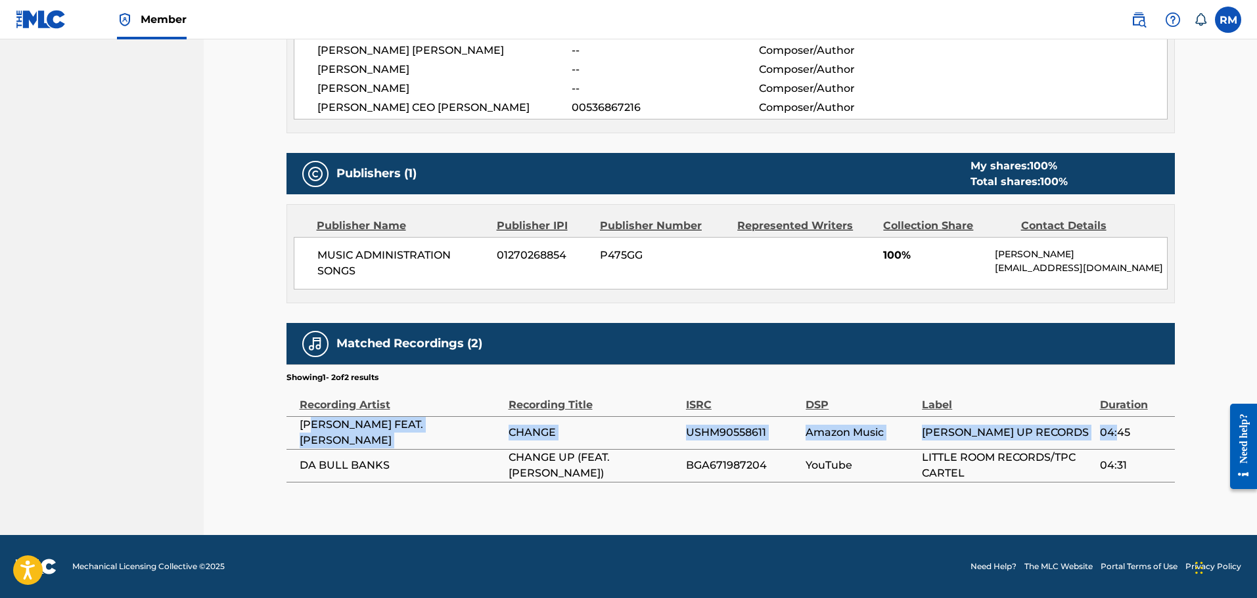
drag, startPoint x: 310, startPoint y: 437, endPoint x: 1117, endPoint y: 437, distance: 806.6
click at [1117, 437] on tr "STEVE BUTLER FEAT. RON HAYNES CHANGE USHM90558611 Amazon Music PULLEM UP RECORD…" at bounding box center [730, 432] width 888 height 33
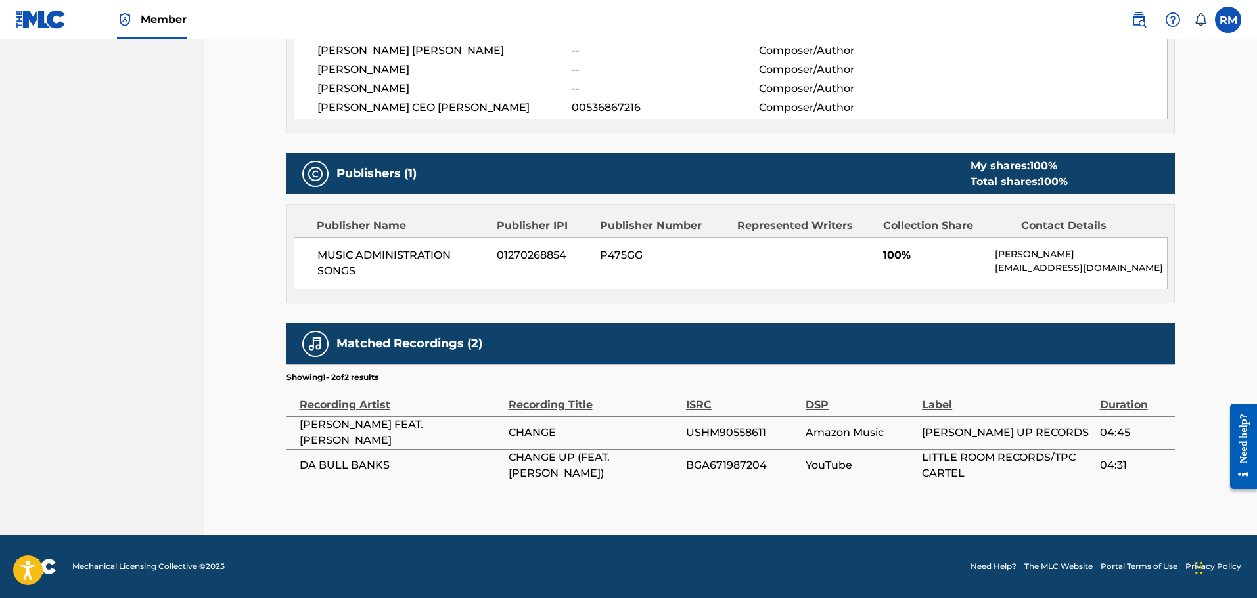
click at [301, 464] on span "DA BULL BANKS" at bounding box center [401, 466] width 202 height 16
click at [562, 466] on span "CHANGE UP (FEAT.DEE REEZY)" at bounding box center [593, 466] width 171 height 32
copy tr "DA BULL BANKS CHANGE UP"
click at [711, 464] on span "BGA671987204" at bounding box center [742, 466] width 113 height 16
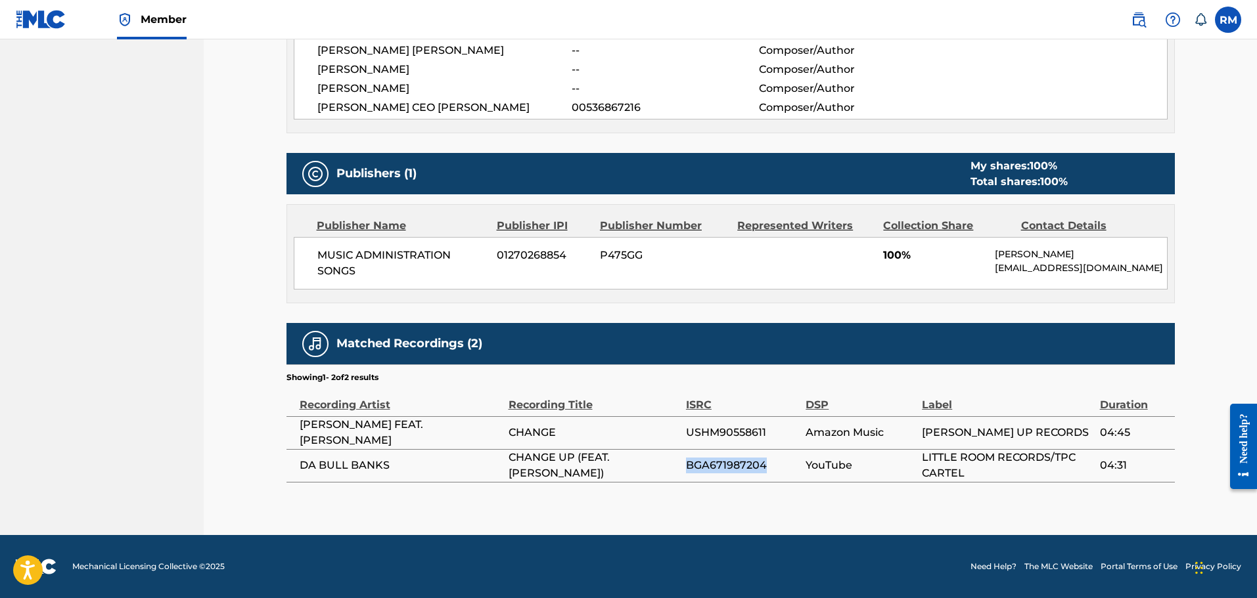
click at [711, 464] on span "BGA671987204" at bounding box center [742, 466] width 113 height 16
copy span "BGA671987204"
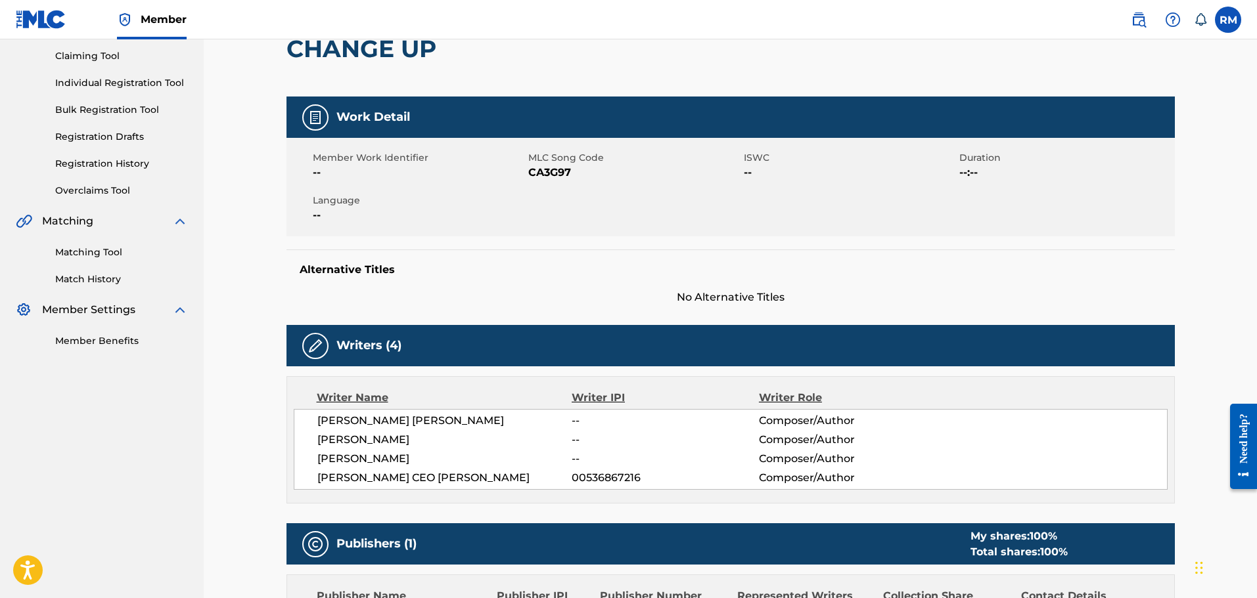
scroll to position [114, 0]
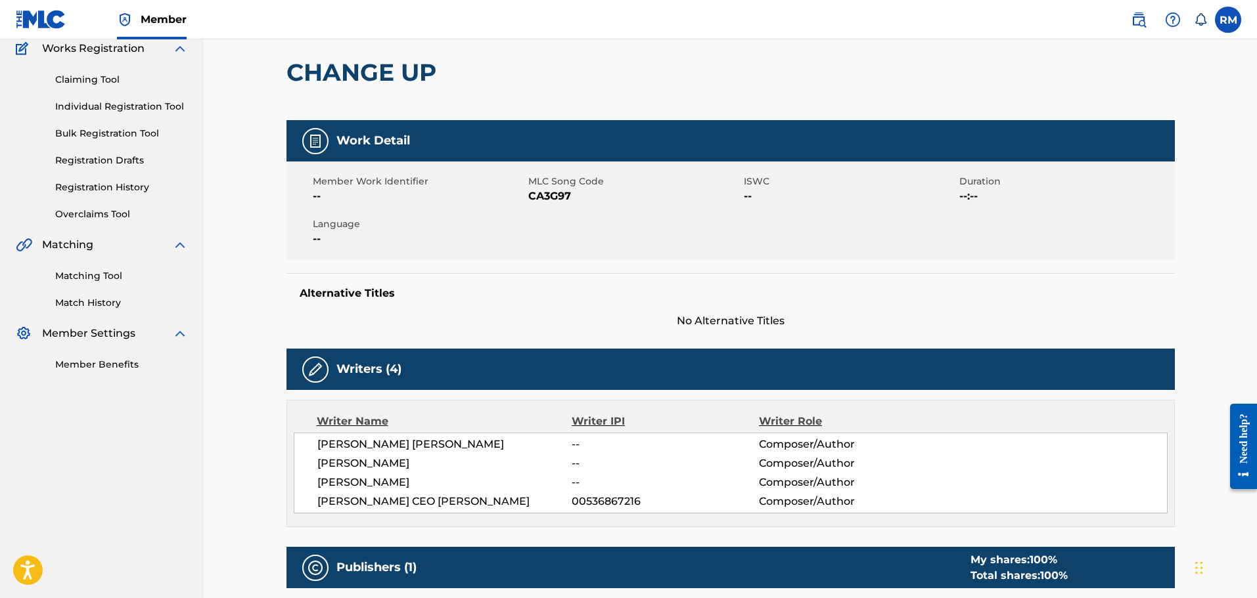
click at [88, 280] on link "Matching Tool" at bounding box center [121, 276] width 133 height 14
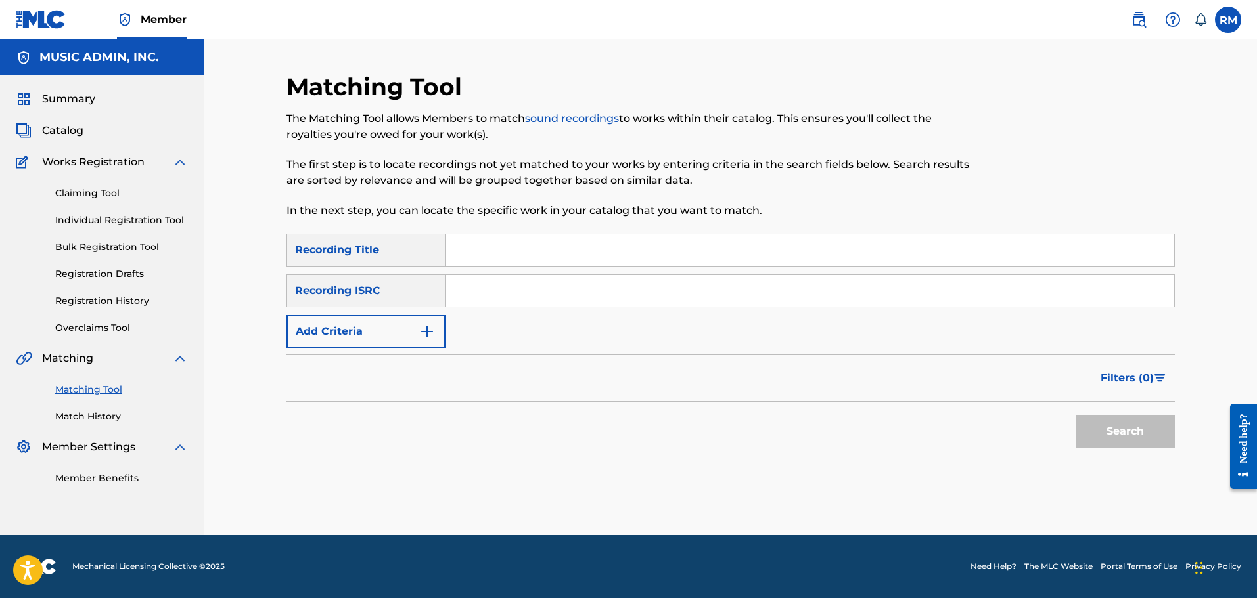
click at [512, 287] on input "Search Form" at bounding box center [809, 291] width 728 height 32
paste input "BGA261763303"
type input "BGA261763303"
click at [1076, 415] on button "Search" at bounding box center [1125, 431] width 99 height 33
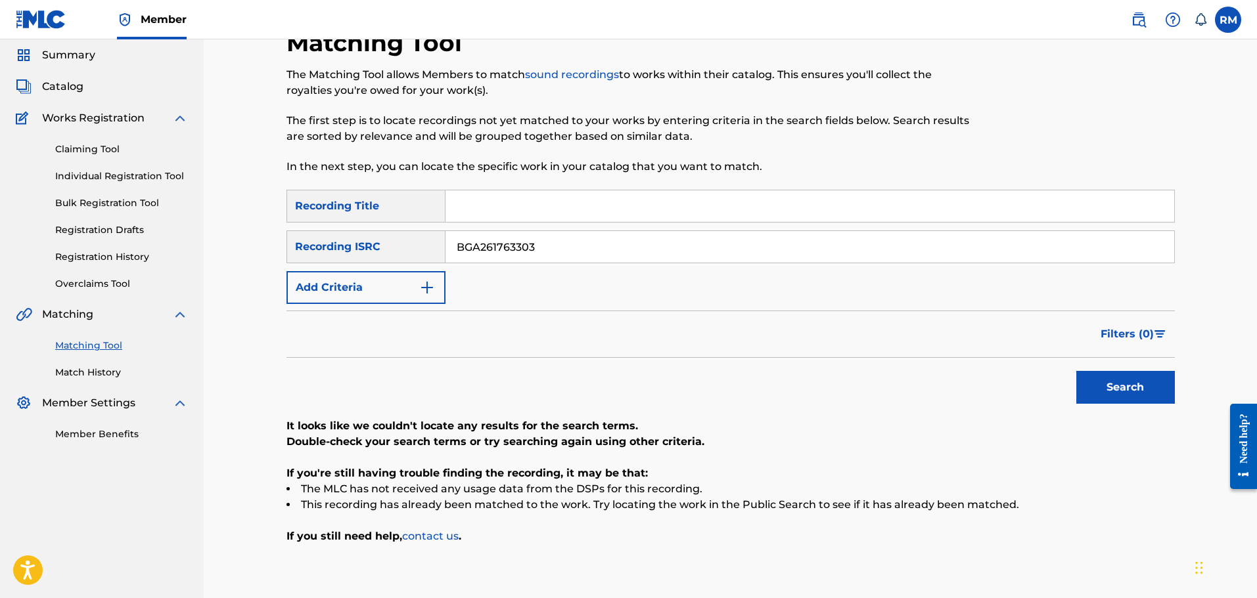
scroll to position [119, 0]
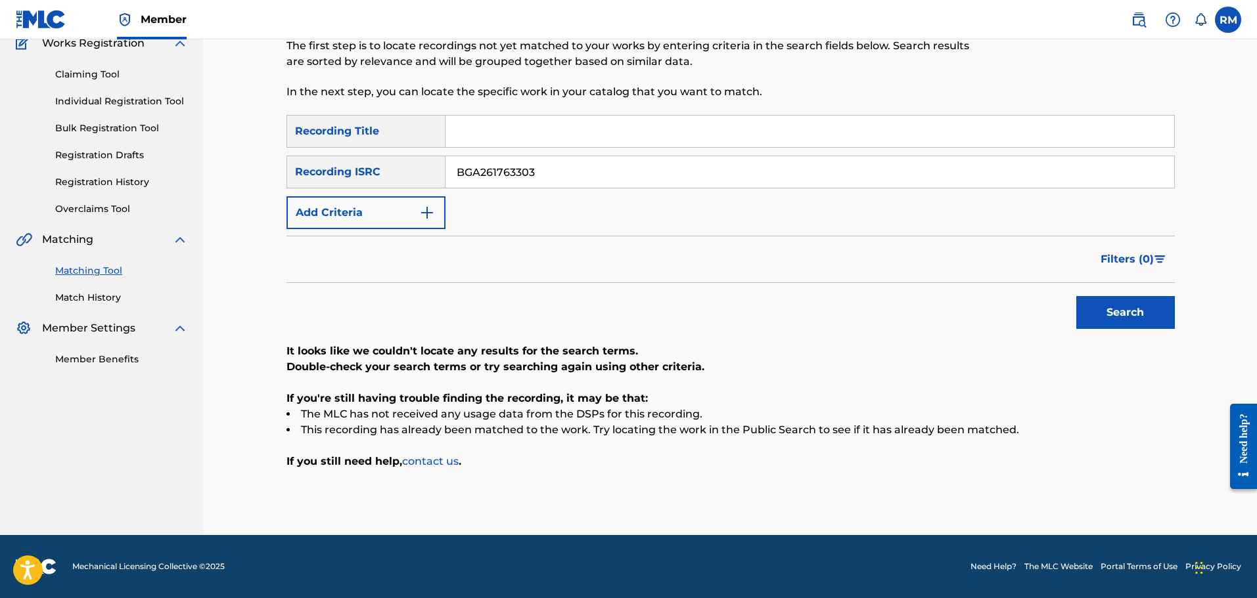
click at [534, 175] on input "BGA261763303" at bounding box center [809, 172] width 728 height 32
click at [515, 129] on input "Search Form" at bounding box center [809, 132] width 728 height 32
type input "Change Up"
drag, startPoint x: 1075, startPoint y: 296, endPoint x: 1086, endPoint y: 307, distance: 16.3
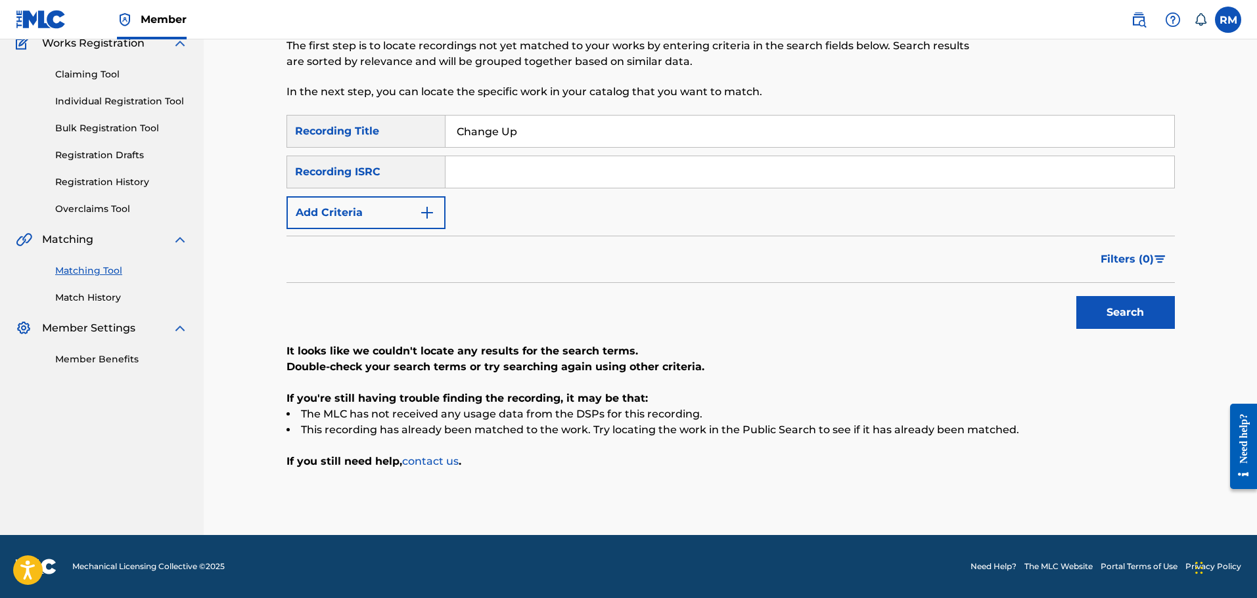
click at [1075, 296] on div "Search" at bounding box center [1121, 309] width 105 height 53
click at [1086, 307] on button "Search" at bounding box center [1125, 312] width 99 height 33
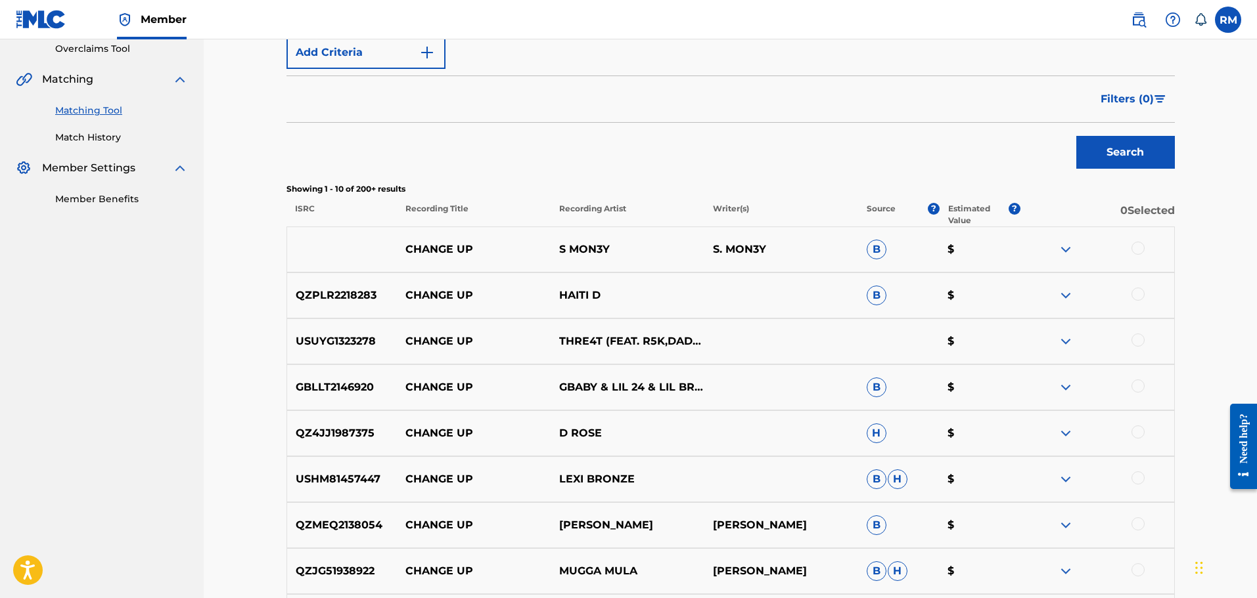
scroll to position [185, 0]
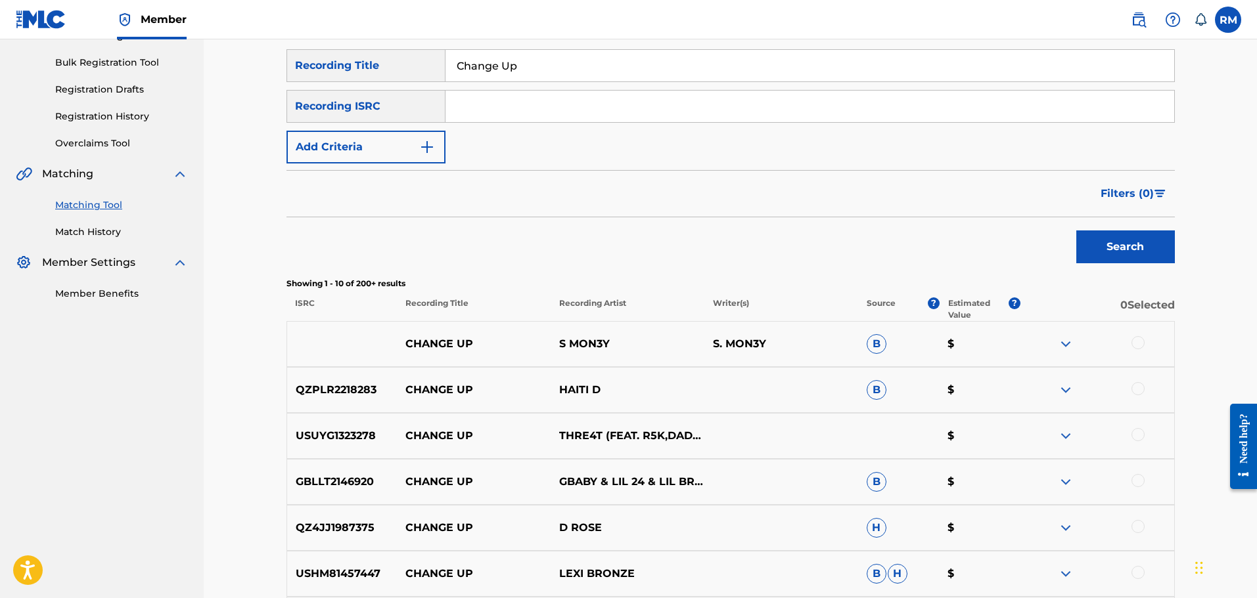
click at [382, 161] on button "Add Criteria" at bounding box center [365, 147] width 159 height 33
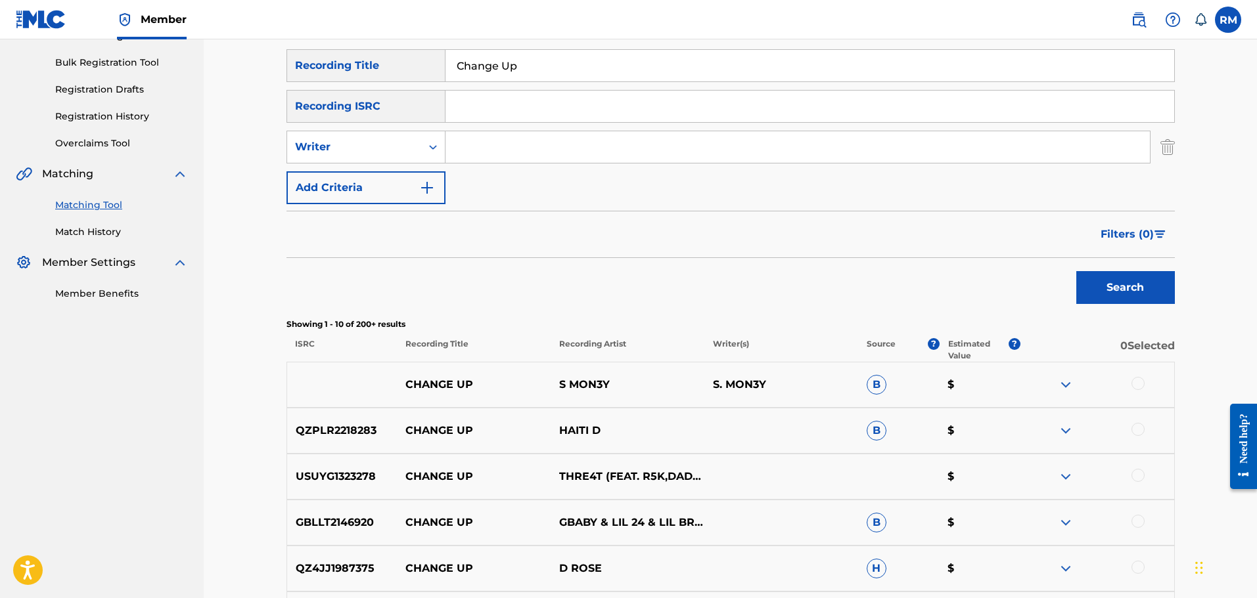
click at [508, 147] on input "Search Form" at bounding box center [797, 147] width 704 height 32
type input "Daw"
click at [443, 157] on div "Search Form" at bounding box center [433, 147] width 24 height 24
click at [384, 180] on div "Recording Artist" at bounding box center [366, 180] width 158 height 33
click at [489, 146] on input "Search Form" at bounding box center [797, 147] width 704 height 32
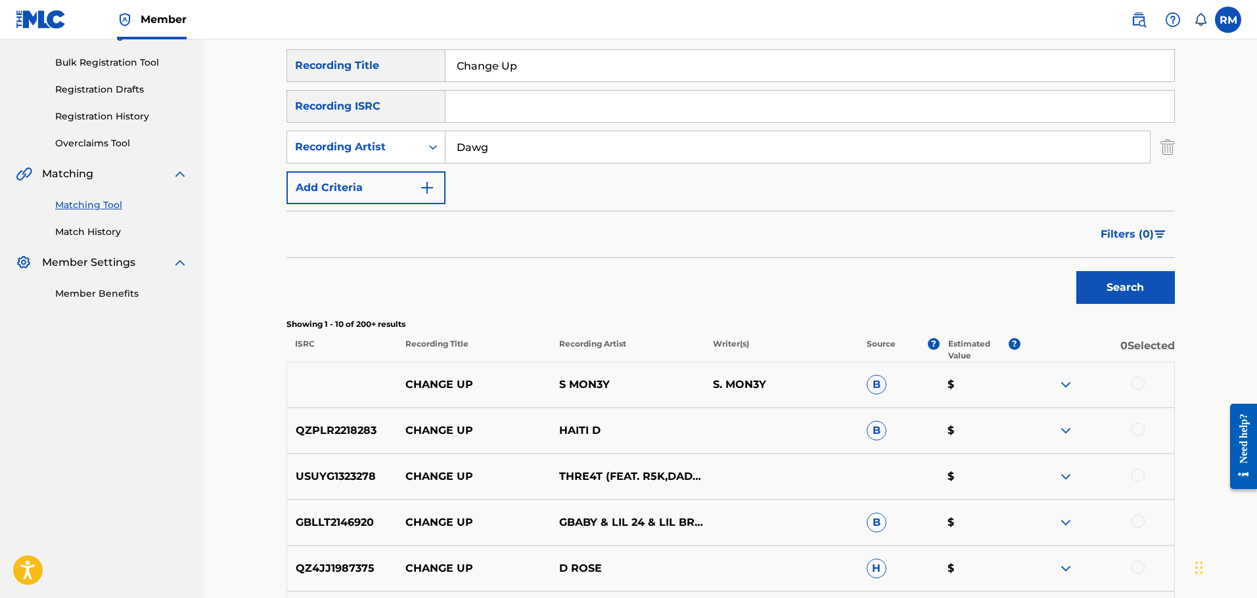
click at [1092, 292] on button "Search" at bounding box center [1125, 287] width 99 height 33
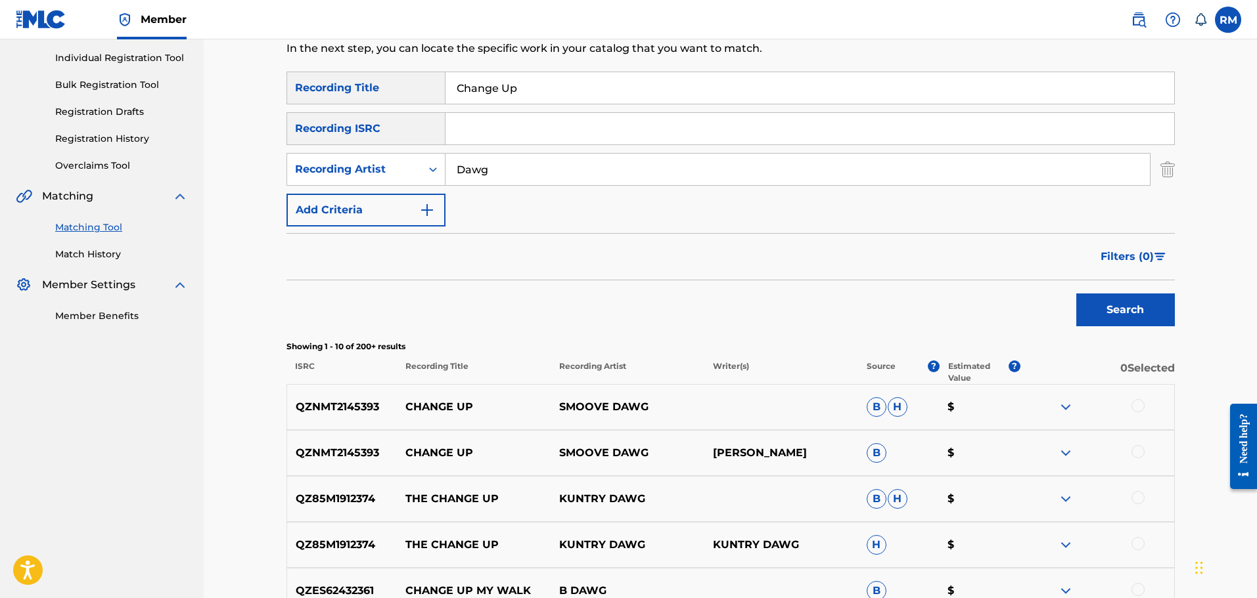
scroll to position [44, 0]
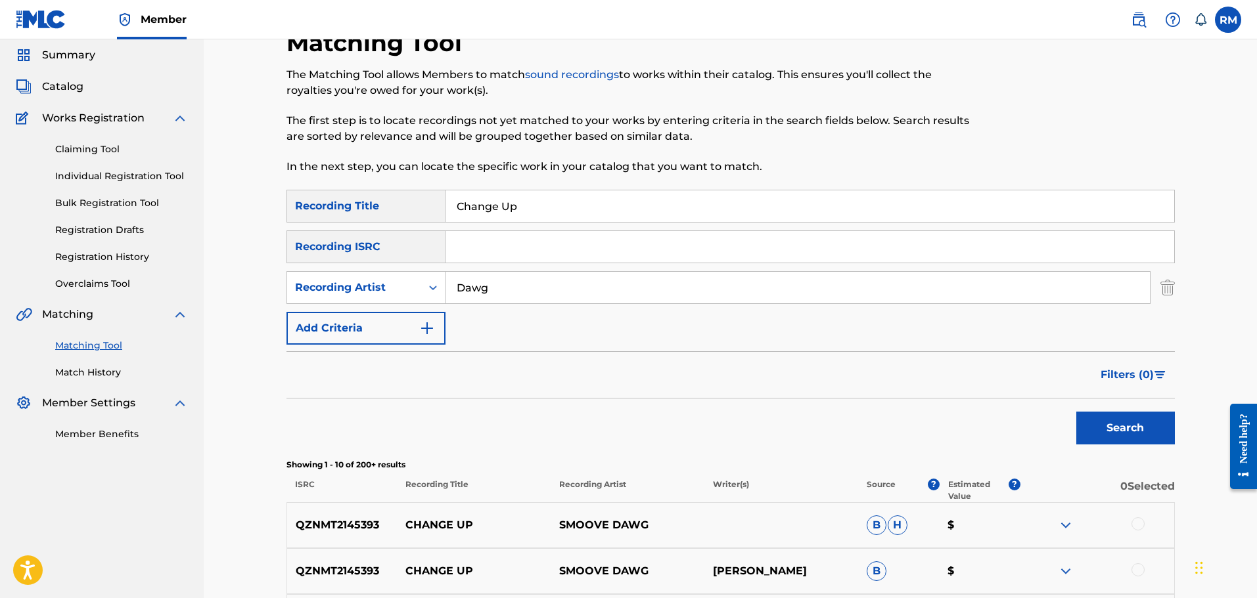
click at [455, 288] on input "Dawg" at bounding box center [797, 288] width 704 height 32
type input "T-Dawg"
click at [1119, 422] on button "Search" at bounding box center [1125, 428] width 99 height 33
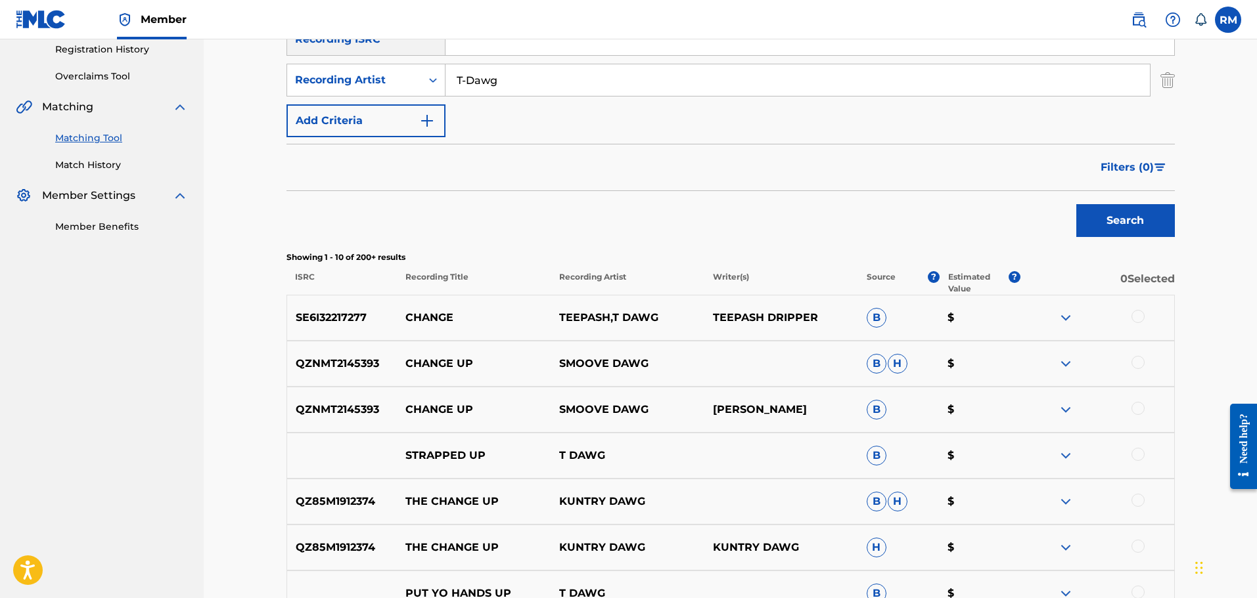
scroll to position [95, 0]
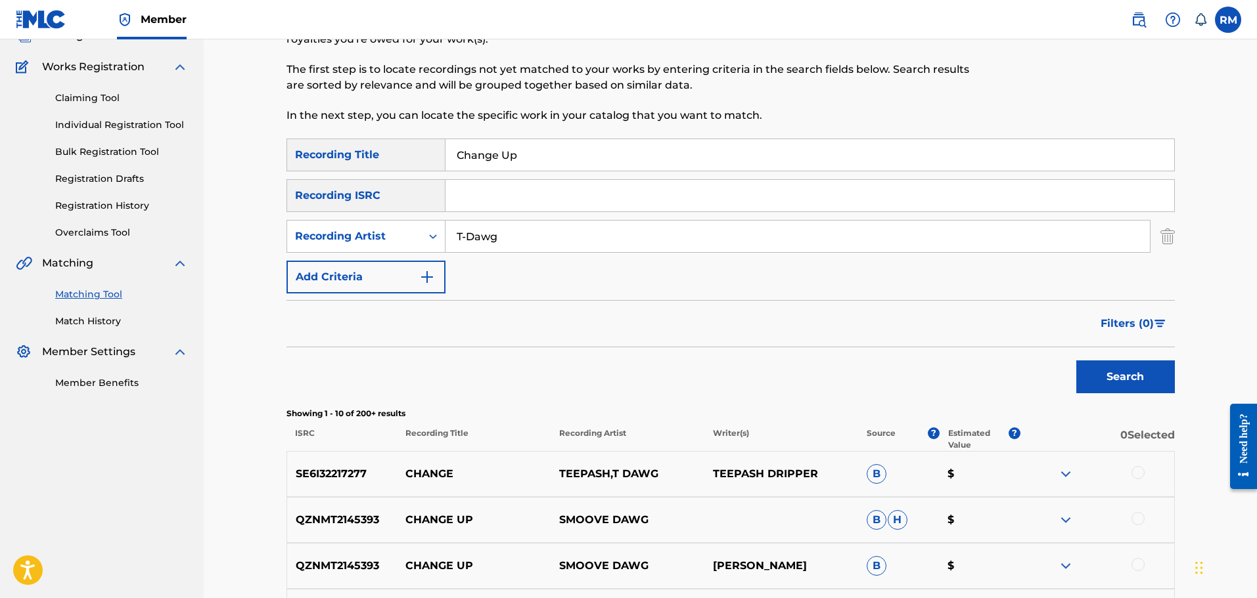
click at [90, 326] on link "Match History" at bounding box center [121, 322] width 133 height 14
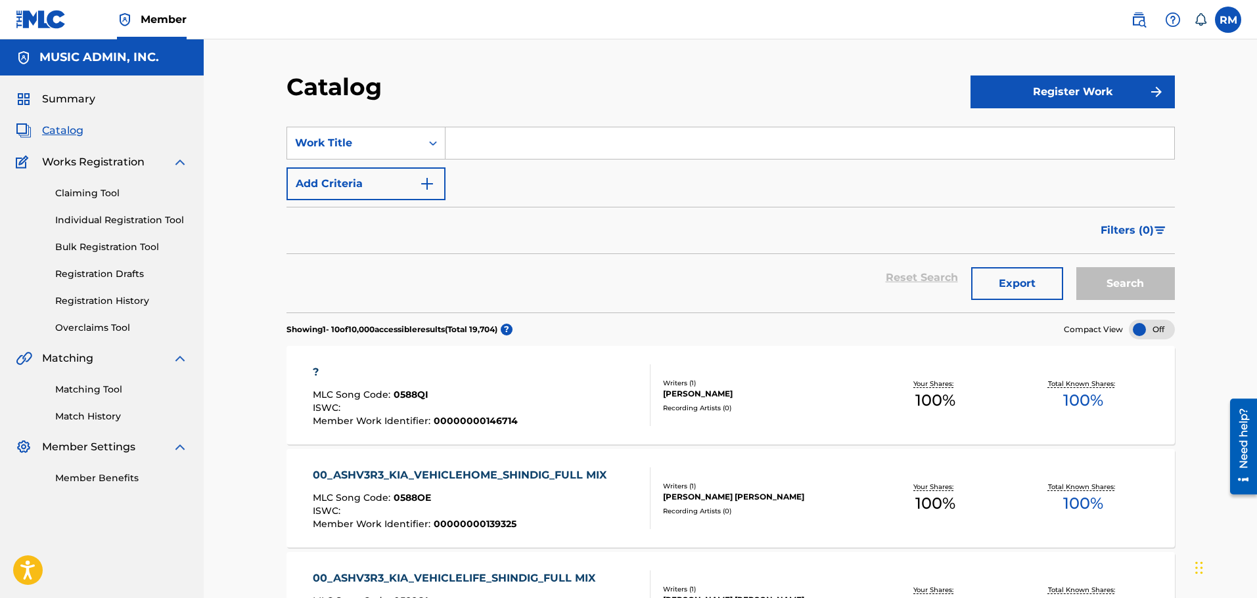
click at [520, 149] on input "Search Form" at bounding box center [809, 143] width 728 height 32
paste input "OC1QJM"
type input "OC1QJM"
click at [1076, 267] on button "Search" at bounding box center [1125, 283] width 99 height 33
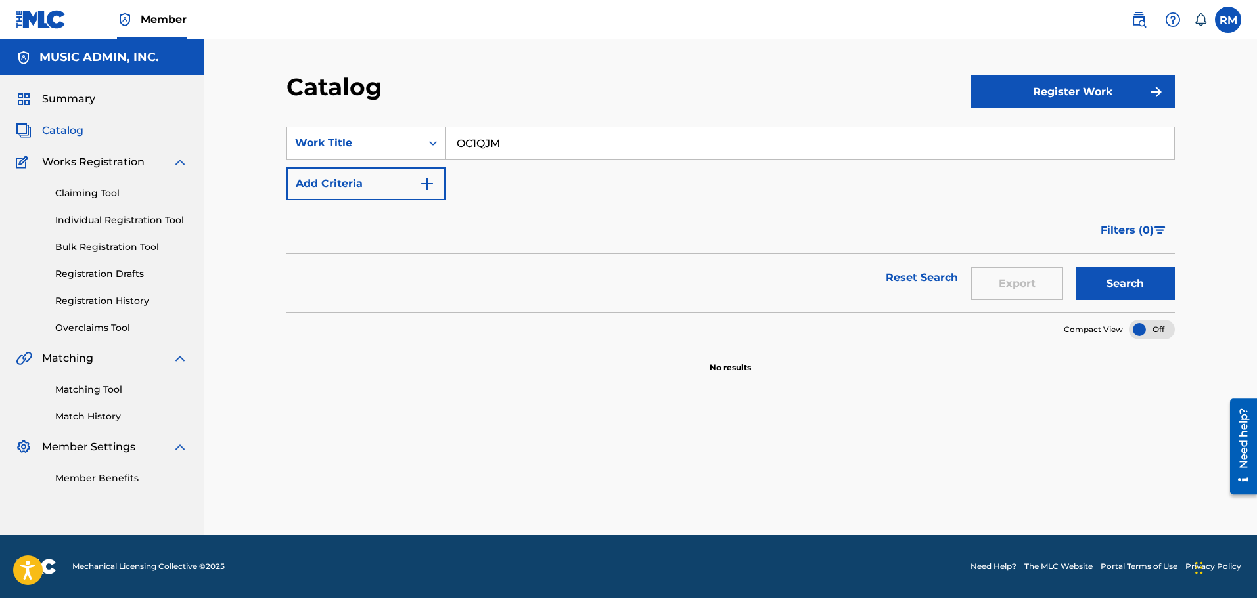
click at [1076, 267] on button "Search" at bounding box center [1125, 283] width 99 height 33
click at [49, 20] on img at bounding box center [41, 19] width 51 height 19
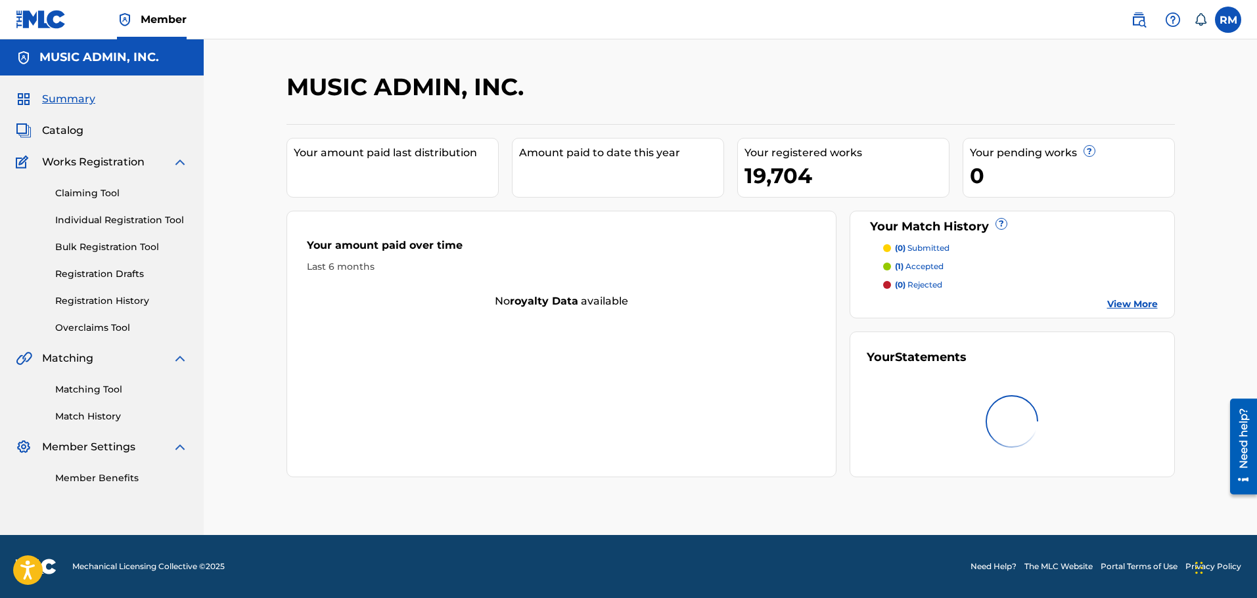
click at [63, 125] on span "Catalog" at bounding box center [62, 131] width 41 height 16
